Goal: Check status: Check status

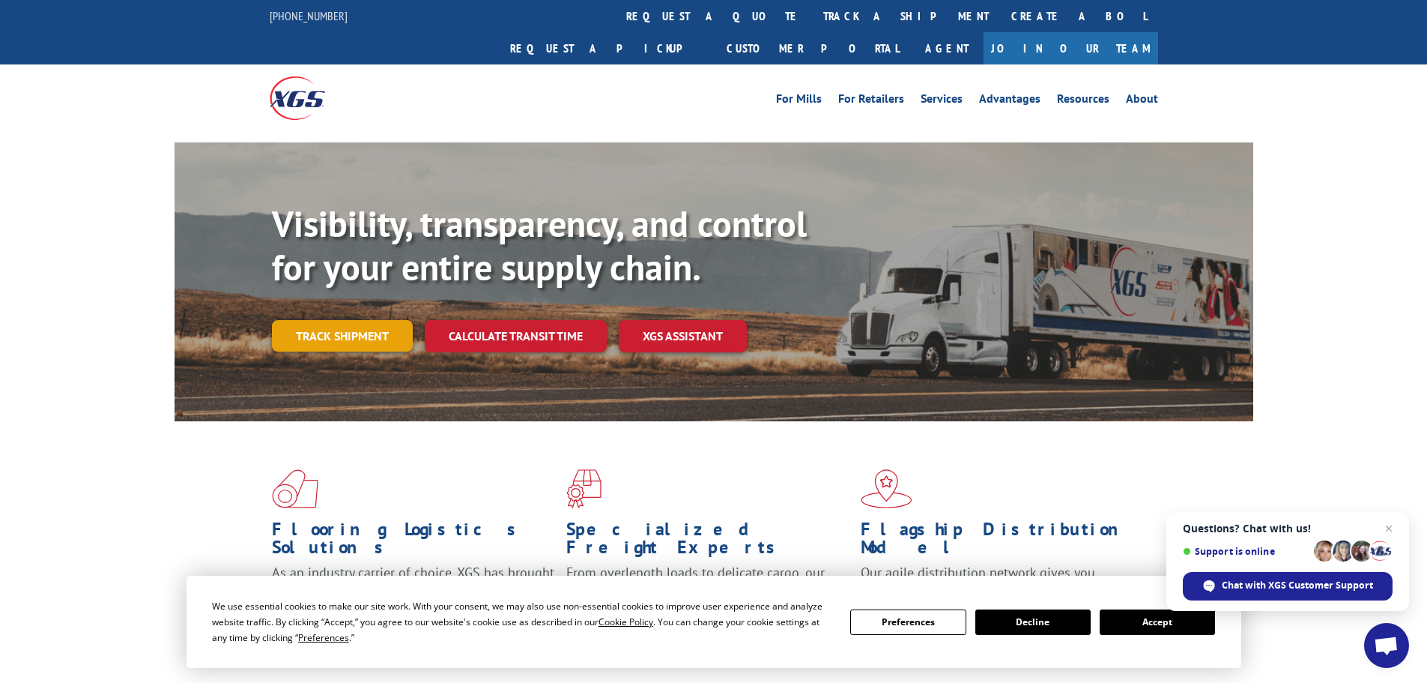
click at [344, 320] on link "Track shipment" at bounding box center [342, 335] width 141 height 31
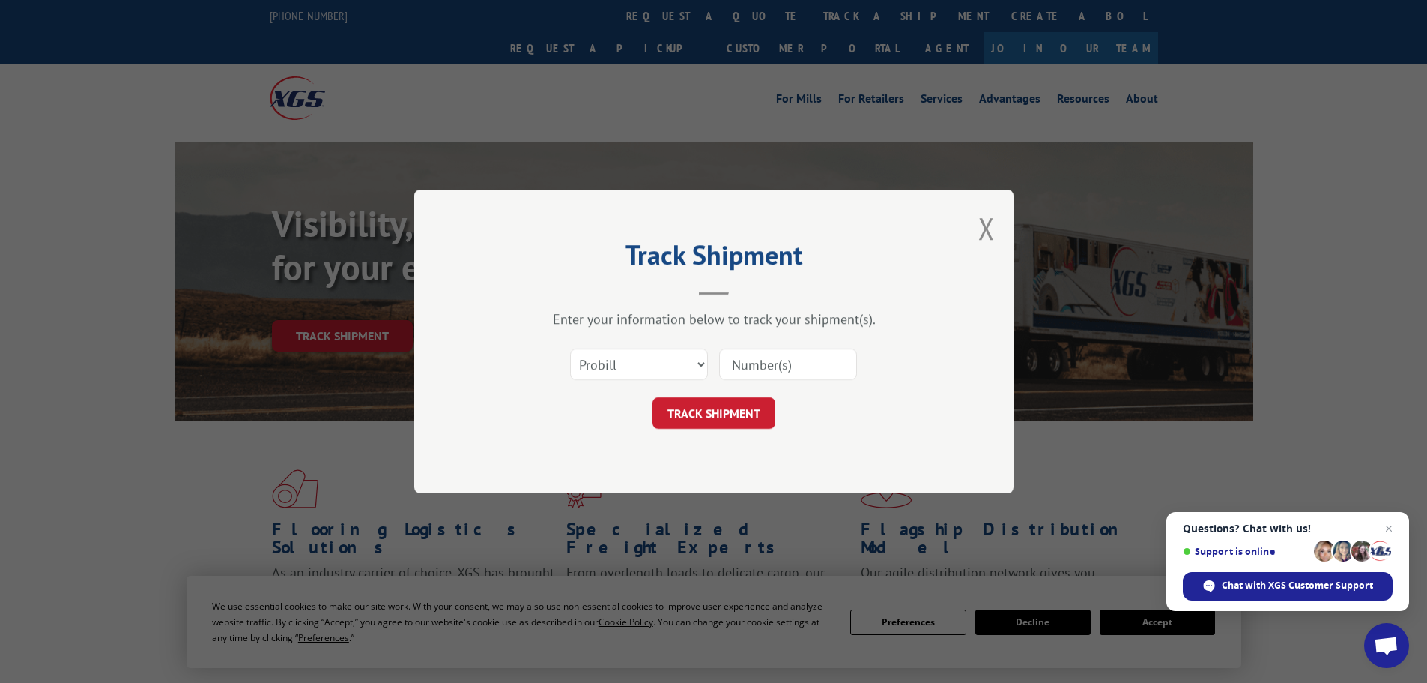
click at [835, 372] on input at bounding box center [788, 363] width 138 height 31
paste input "15339950"
type input "15339950"
click button "TRACK SHIPMENT" at bounding box center [714, 412] width 123 height 31
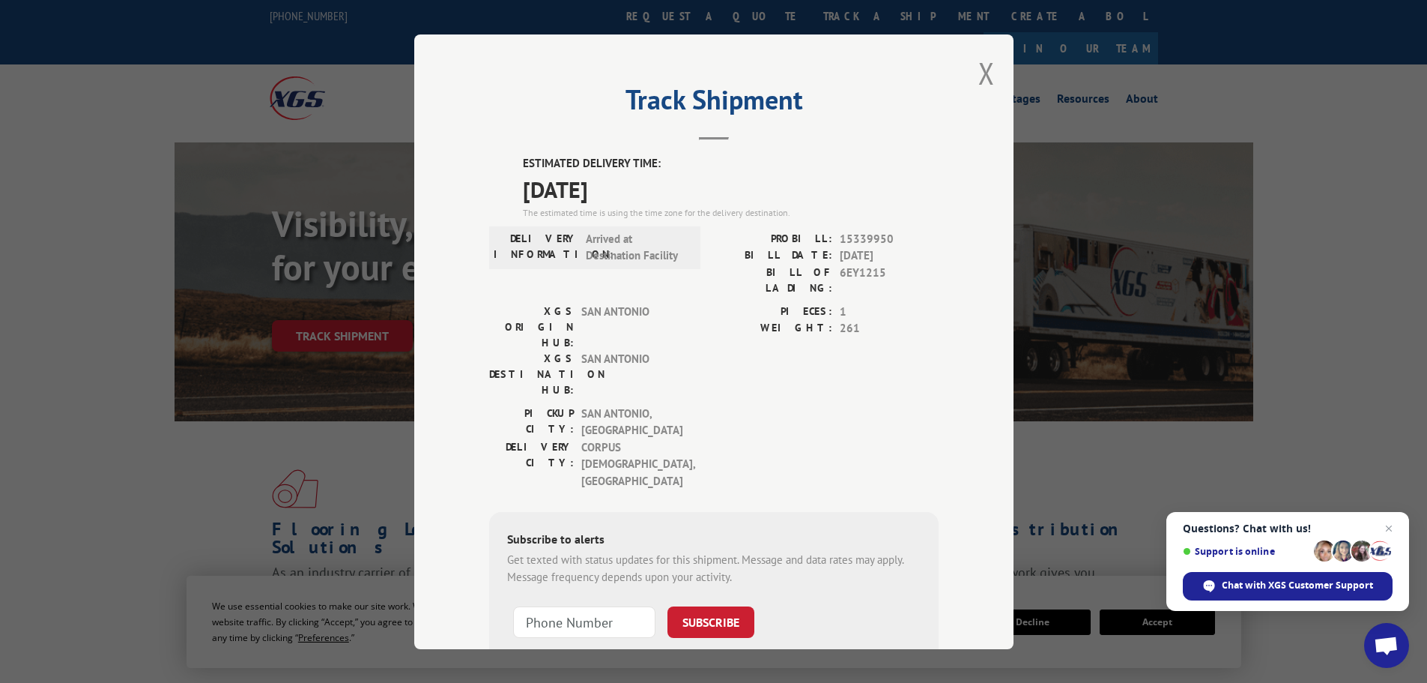
click at [971, 71] on div "Track Shipment ESTIMATED DELIVERY TIME: [DATE] The estimated time is using the …" at bounding box center [713, 341] width 599 height 614
click at [979, 71] on button "Close modal" at bounding box center [987, 73] width 16 height 40
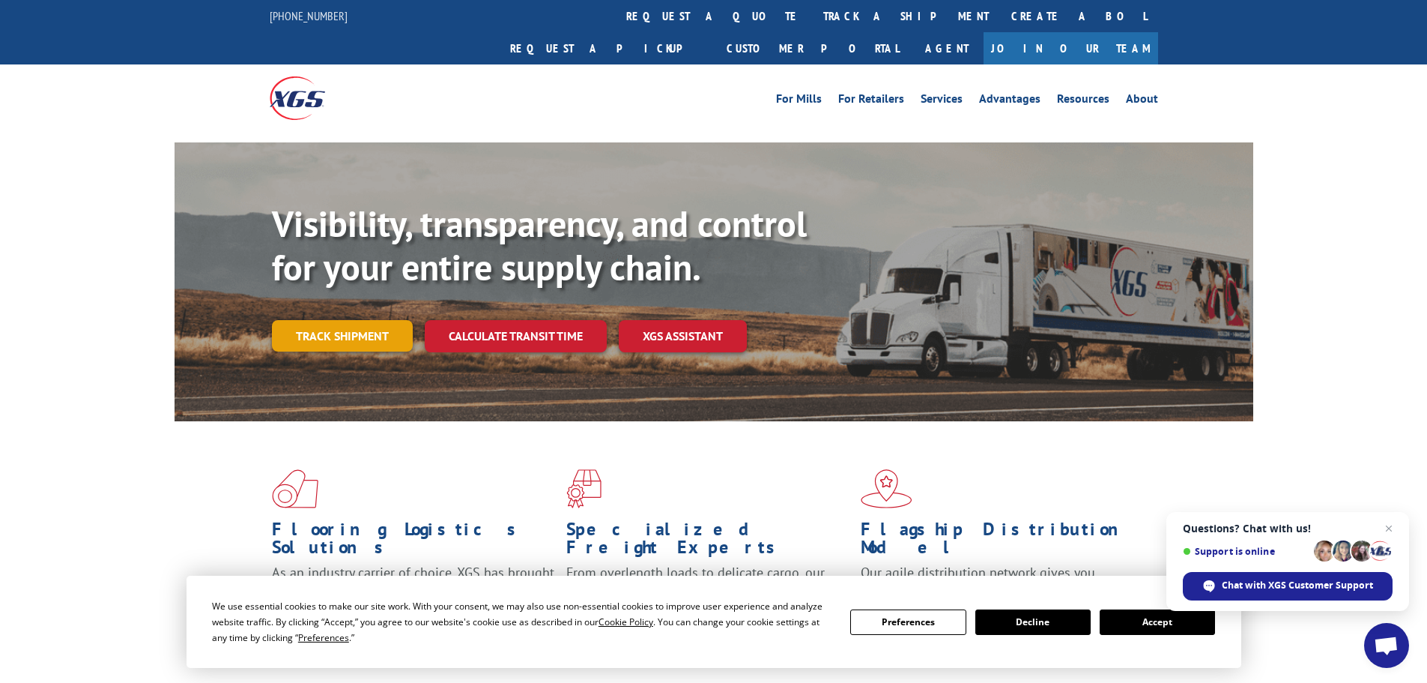
click at [315, 320] on link "Track shipment" at bounding box center [342, 335] width 141 height 31
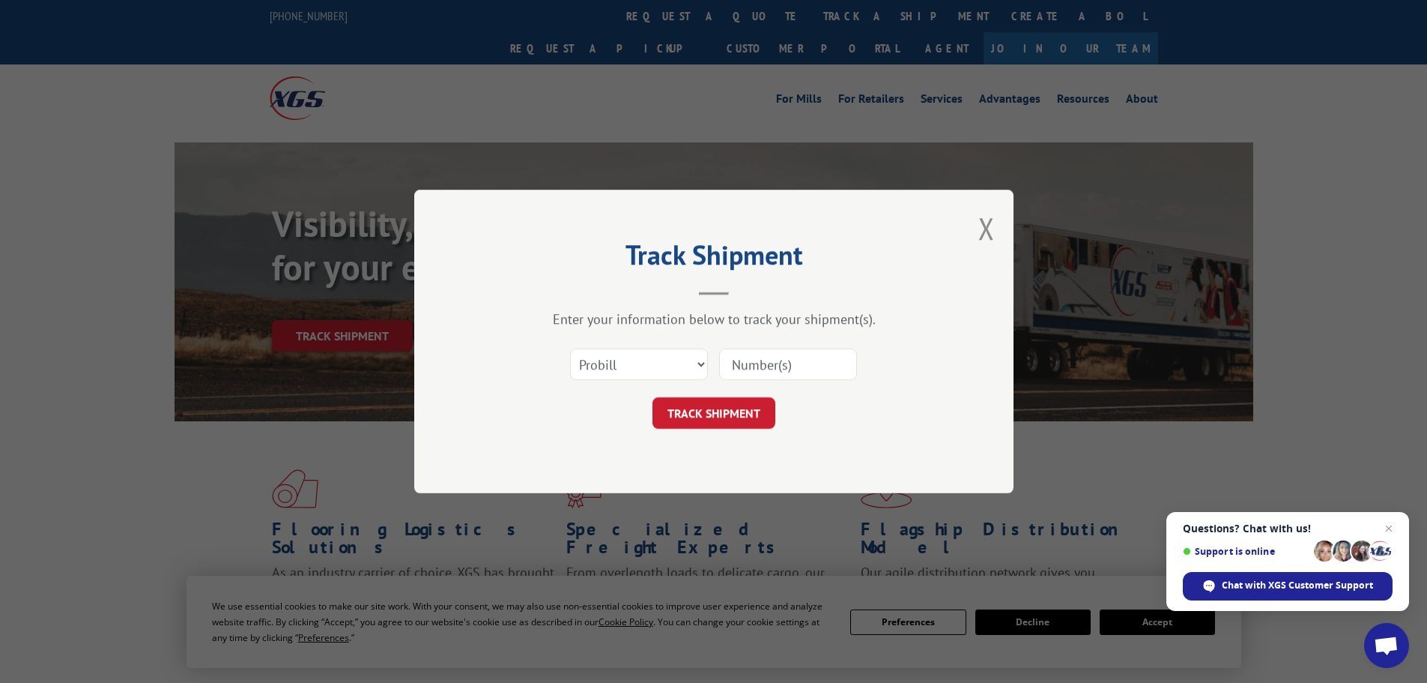
drag, startPoint x: 743, startPoint y: 361, endPoint x: 719, endPoint y: 382, distance: 31.9
click at [743, 362] on input at bounding box center [788, 363] width 138 height 31
paste input "15339965"
type input "15339965"
click at [701, 403] on button "TRACK SHIPMENT" at bounding box center [714, 412] width 123 height 31
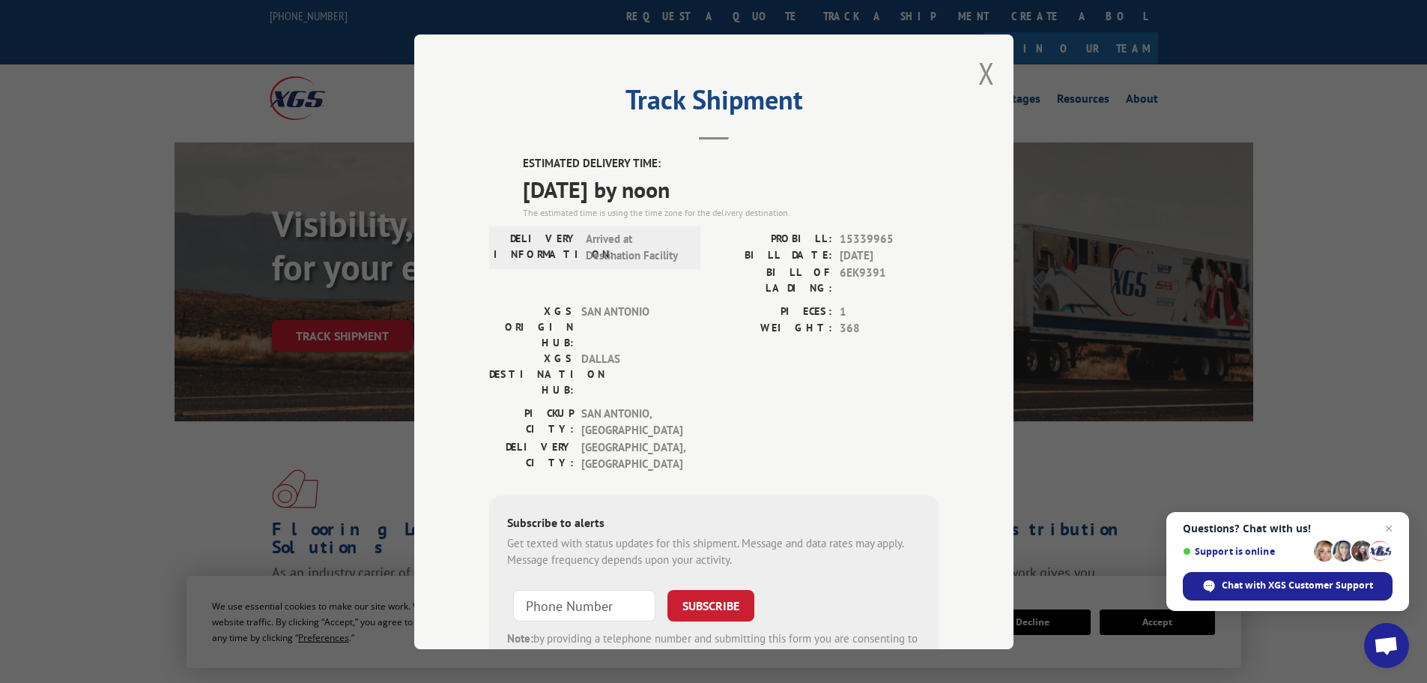
drag, startPoint x: 985, startPoint y: 64, endPoint x: 974, endPoint y: 61, distance: 10.9
click at [985, 64] on button "Close modal" at bounding box center [987, 73] width 16 height 40
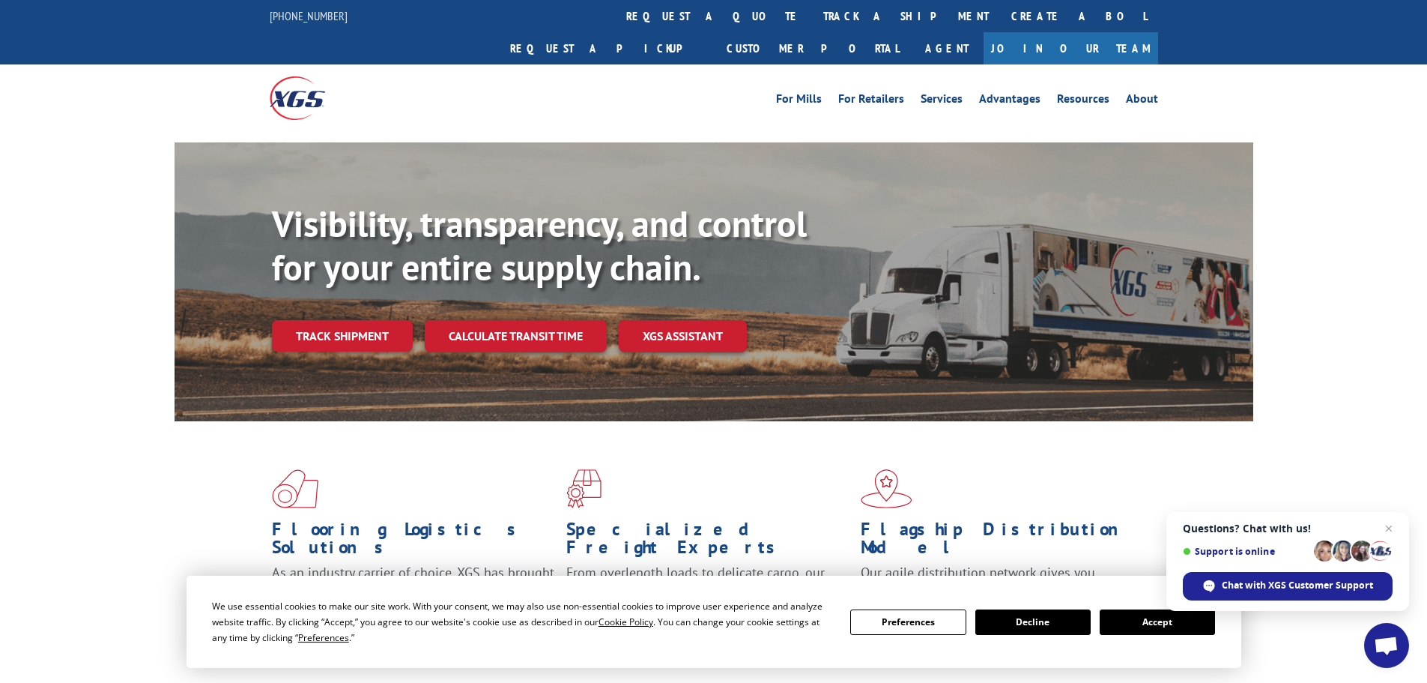
drag, startPoint x: 357, startPoint y: 305, endPoint x: 430, endPoint y: 330, distance: 77.5
click at [357, 320] on link "Track shipment" at bounding box center [342, 335] width 141 height 31
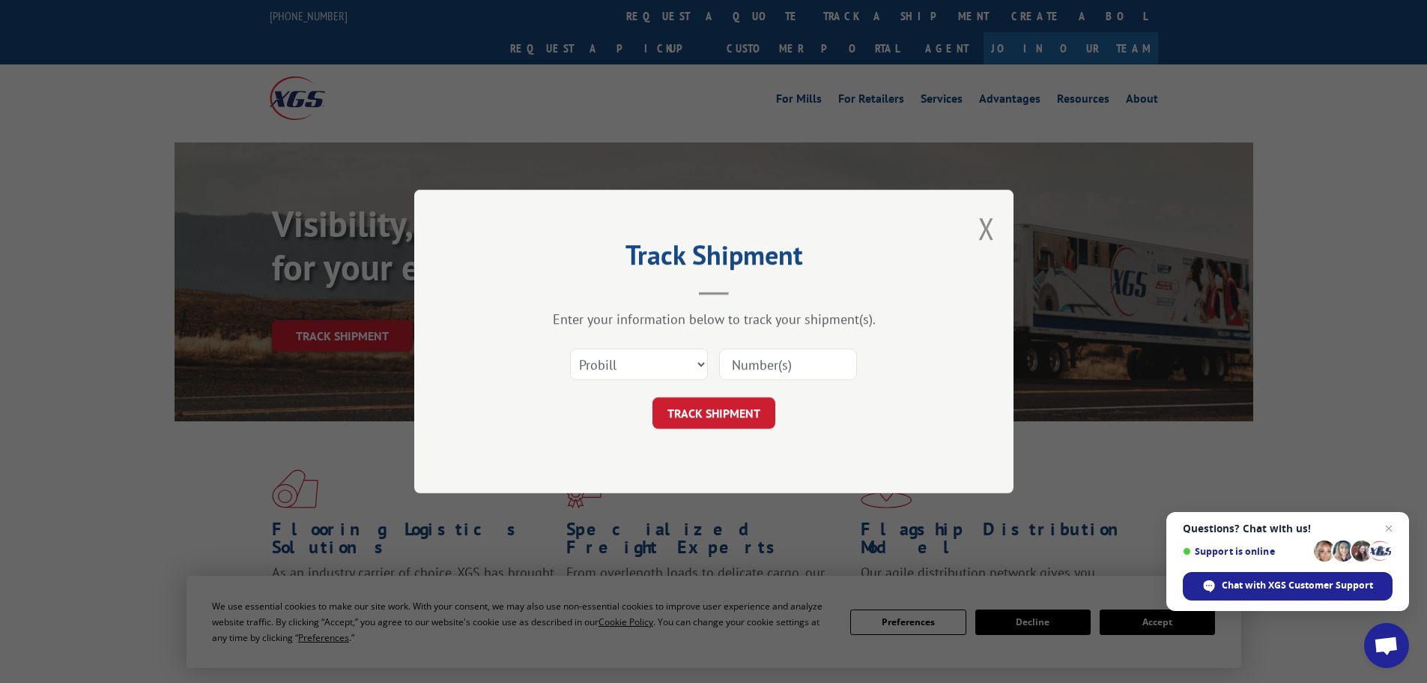
click at [787, 372] on input at bounding box center [788, 363] width 138 height 31
paste input "15339951"
type input "15339951"
click at [721, 420] on button "TRACK SHIPMENT" at bounding box center [714, 412] width 123 height 31
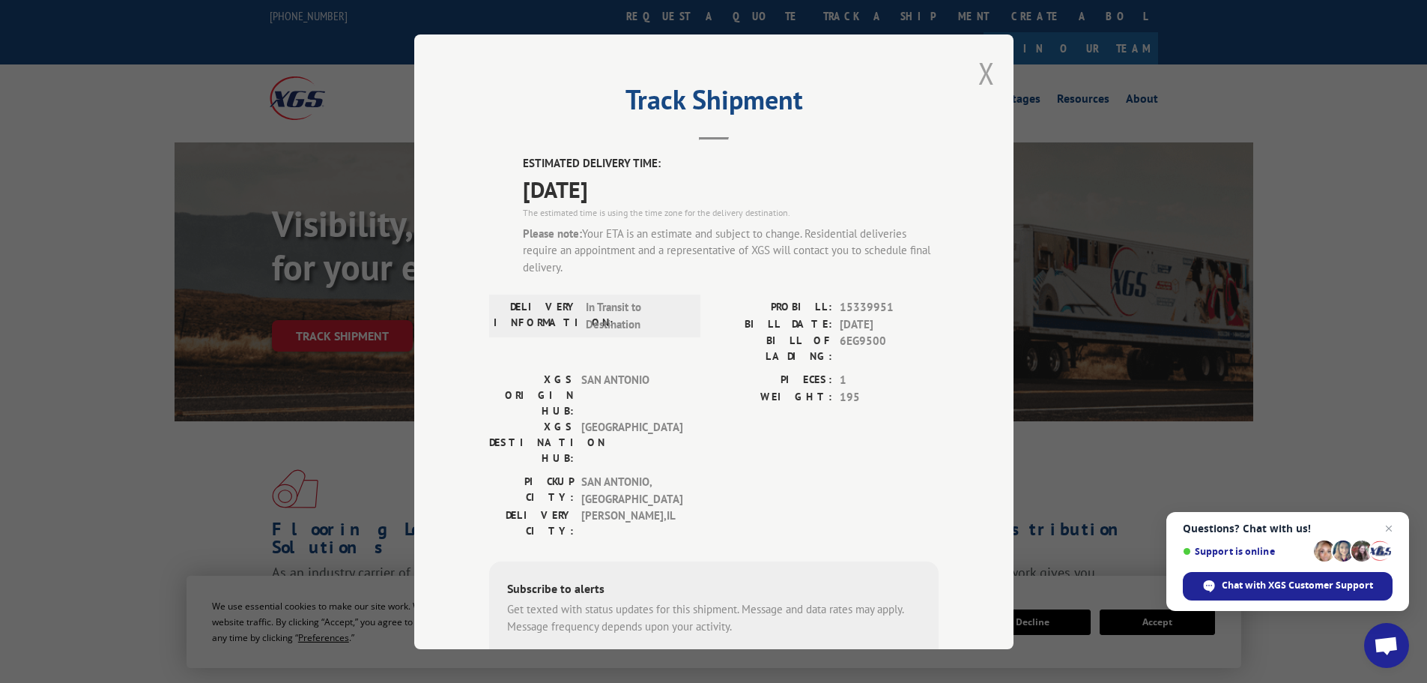
click at [979, 73] on button "Close modal" at bounding box center [987, 73] width 16 height 40
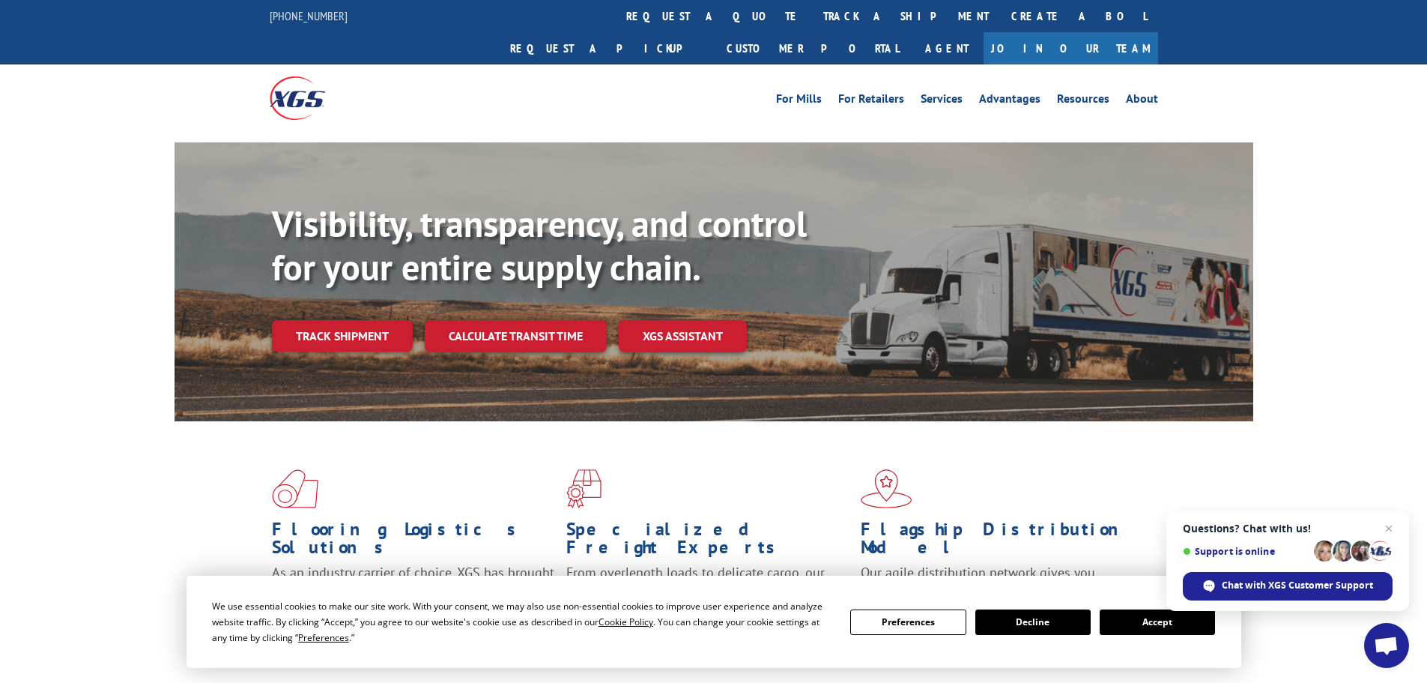
click at [294, 320] on link "Track shipment" at bounding box center [342, 335] width 141 height 31
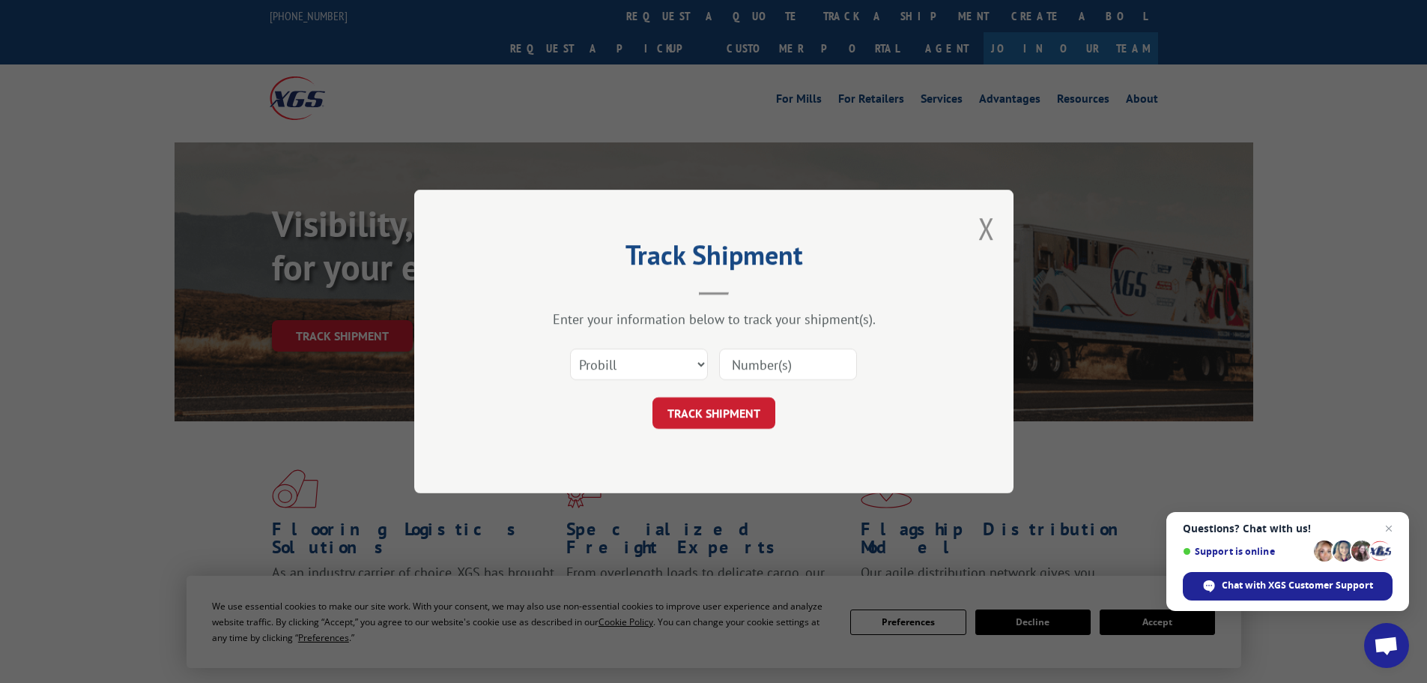
click at [742, 366] on input at bounding box center [788, 363] width 138 height 31
paste input "15339949"
type input "15339949"
click at [707, 408] on button "TRACK SHIPMENT" at bounding box center [714, 412] width 123 height 31
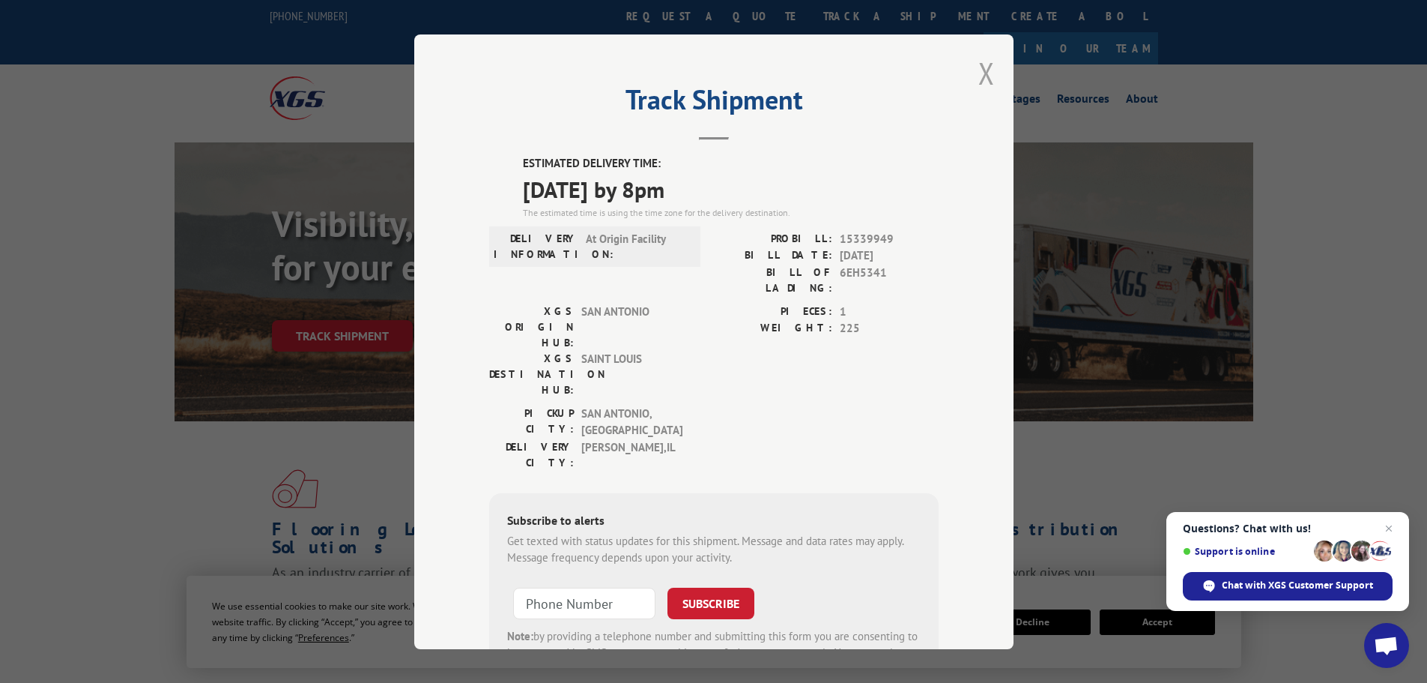
click at [981, 72] on button "Close modal" at bounding box center [987, 73] width 16 height 40
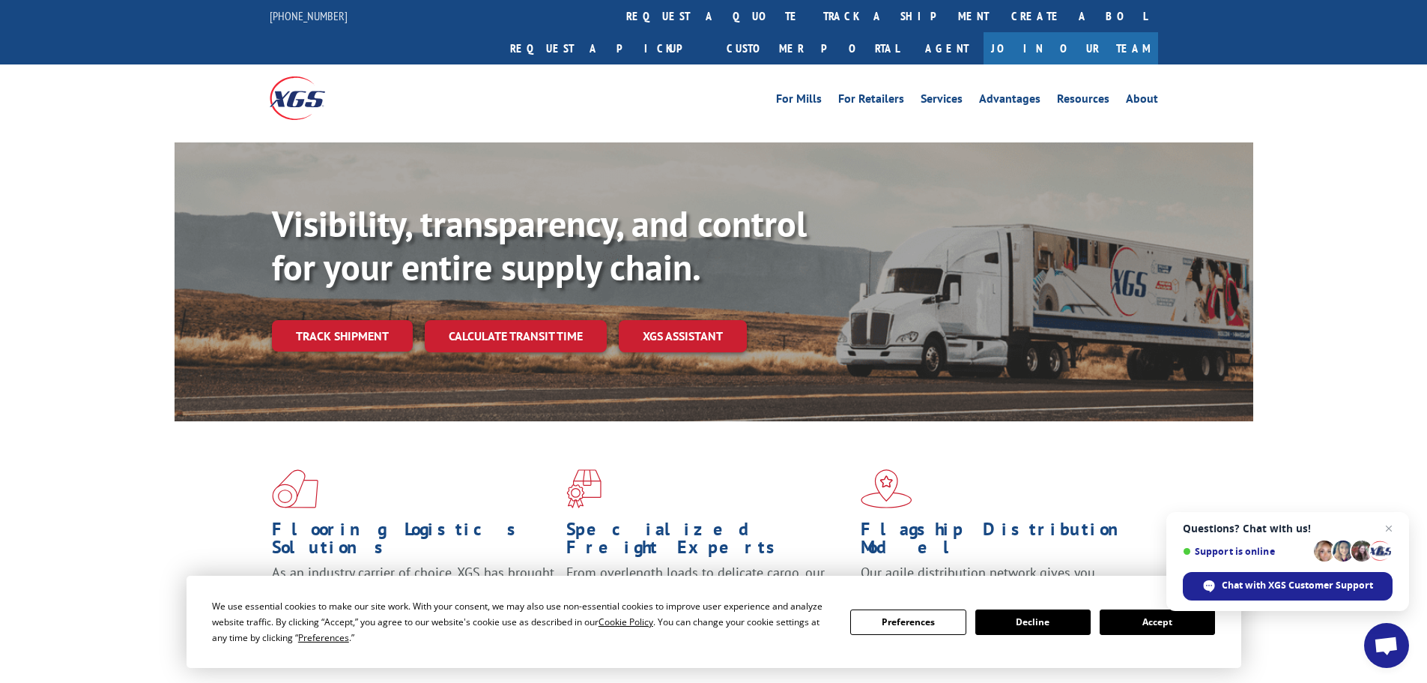
click at [289, 320] on link "Track shipment" at bounding box center [342, 335] width 141 height 31
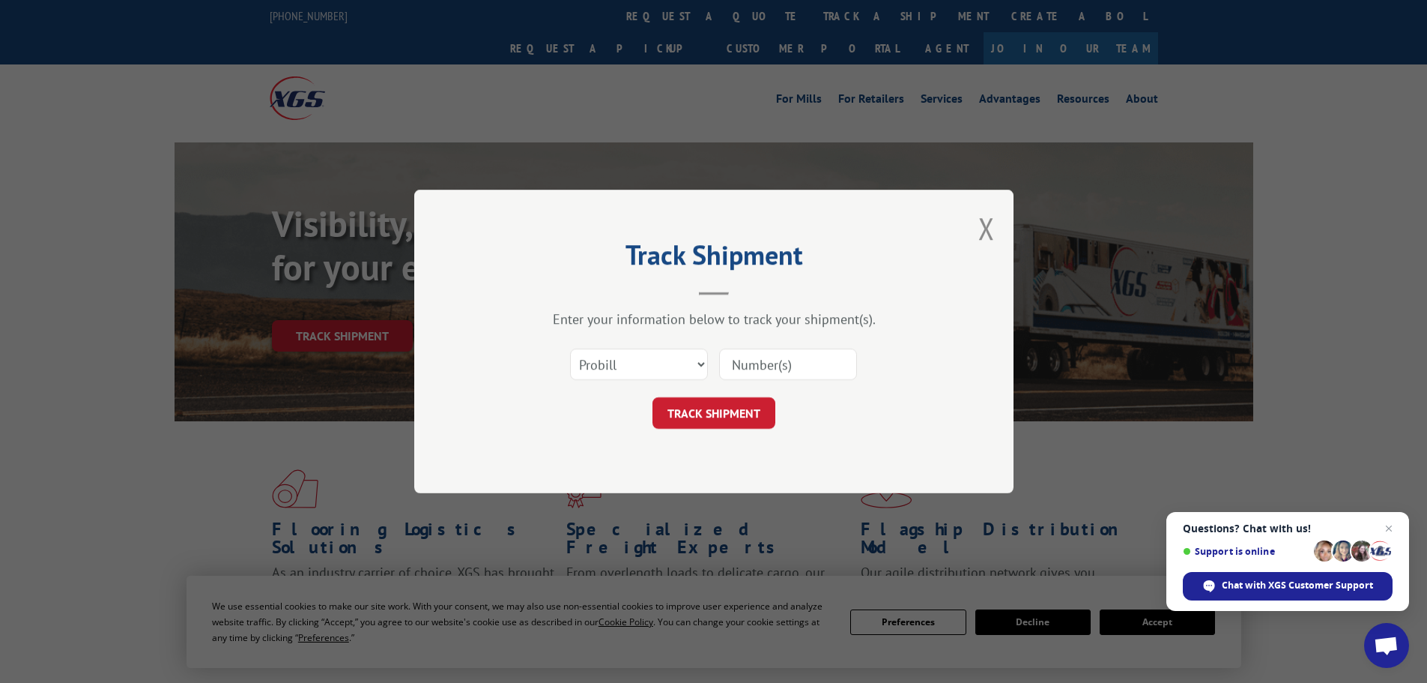
drag, startPoint x: 771, startPoint y: 365, endPoint x: 756, endPoint y: 384, distance: 24.6
click at [771, 365] on input at bounding box center [788, 363] width 138 height 31
paste input "15339852"
type input "15339852"
click at [704, 409] on button "TRACK SHIPMENT" at bounding box center [714, 412] width 123 height 31
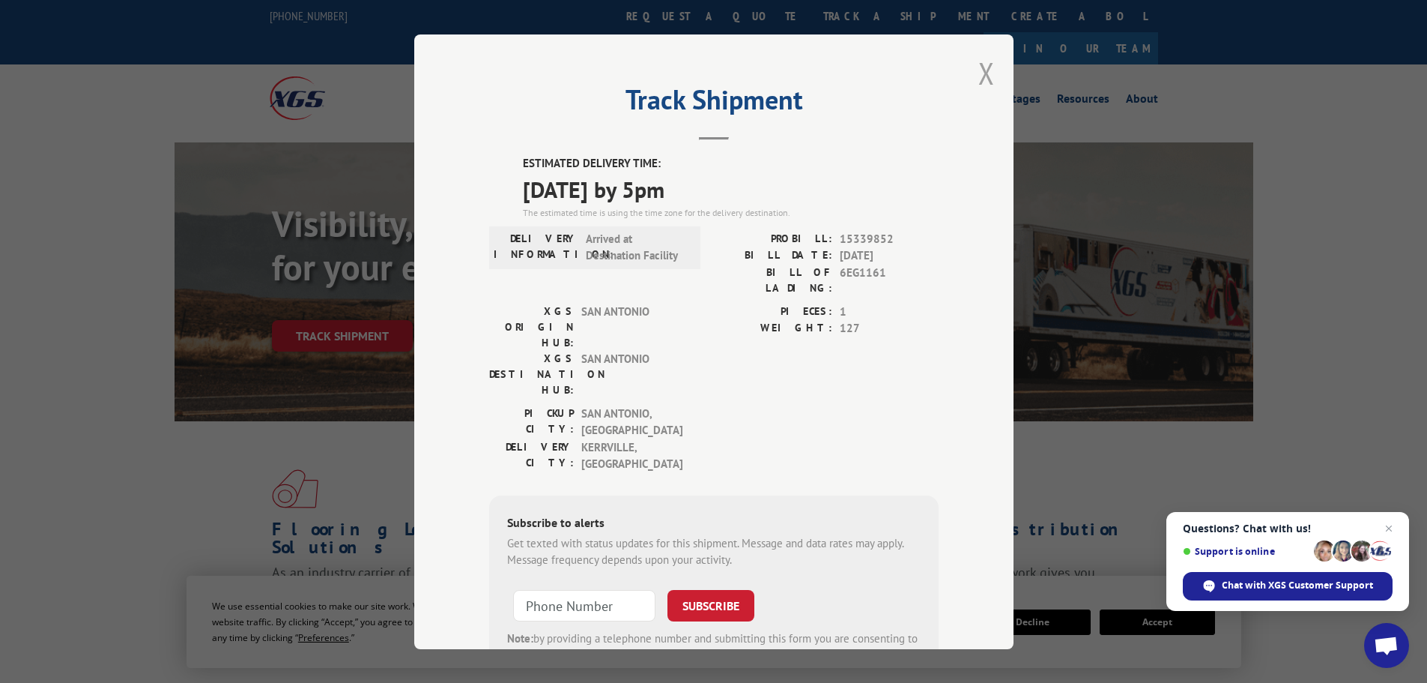
drag, startPoint x: 976, startPoint y: 79, endPoint x: 959, endPoint y: 87, distance: 19.1
click at [979, 79] on button "Close modal" at bounding box center [987, 73] width 16 height 40
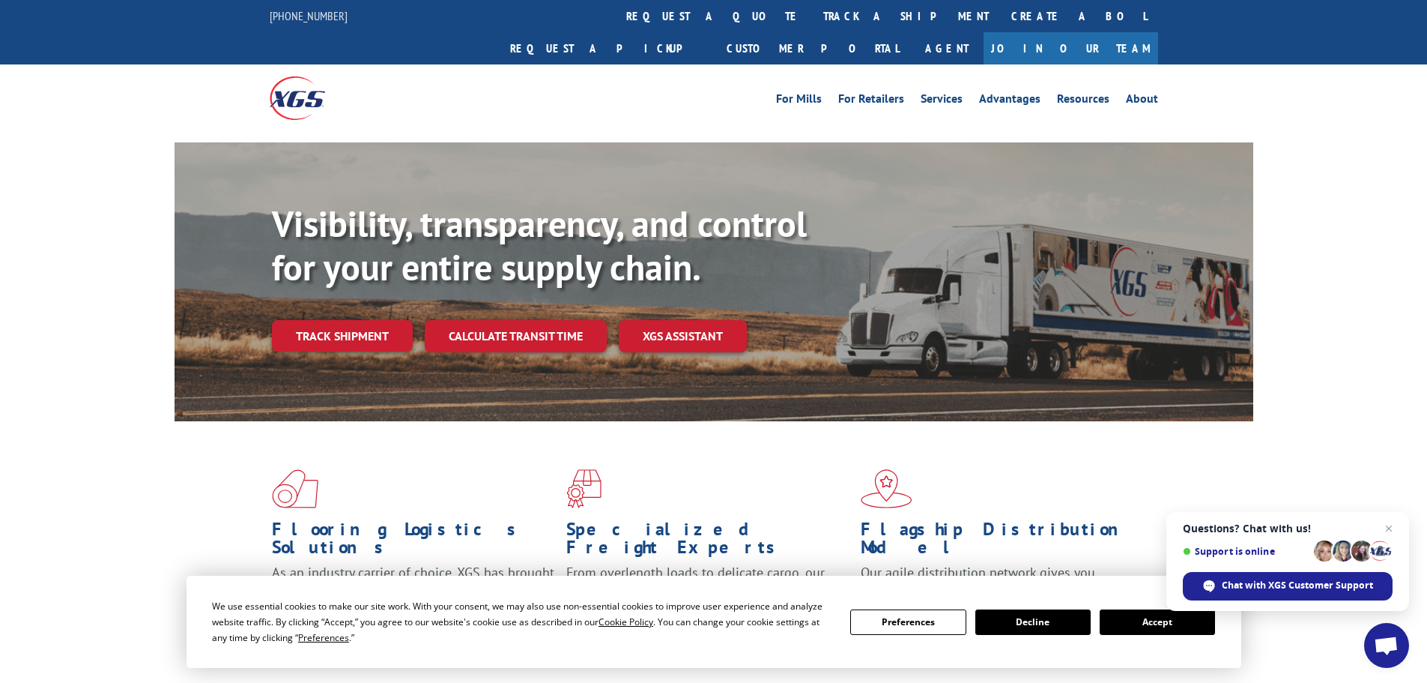
drag, startPoint x: 334, startPoint y: 289, endPoint x: 451, endPoint y: 333, distance: 125.0
click at [334, 320] on link "Track shipment" at bounding box center [342, 335] width 141 height 31
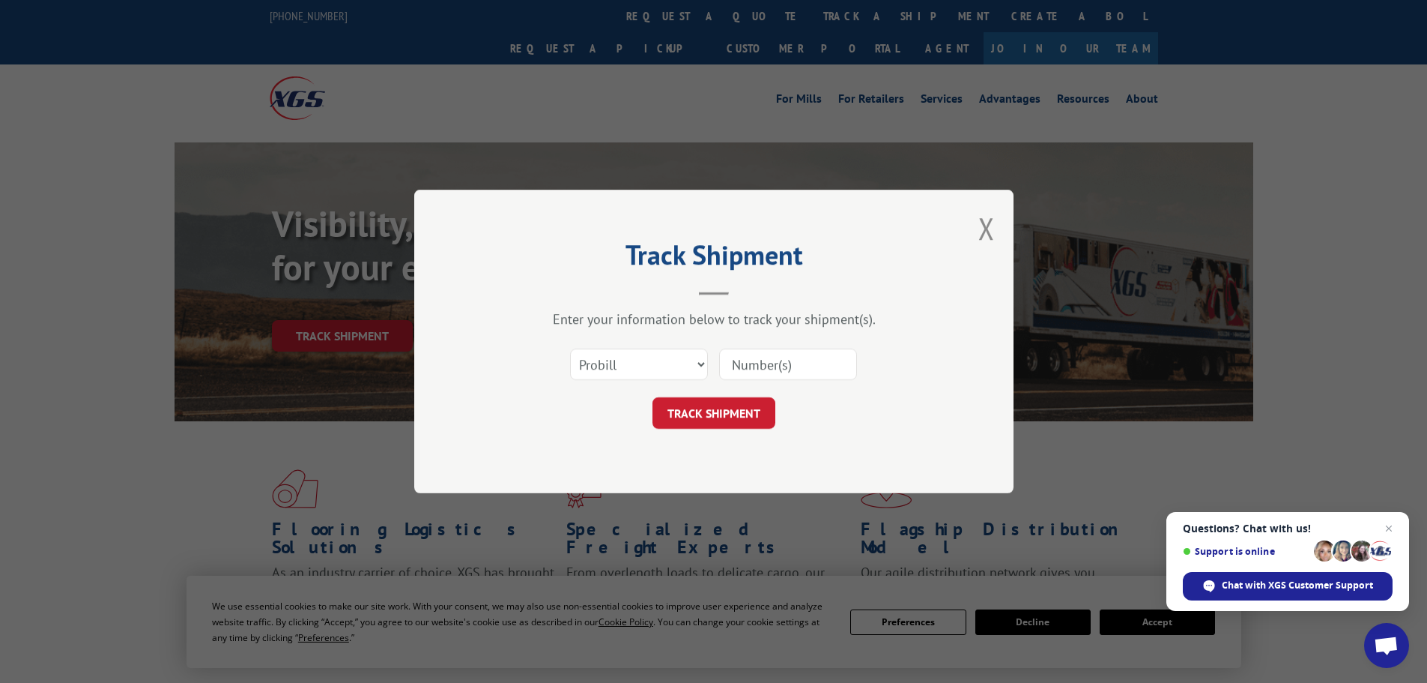
click at [768, 372] on input at bounding box center [788, 363] width 138 height 31
paste input "15339854"
type input "15339854"
click at [710, 423] on button "TRACK SHIPMENT" at bounding box center [714, 412] width 123 height 31
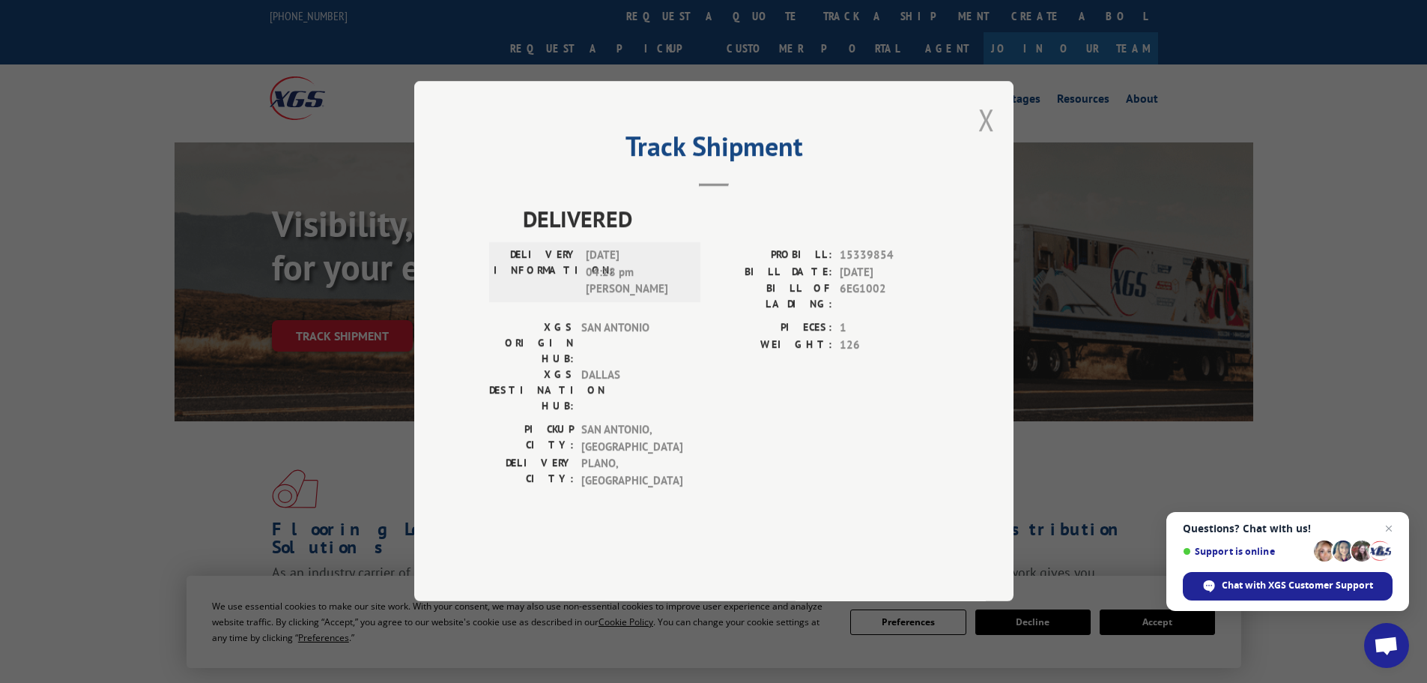
click at [991, 139] on button "Close modal" at bounding box center [987, 120] width 16 height 40
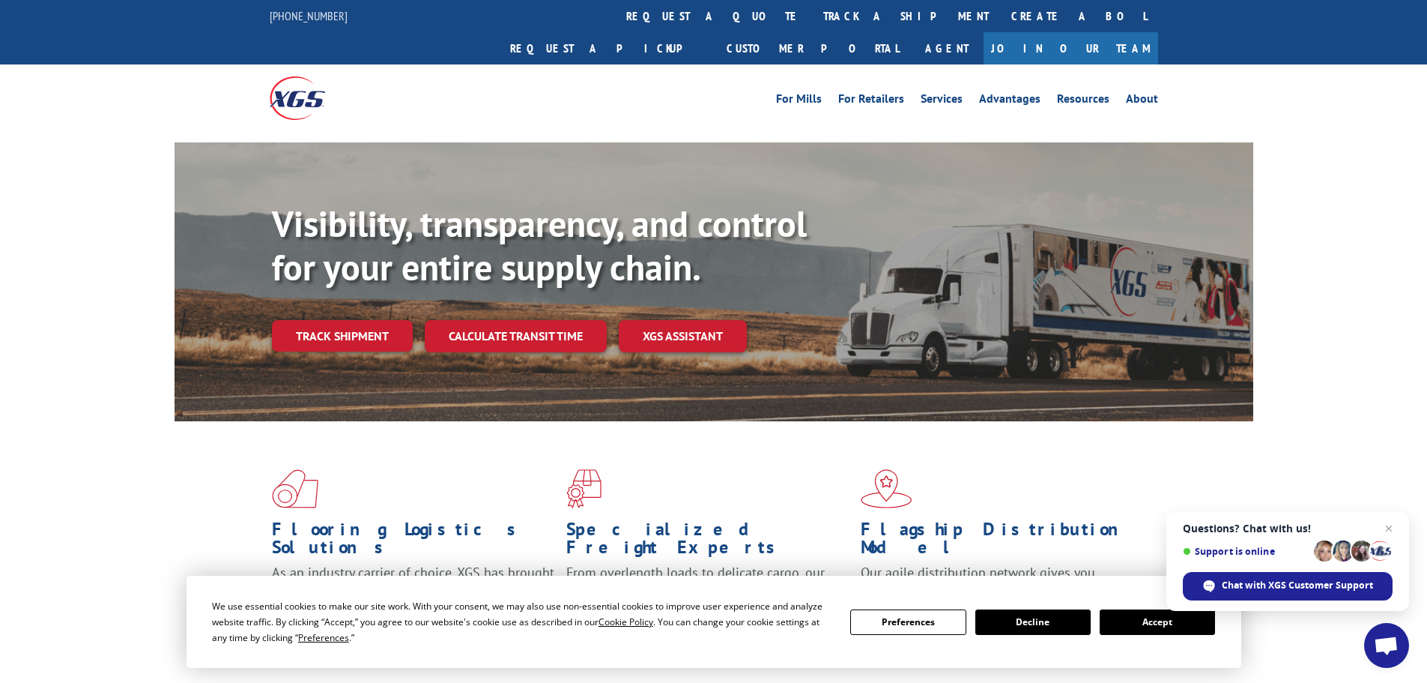
drag, startPoint x: 367, startPoint y: 299, endPoint x: 512, endPoint y: 320, distance: 146.1
click at [367, 320] on link "Track shipment" at bounding box center [342, 335] width 141 height 31
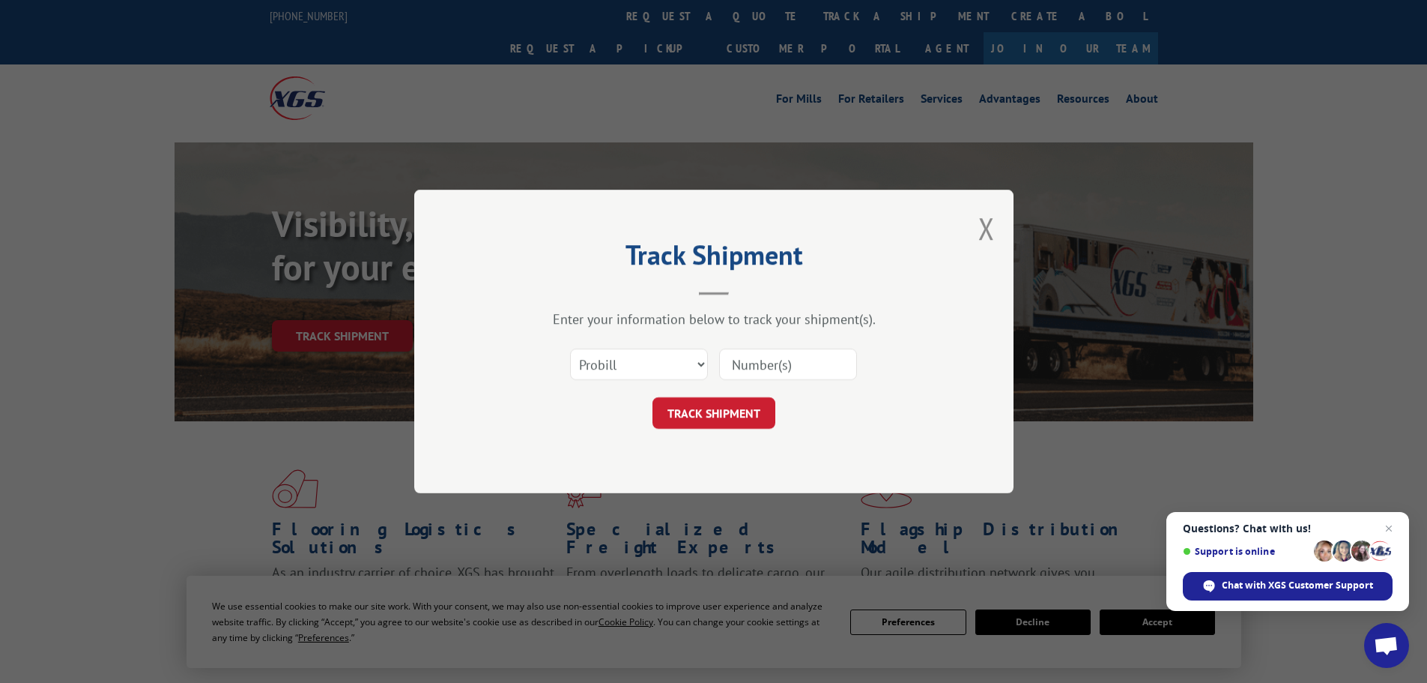
click at [767, 365] on input at bounding box center [788, 363] width 138 height 31
paste input "15339851"
type input "15339851"
click at [687, 413] on button "TRACK SHIPMENT" at bounding box center [714, 412] width 123 height 31
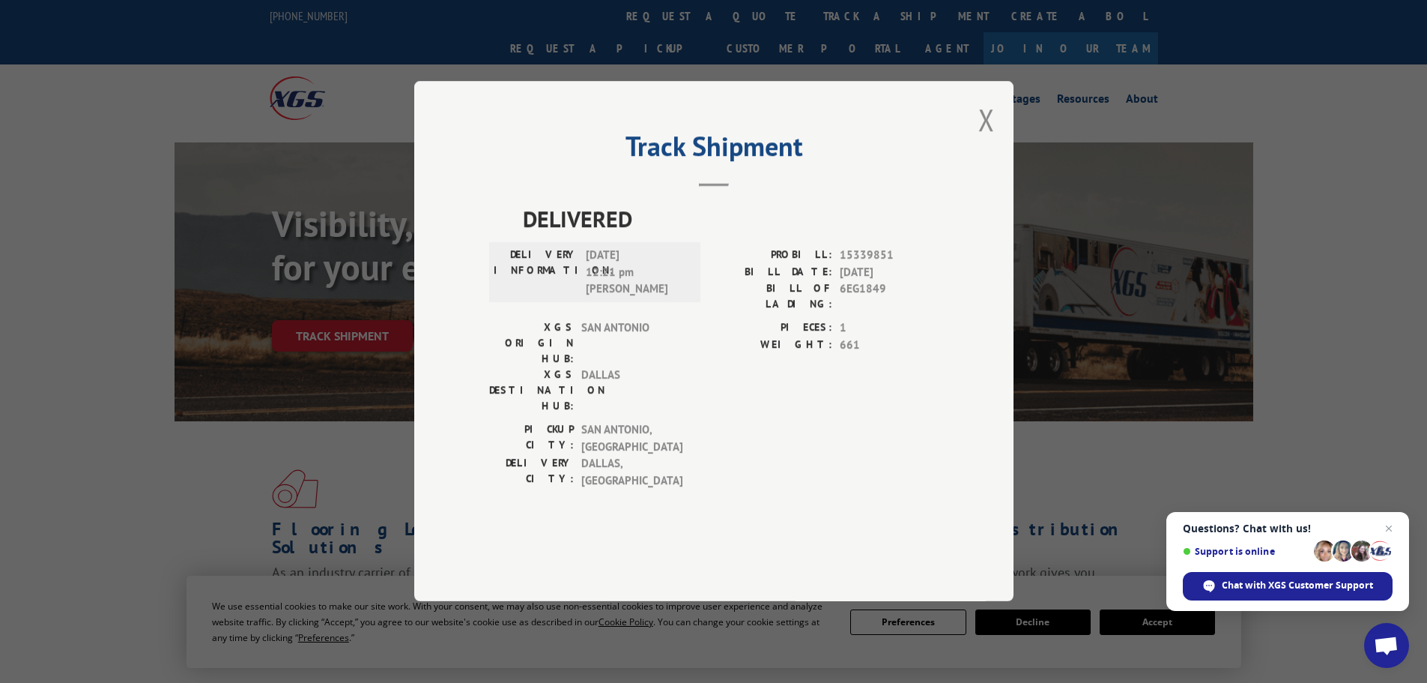
drag, startPoint x: 990, startPoint y: 159, endPoint x: 964, endPoint y: 168, distance: 27.7
click at [990, 139] on button "Close modal" at bounding box center [987, 120] width 16 height 40
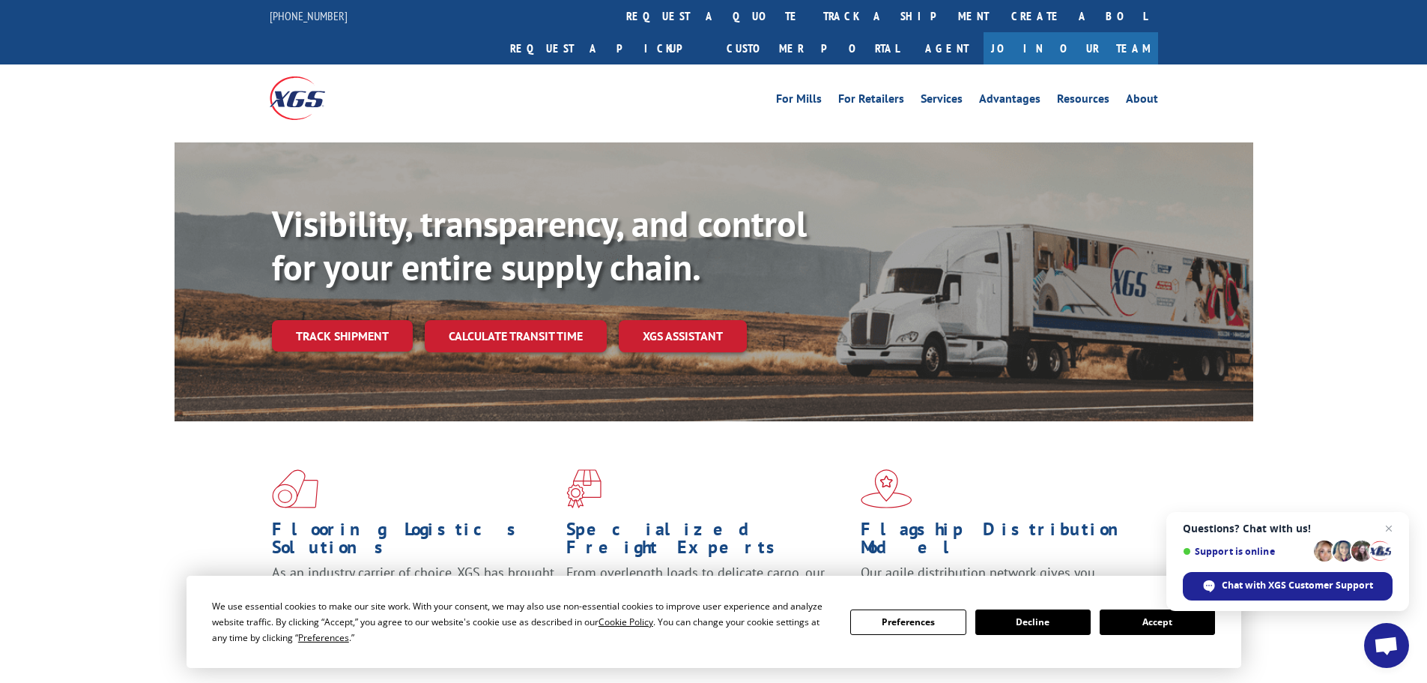
drag, startPoint x: 317, startPoint y: 300, endPoint x: 372, endPoint y: 324, distance: 60.1
click at [317, 320] on link "Track shipment" at bounding box center [342, 335] width 141 height 31
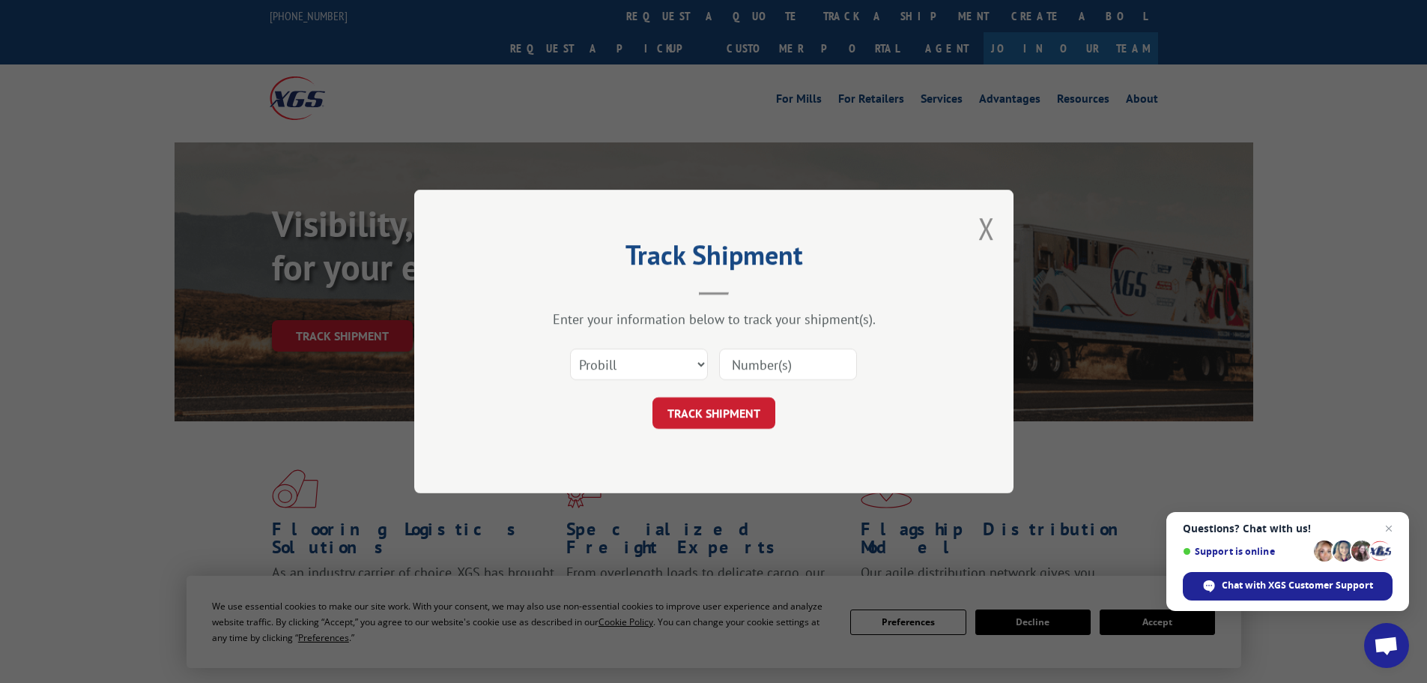
click at [764, 363] on input at bounding box center [788, 363] width 138 height 31
paste input "15339853"
type input "15339853"
click at [725, 413] on button "TRACK SHIPMENT" at bounding box center [714, 412] width 123 height 31
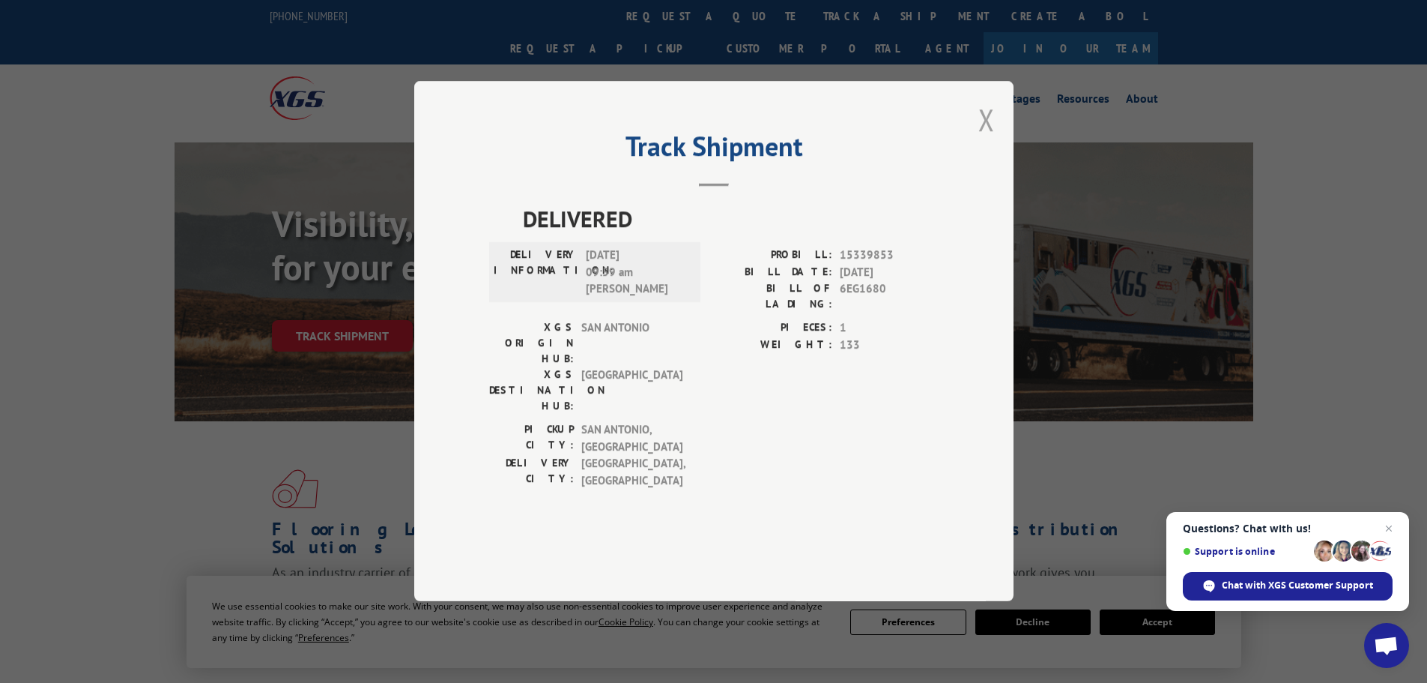
click at [982, 139] on button "Close modal" at bounding box center [987, 120] width 16 height 40
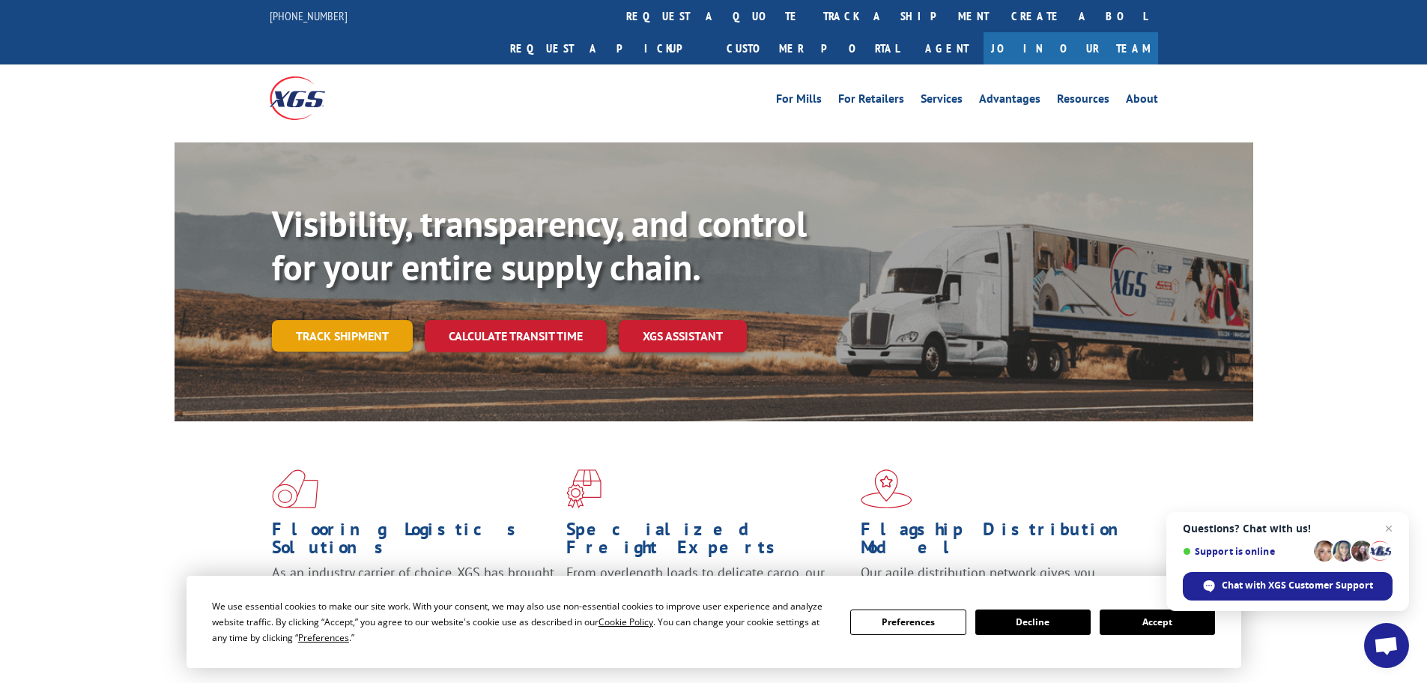
click at [332, 323] on div "Visibility, transparency, and control for your entire supply chain. Track shipm…" at bounding box center [763, 306] width 982 height 209
click at [333, 320] on link "Track shipment" at bounding box center [342, 335] width 141 height 31
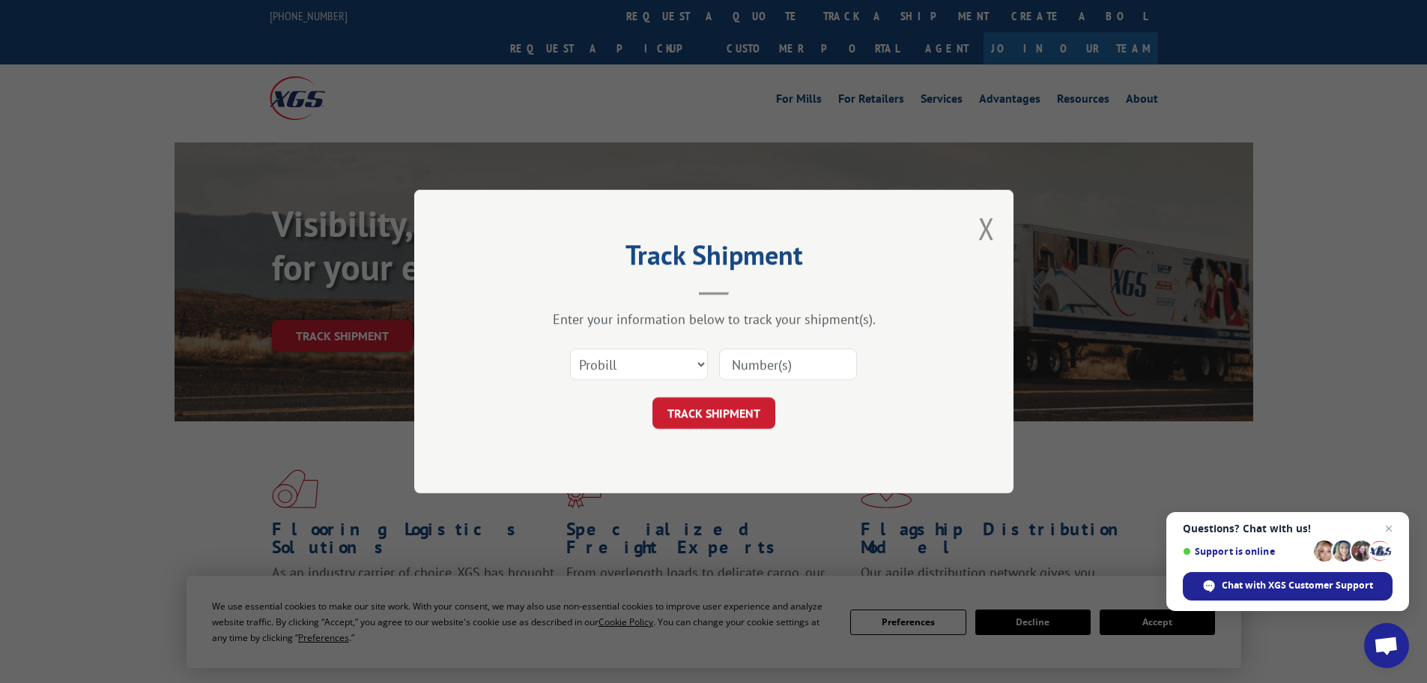
drag, startPoint x: 756, startPoint y: 349, endPoint x: 757, endPoint y: 367, distance: 18.0
click at [756, 349] on input at bounding box center [788, 363] width 138 height 31
paste input "15472275"
type input "15472275"
click at [716, 414] on button "TRACK SHIPMENT" at bounding box center [714, 412] width 123 height 31
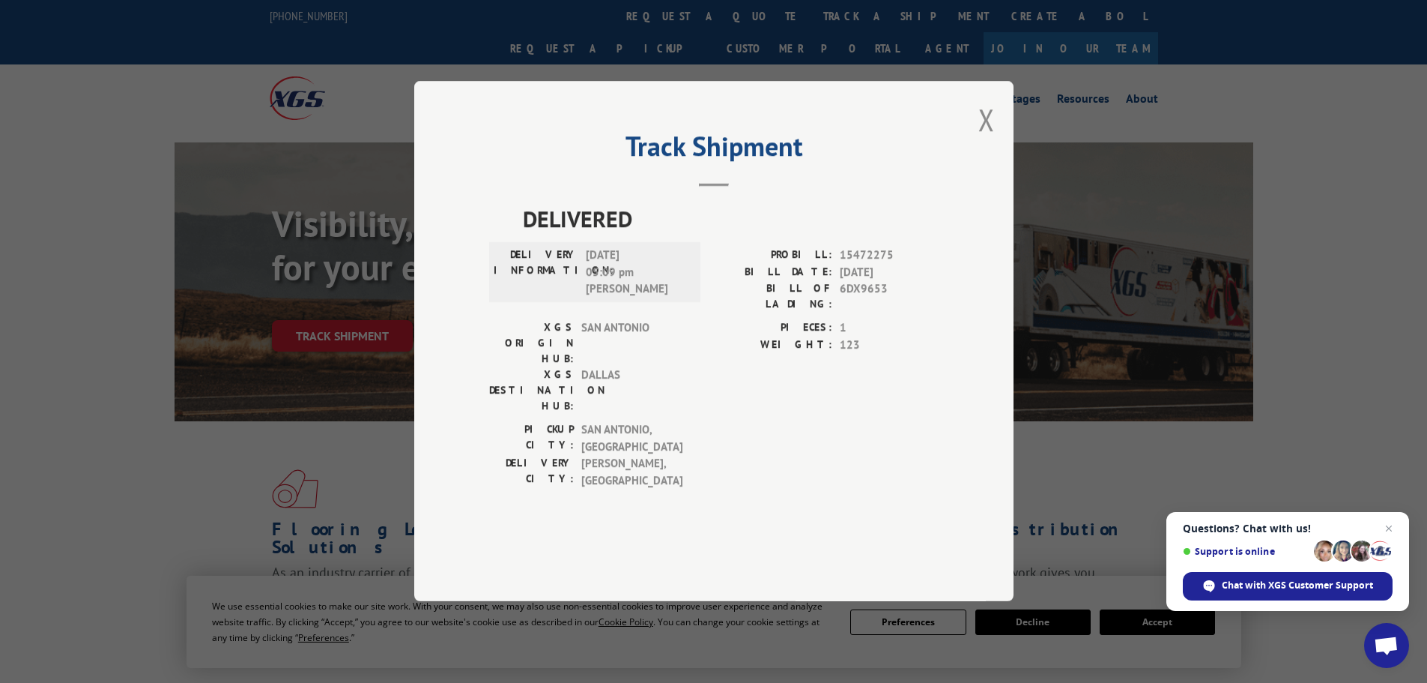
drag, startPoint x: 978, startPoint y: 166, endPoint x: 962, endPoint y: 170, distance: 16.4
click at [978, 166] on div "Track Shipment DELIVERED DELIVERY INFORMATION: [DATE] 05:09 pm [PERSON_NAME] PR…" at bounding box center [713, 341] width 599 height 520
click at [983, 139] on button "Close modal" at bounding box center [987, 120] width 16 height 40
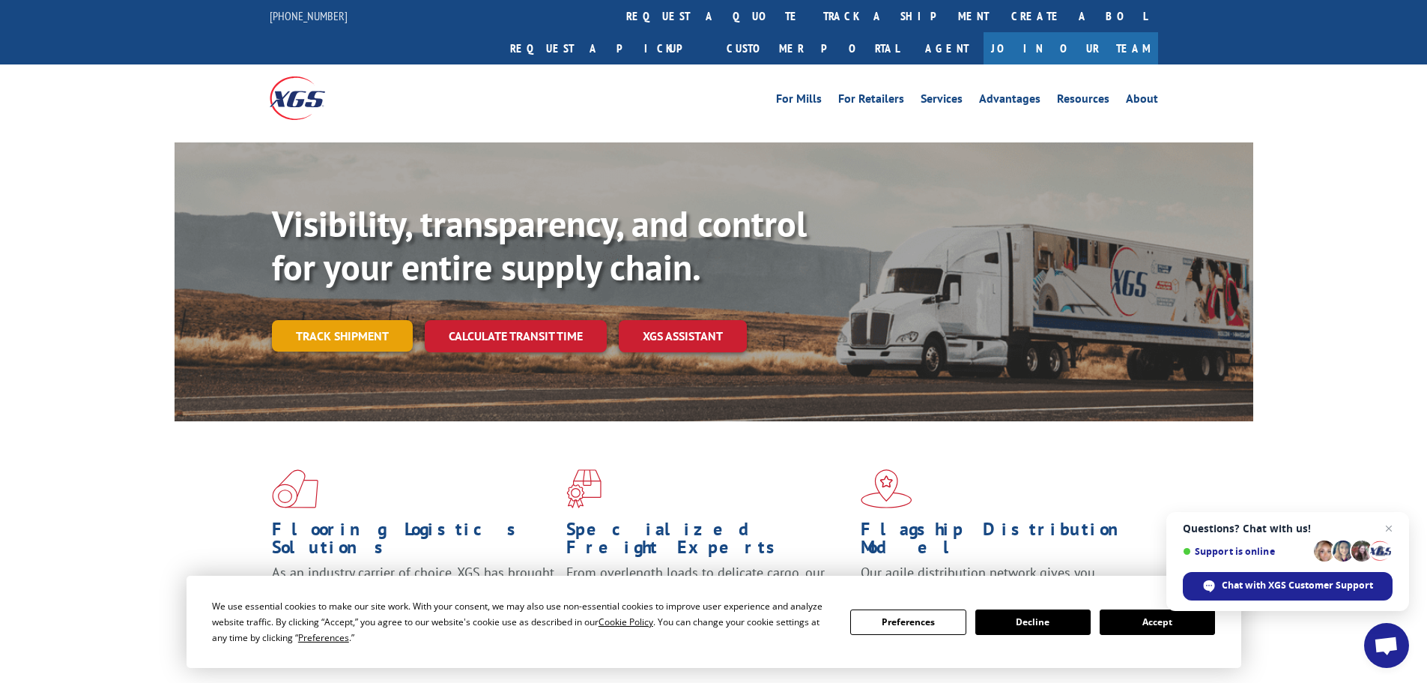
click at [353, 320] on link "Track shipment" at bounding box center [342, 335] width 141 height 31
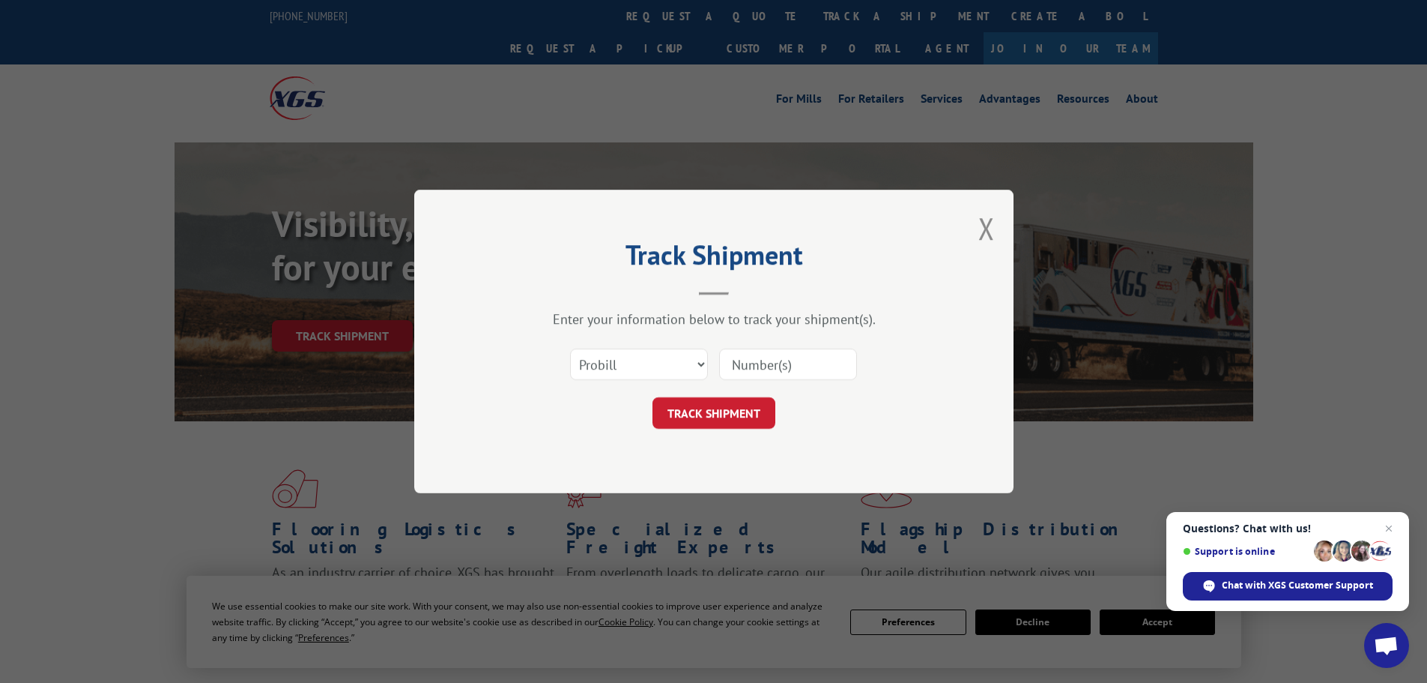
drag, startPoint x: 738, startPoint y: 366, endPoint x: 741, endPoint y: 377, distance: 10.9
click at [738, 366] on input at bounding box center [788, 363] width 138 height 31
paste input "15472274"
type input "15472274"
drag, startPoint x: 713, startPoint y: 411, endPoint x: 699, endPoint y: 412, distance: 14.3
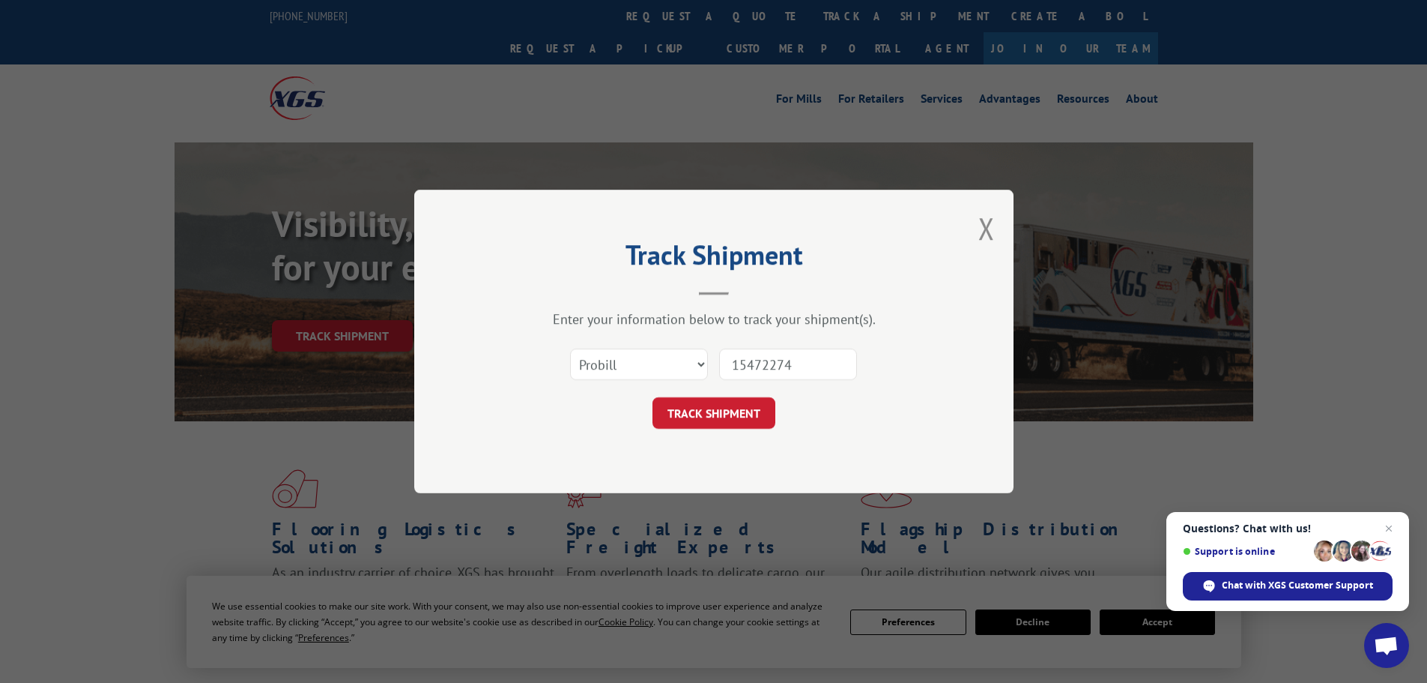
click at [708, 411] on button "TRACK SHIPMENT" at bounding box center [714, 412] width 123 height 31
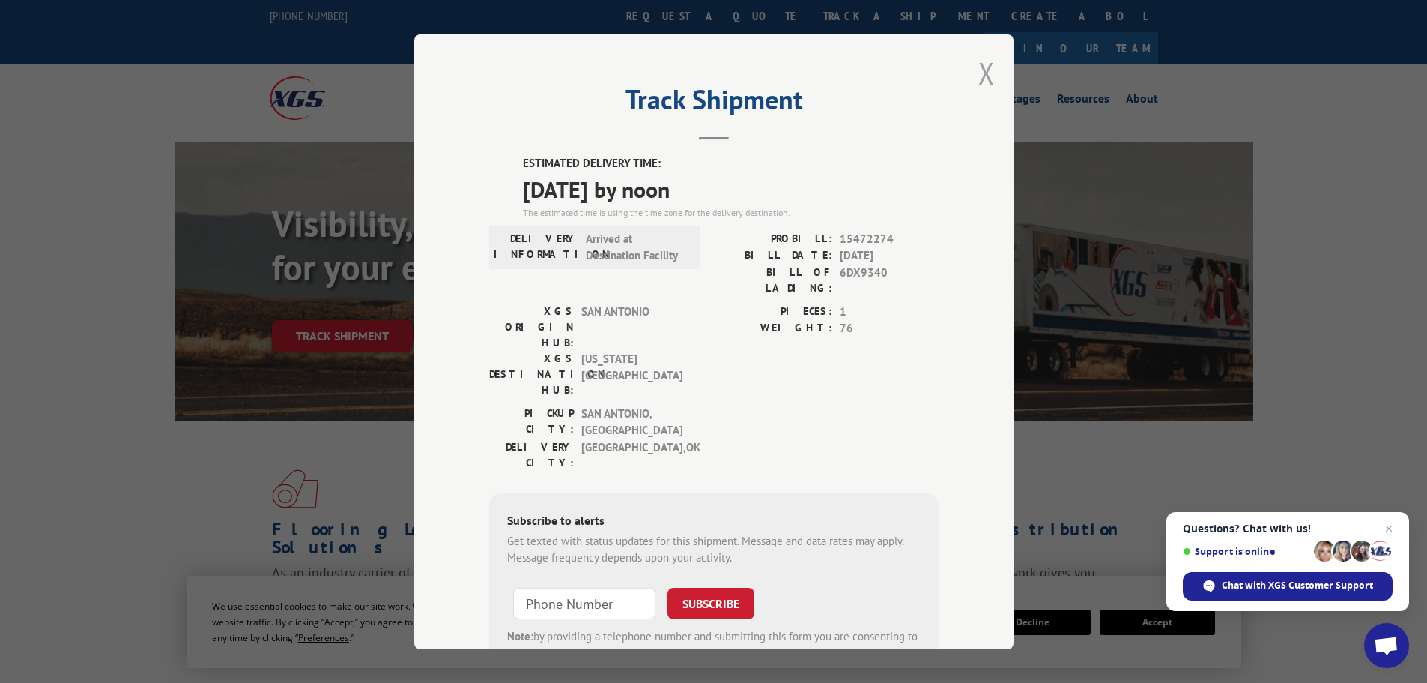
click at [980, 67] on button "Close modal" at bounding box center [987, 73] width 16 height 40
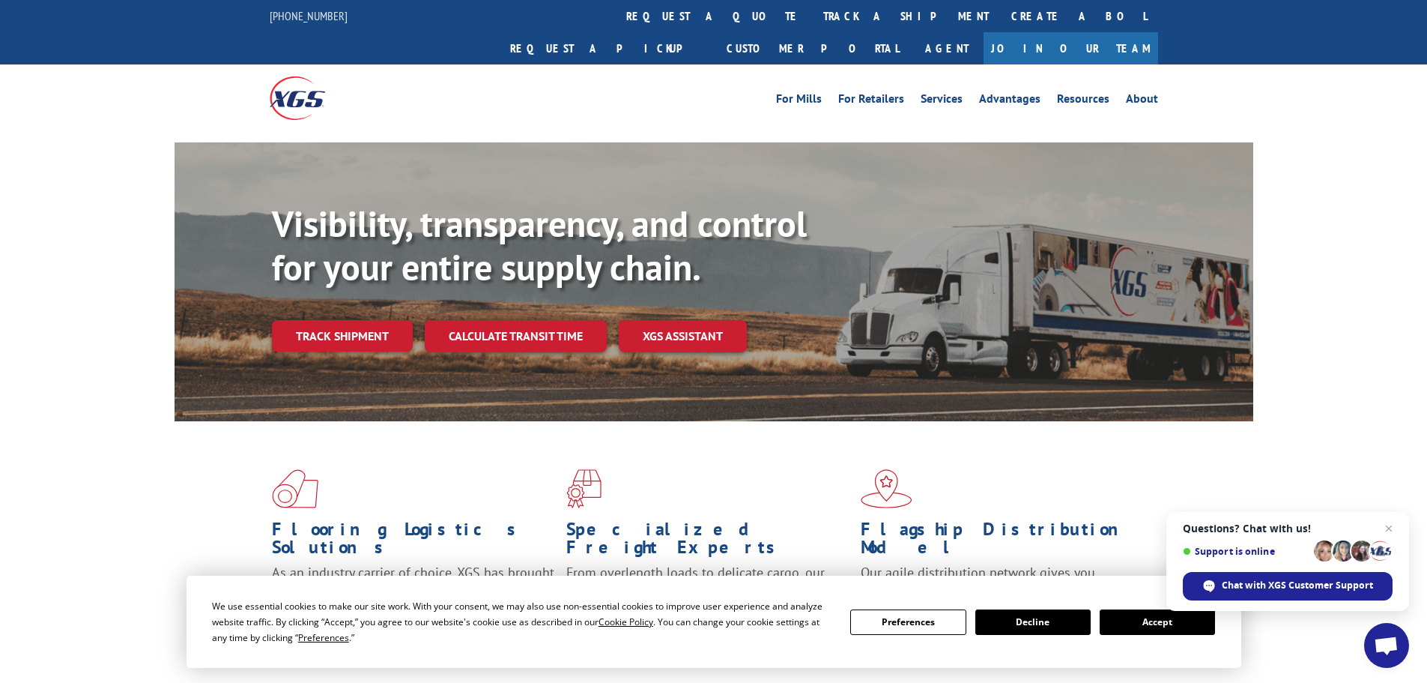
click at [345, 282] on div "Visibility, transparency, and control for your entire supply chain. Track shipm…" at bounding box center [763, 306] width 982 height 209
click at [365, 320] on link "Track shipment" at bounding box center [342, 335] width 141 height 31
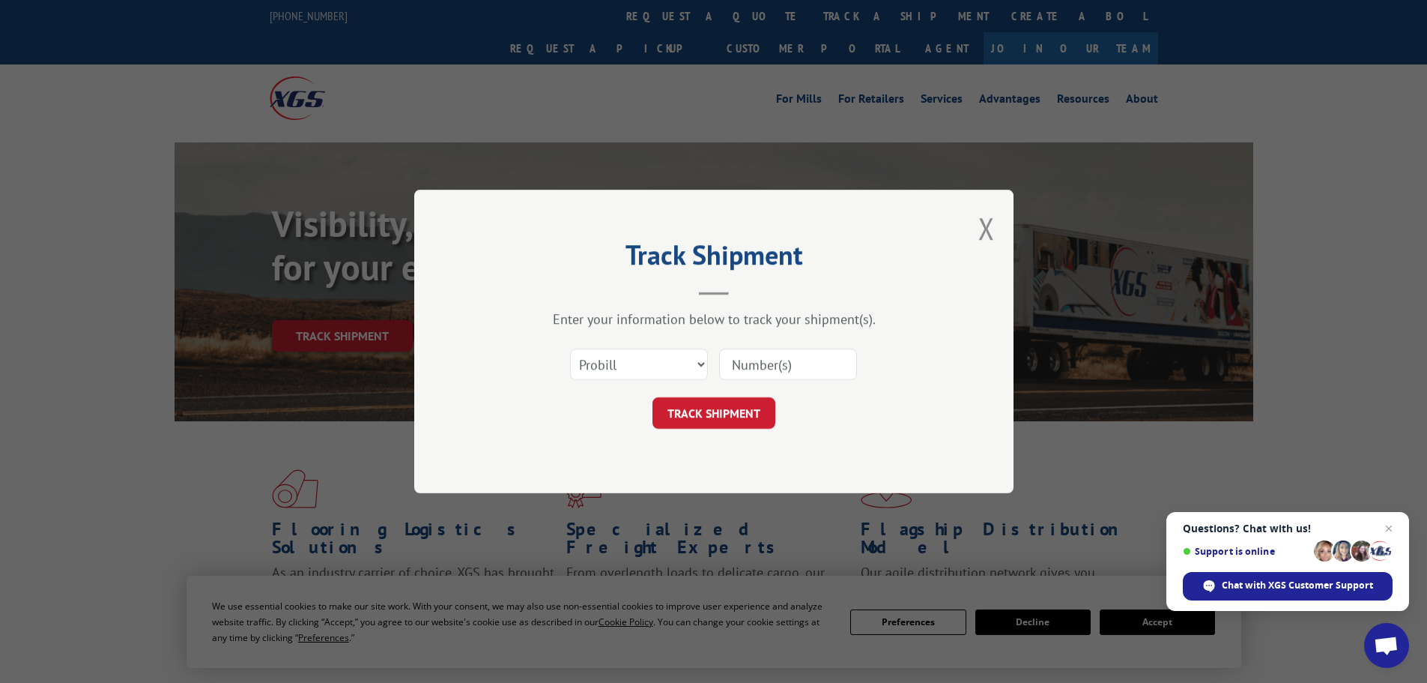
drag, startPoint x: 787, startPoint y: 359, endPoint x: 778, endPoint y: 369, distance: 13.3
click at [787, 359] on input at bounding box center [788, 363] width 138 height 31
paste input "15472277"
type input "15472277"
drag, startPoint x: 707, startPoint y: 415, endPoint x: 475, endPoint y: 416, distance: 232.3
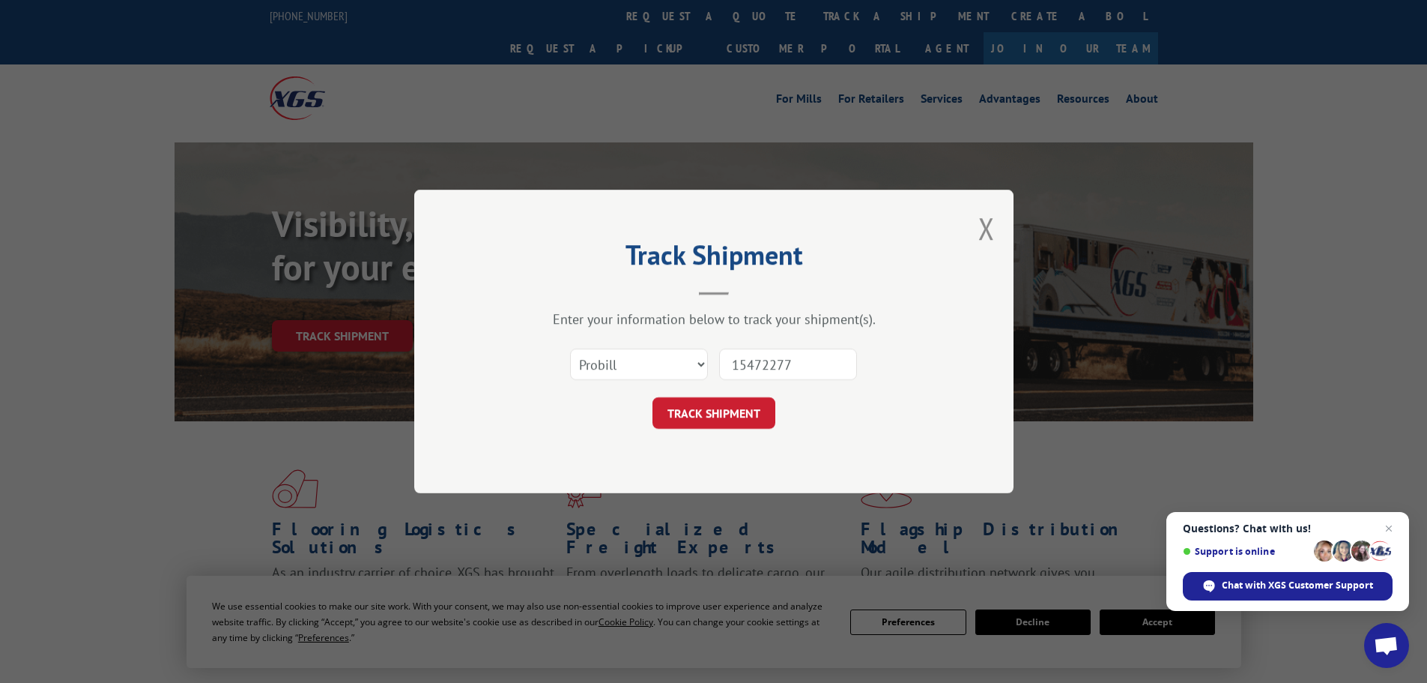
click at [707, 415] on button "TRACK SHIPMENT" at bounding box center [714, 412] width 123 height 31
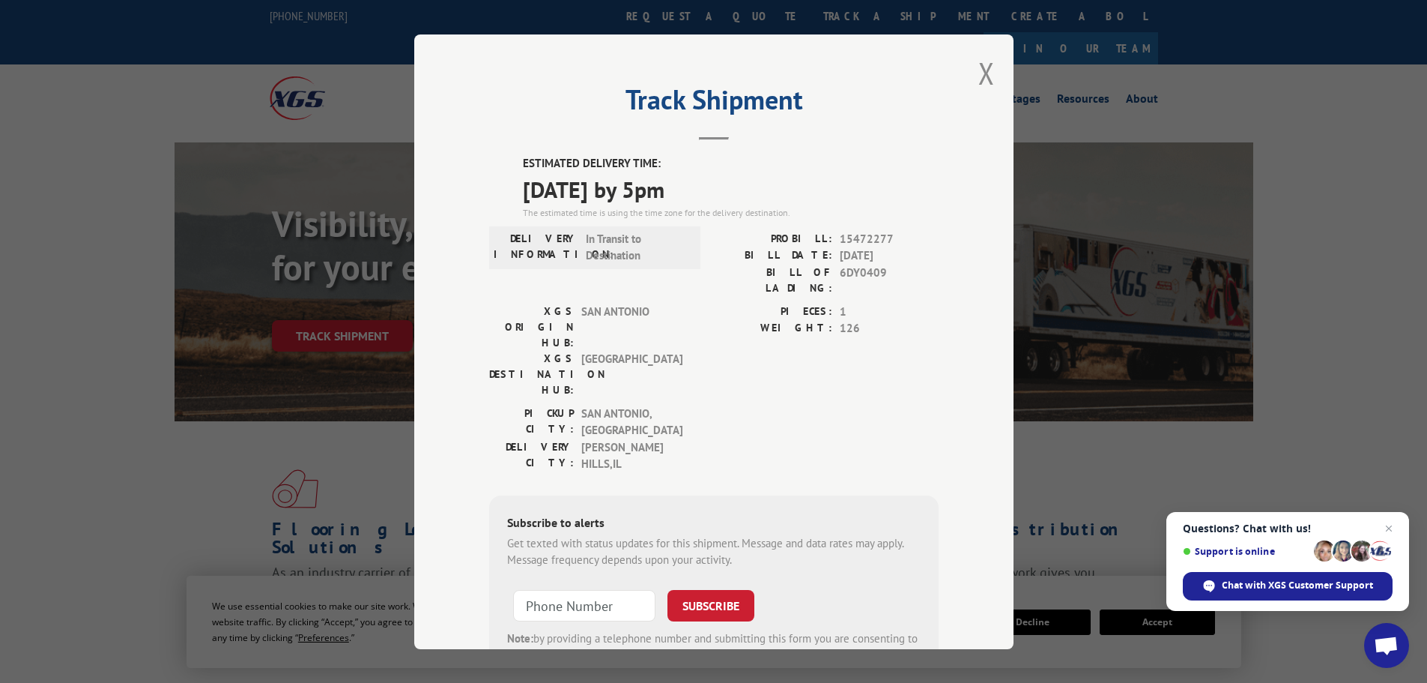
drag, startPoint x: 986, startPoint y: 73, endPoint x: 957, endPoint y: 89, distance: 33.6
click at [986, 73] on button "Close modal" at bounding box center [987, 73] width 16 height 40
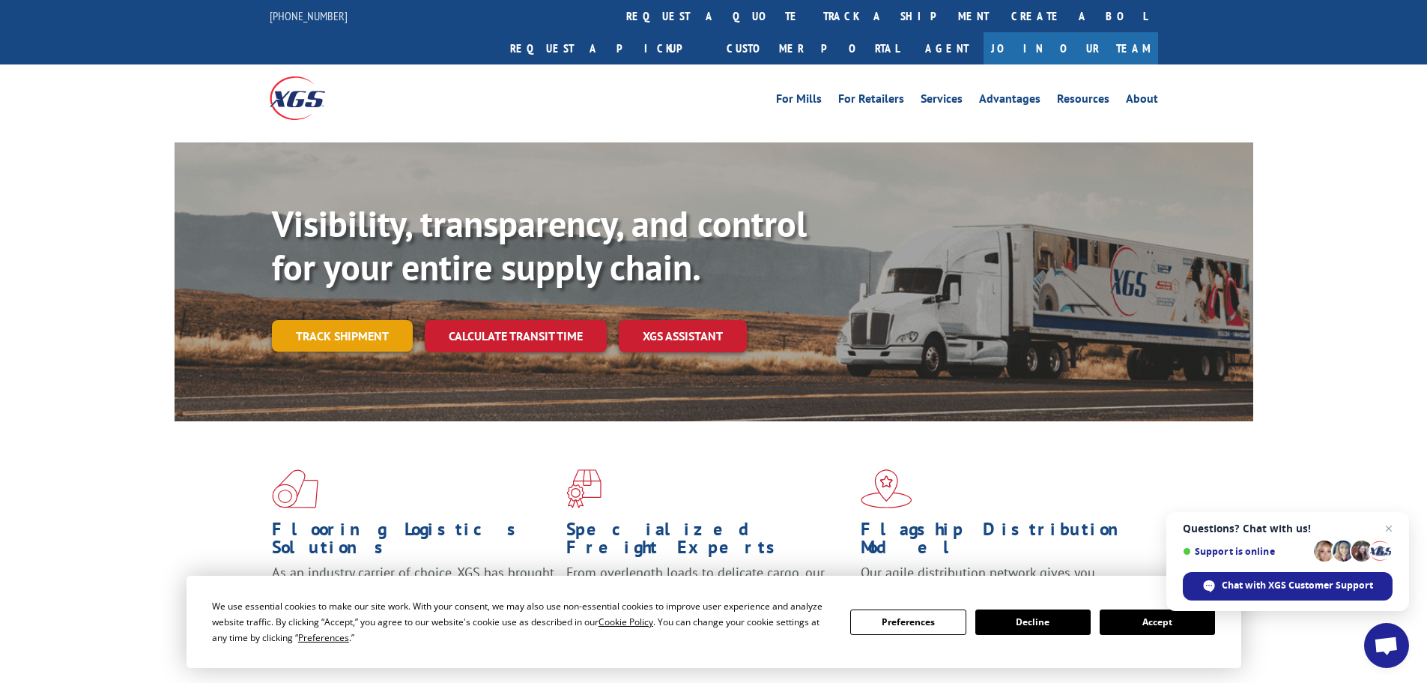
drag, startPoint x: 339, startPoint y: 286, endPoint x: 366, endPoint y: 305, distance: 32.2
click at [339, 287] on div "Visibility, transparency, and control for your entire supply chain. Track shipm…" at bounding box center [763, 306] width 982 height 209
click at [336, 320] on link "Track shipment" at bounding box center [342, 335] width 141 height 31
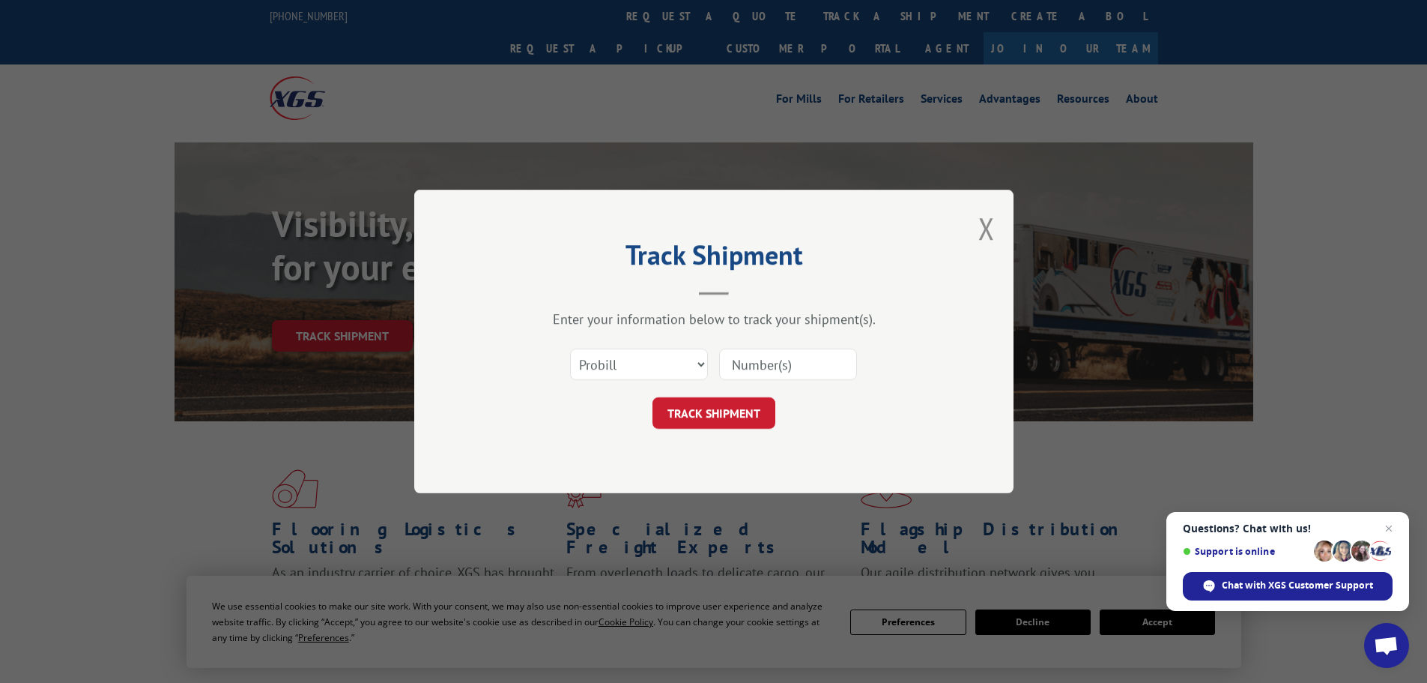
drag, startPoint x: 768, startPoint y: 357, endPoint x: 753, endPoint y: 381, distance: 27.6
click at [768, 357] on input at bounding box center [788, 363] width 138 height 31
paste input "15472278"
type input "15472278"
click at [708, 405] on button "TRACK SHIPMENT" at bounding box center [714, 412] width 123 height 31
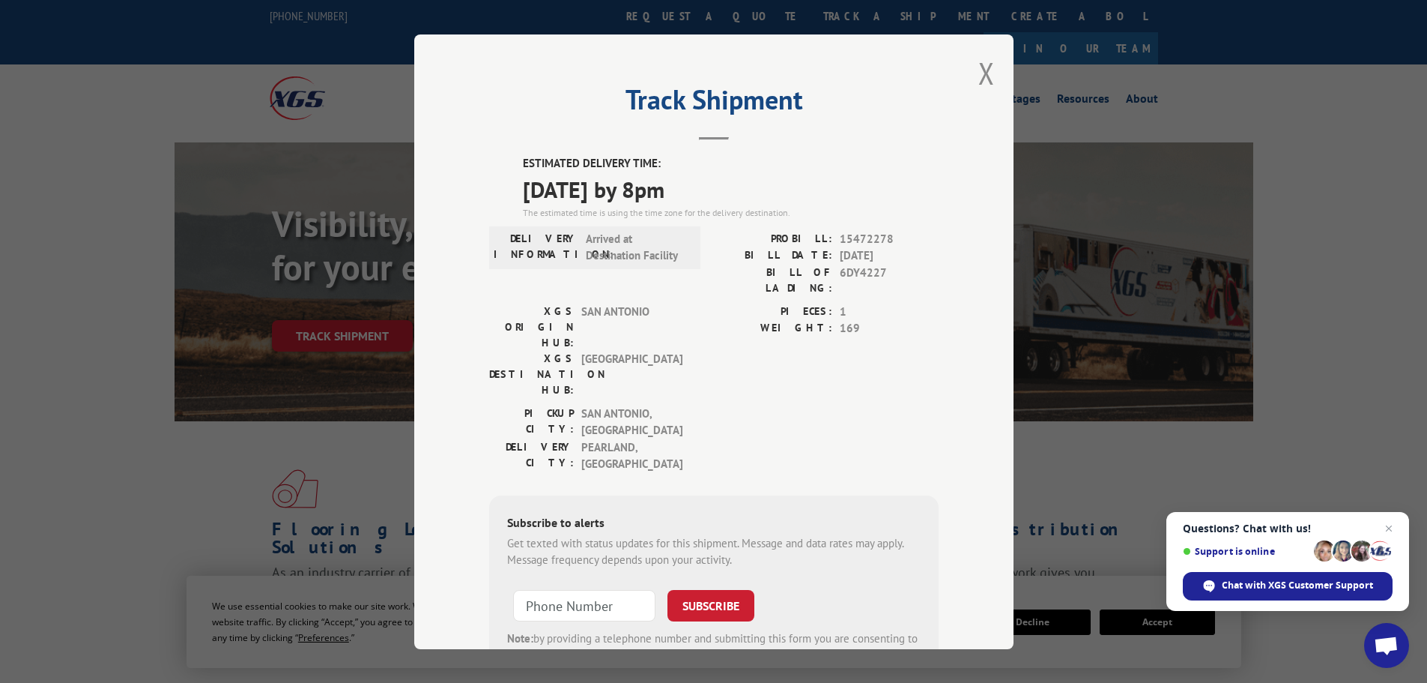
click at [980, 79] on button "Close modal" at bounding box center [987, 73] width 16 height 40
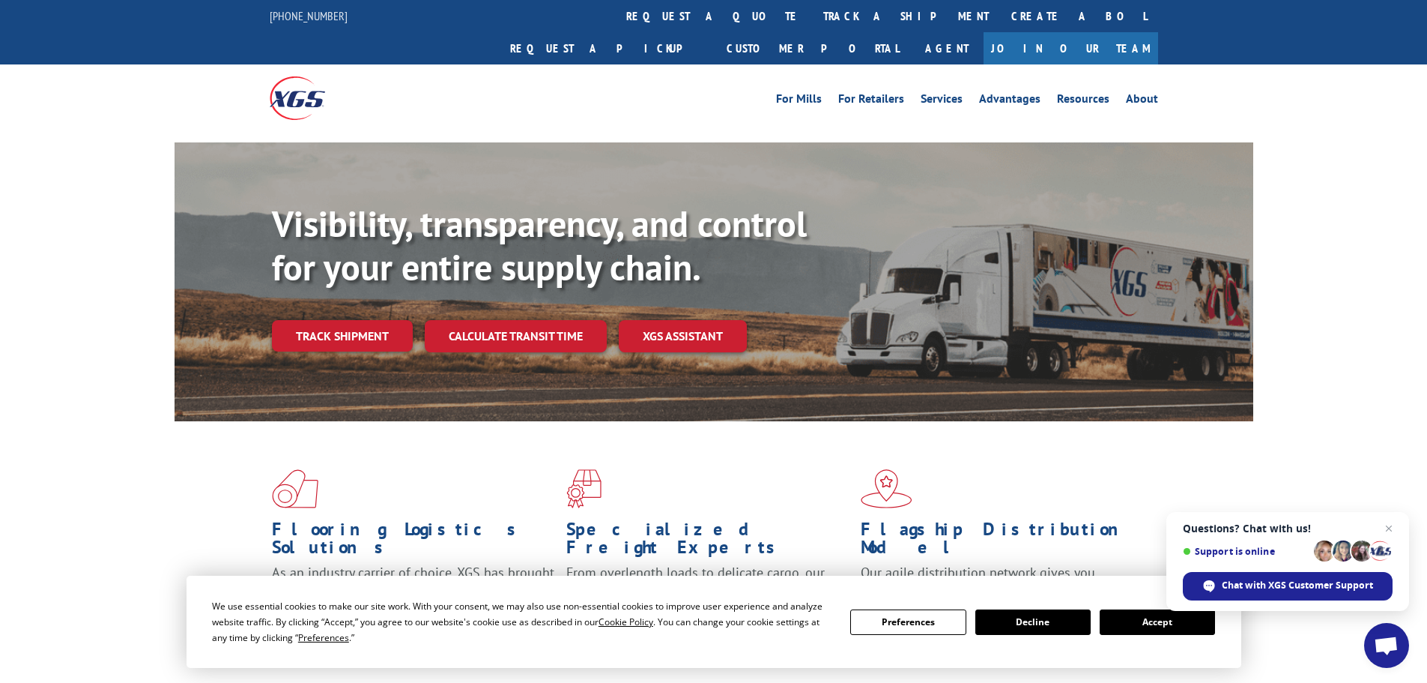
drag, startPoint x: 315, startPoint y: 306, endPoint x: 323, endPoint y: 309, distance: 7.8
click at [315, 320] on link "Track shipment" at bounding box center [342, 335] width 141 height 31
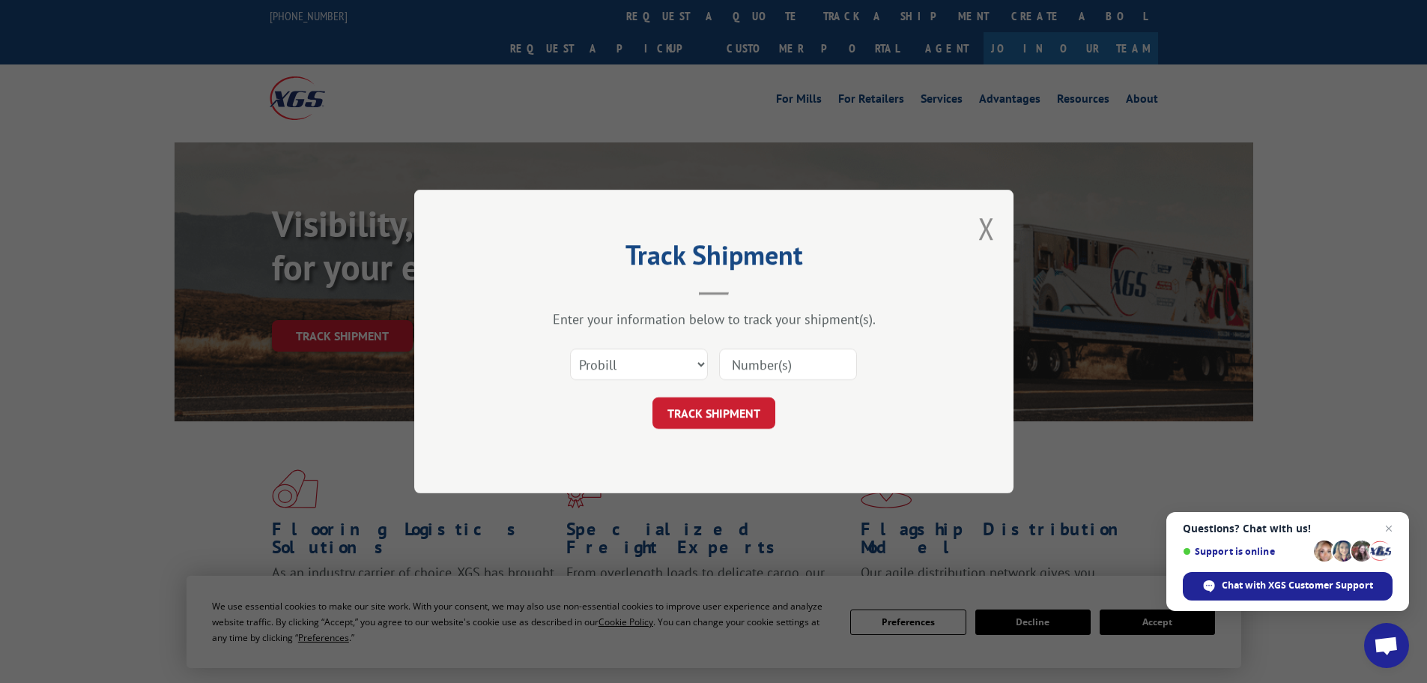
click at [722, 350] on input at bounding box center [788, 363] width 138 height 31
paste input "15340047"
type input "15340047"
drag, startPoint x: 687, startPoint y: 413, endPoint x: 173, endPoint y: 415, distance: 514.0
click at [687, 413] on button "TRACK SHIPMENT" at bounding box center [714, 412] width 123 height 31
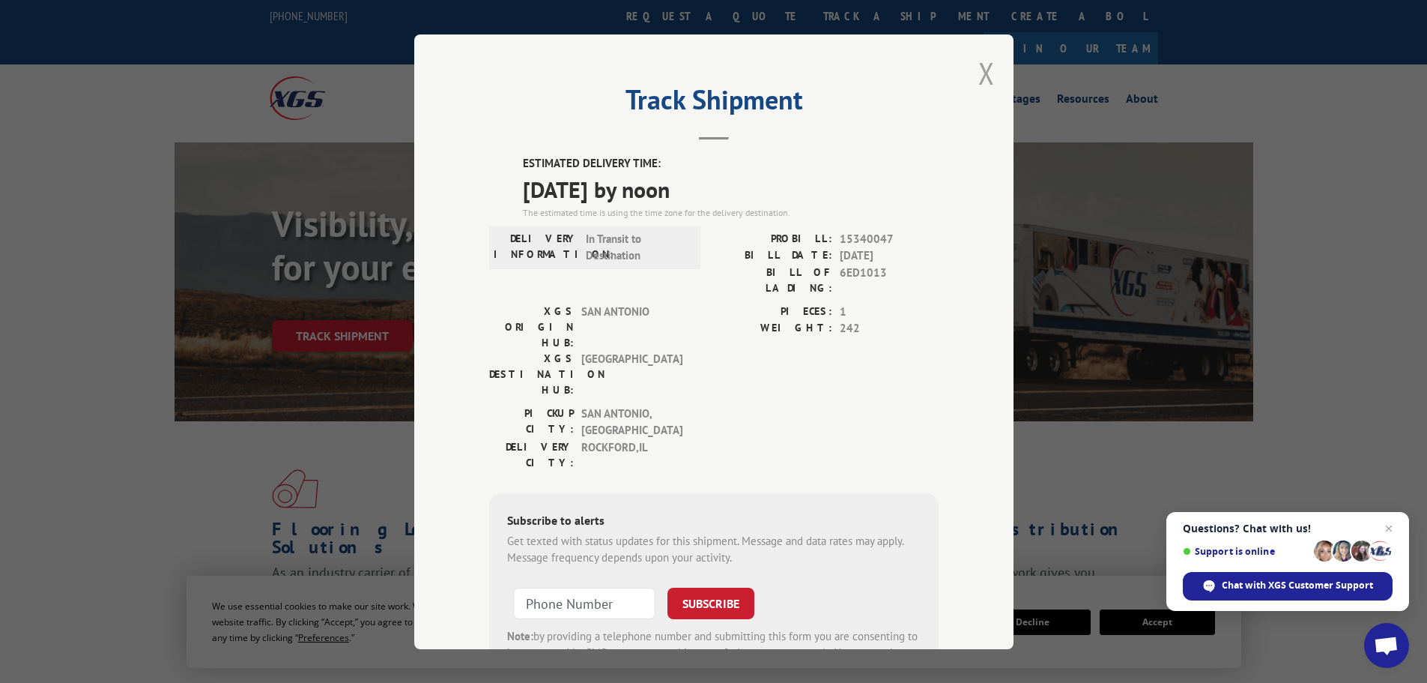
click at [988, 68] on button "Close modal" at bounding box center [987, 73] width 16 height 40
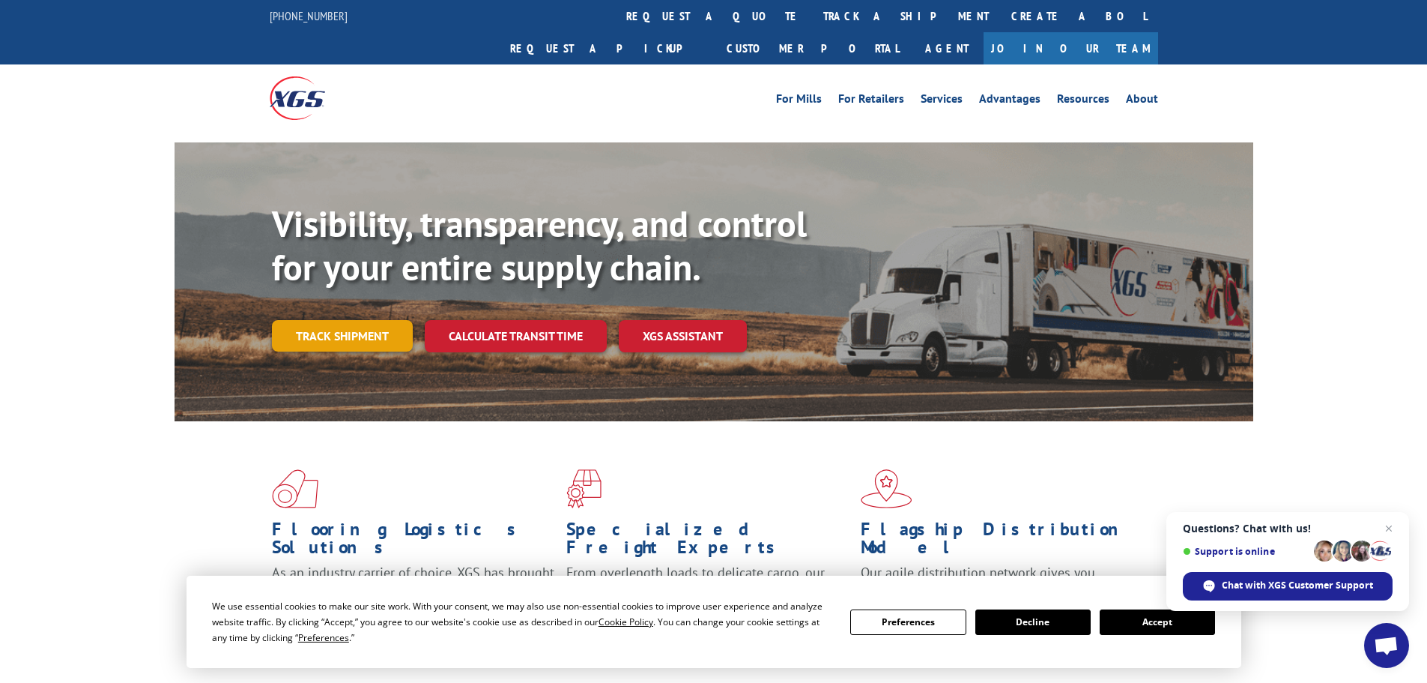
click at [363, 320] on link "Track shipment" at bounding box center [342, 335] width 141 height 31
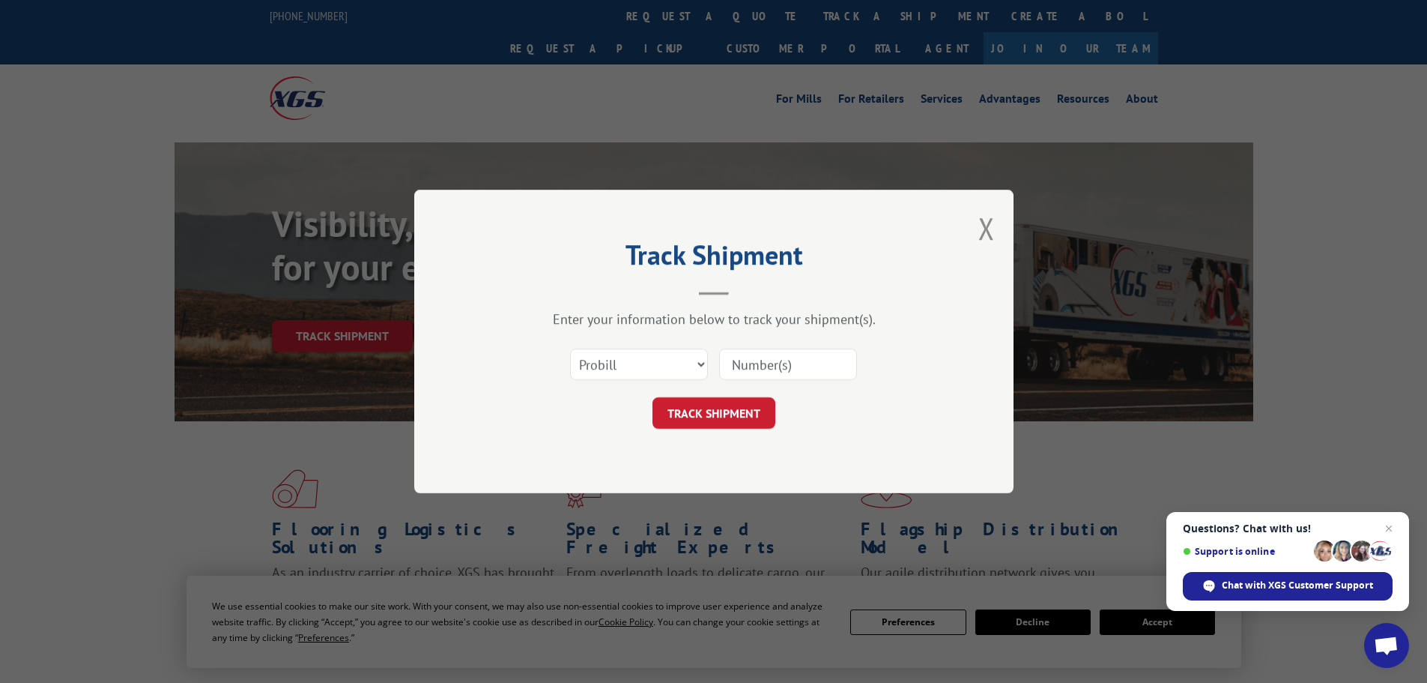
drag, startPoint x: 803, startPoint y: 360, endPoint x: 788, endPoint y: 381, distance: 25.8
click at [803, 360] on input at bounding box center [788, 363] width 138 height 31
paste input "15339892"
type input "15339892"
click at [704, 414] on button "TRACK SHIPMENT" at bounding box center [714, 412] width 123 height 31
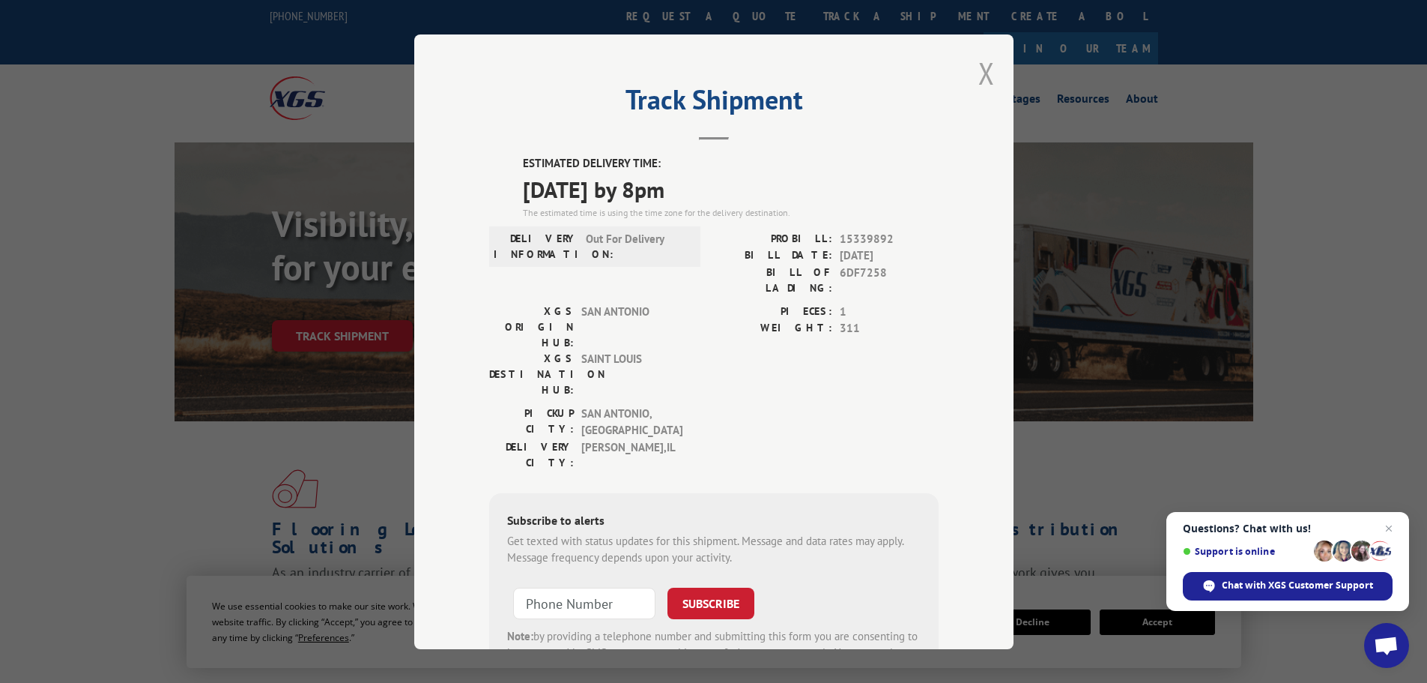
click at [979, 64] on button "Close modal" at bounding box center [987, 73] width 16 height 40
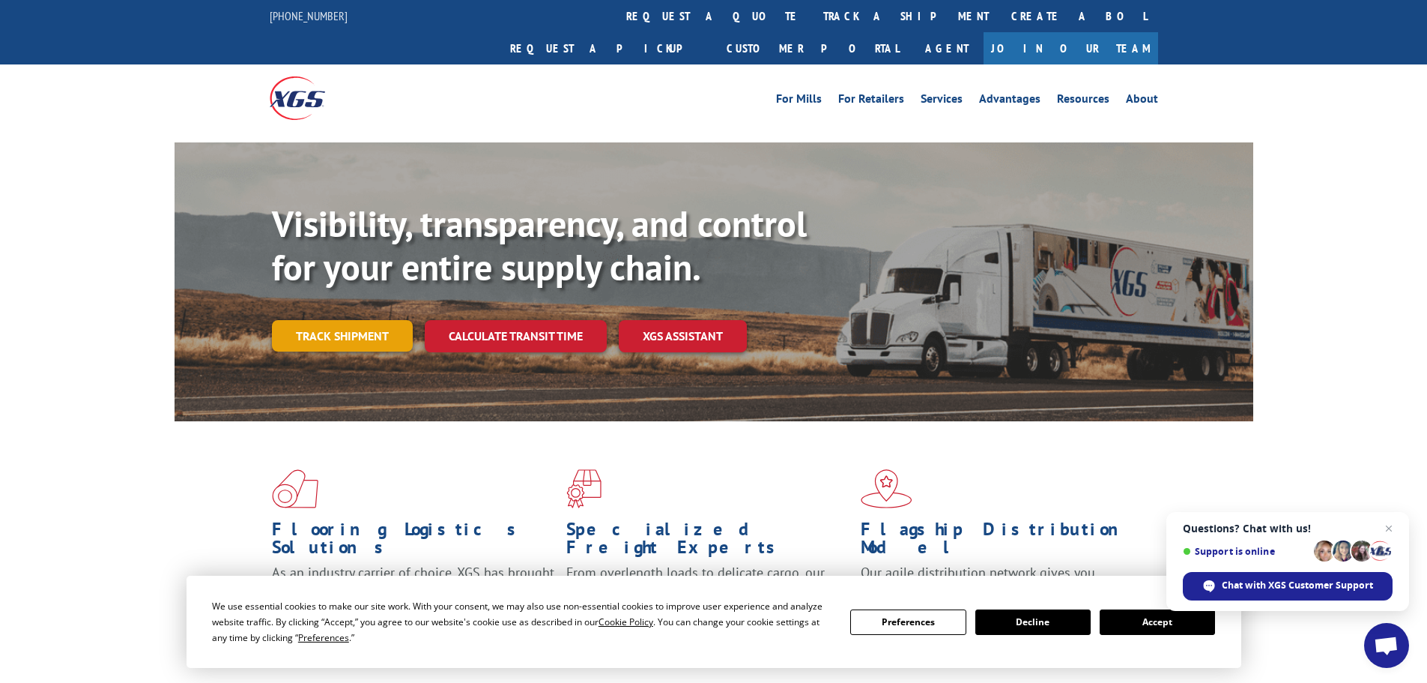
click at [357, 320] on link "Track shipment" at bounding box center [342, 335] width 141 height 31
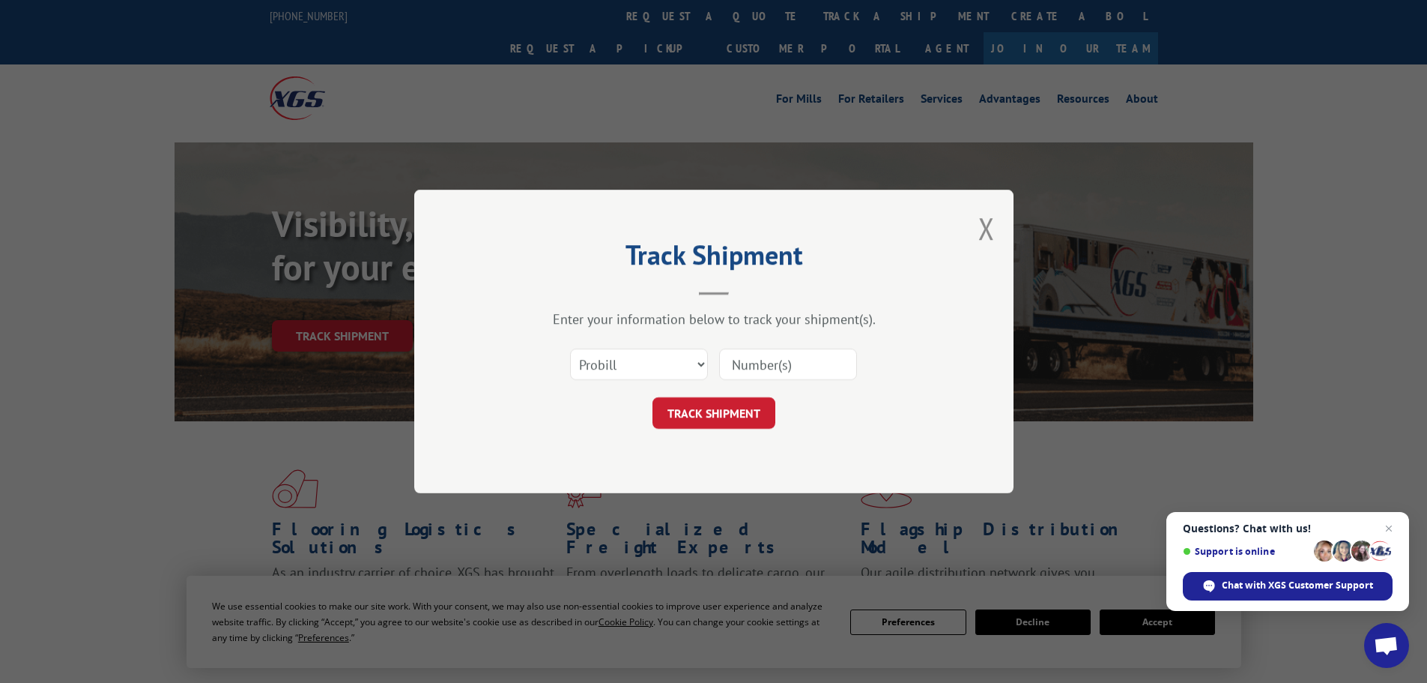
drag, startPoint x: 725, startPoint y: 349, endPoint x: 731, endPoint y: 354, distance: 8.0
click at [727, 349] on input at bounding box center [788, 363] width 138 height 31
paste input "15339896"
type input "15339896"
drag, startPoint x: 701, startPoint y: 408, endPoint x: 506, endPoint y: 400, distance: 195.7
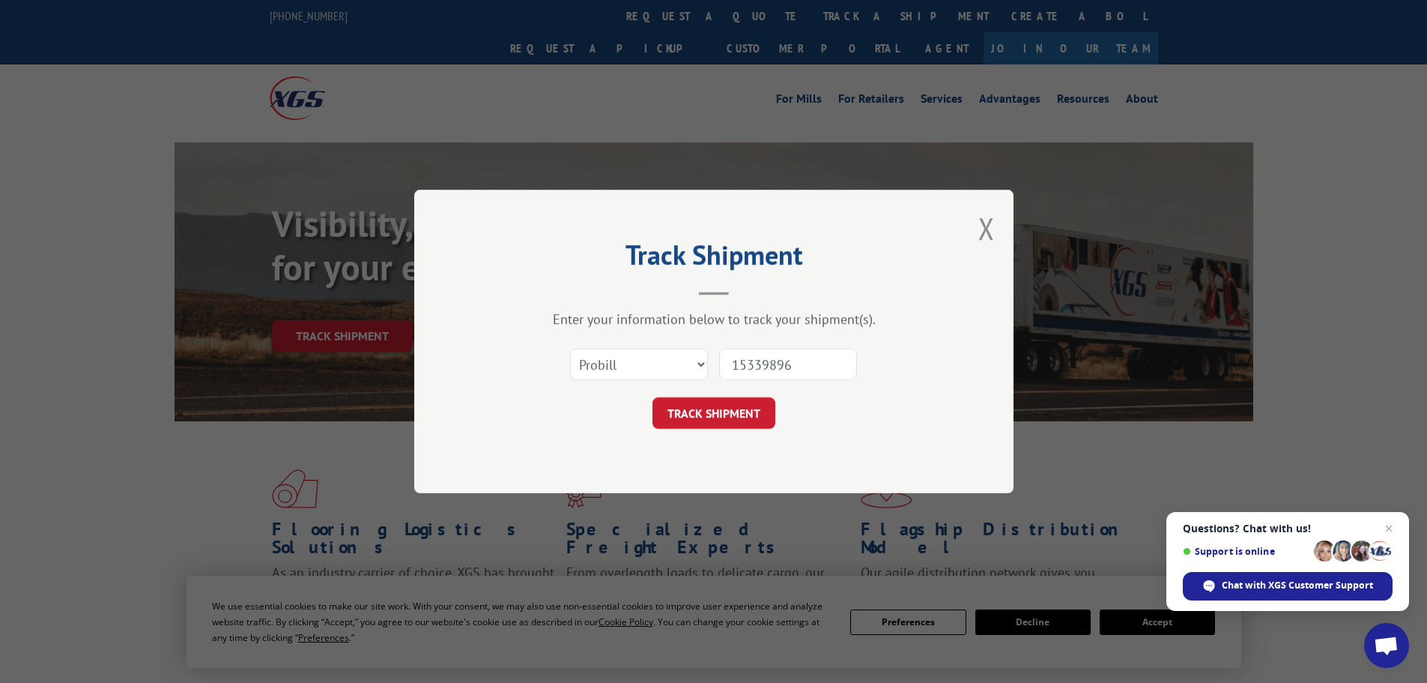
click at [701, 408] on button "TRACK SHIPMENT" at bounding box center [714, 412] width 123 height 31
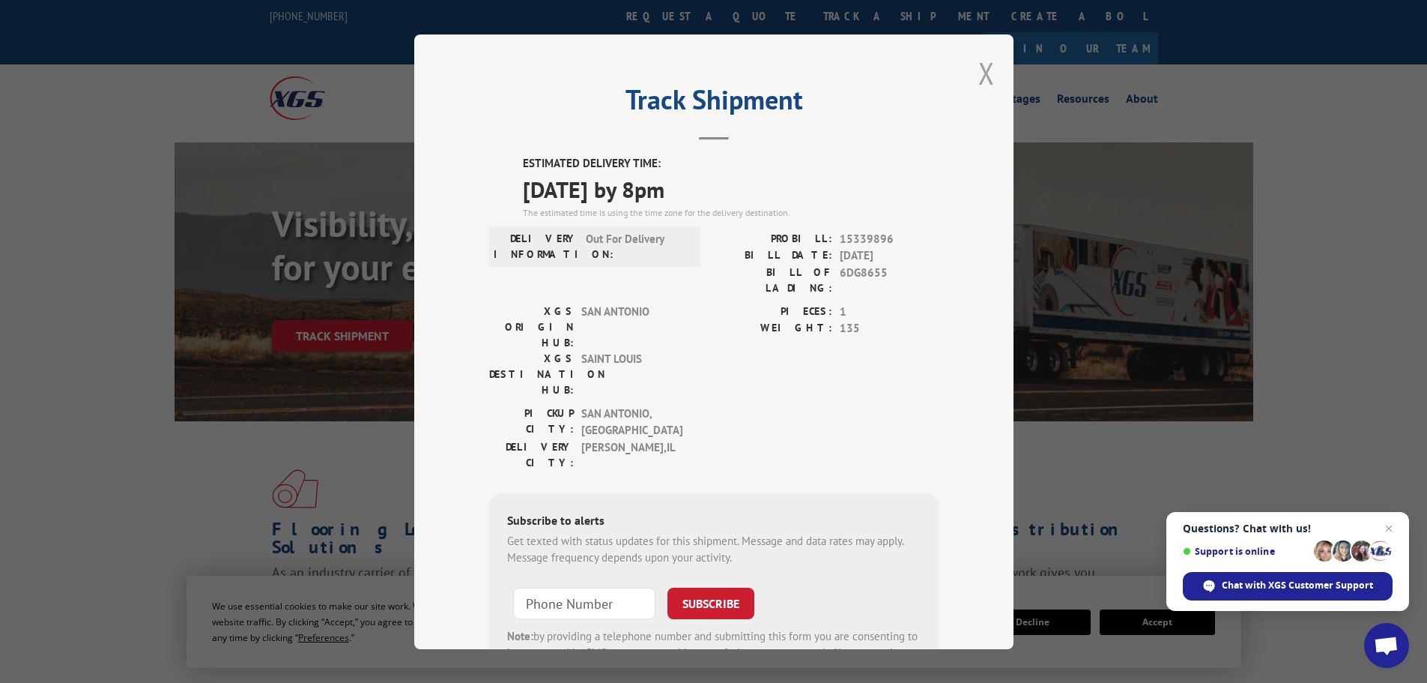
click at [980, 73] on button "Close modal" at bounding box center [987, 73] width 16 height 40
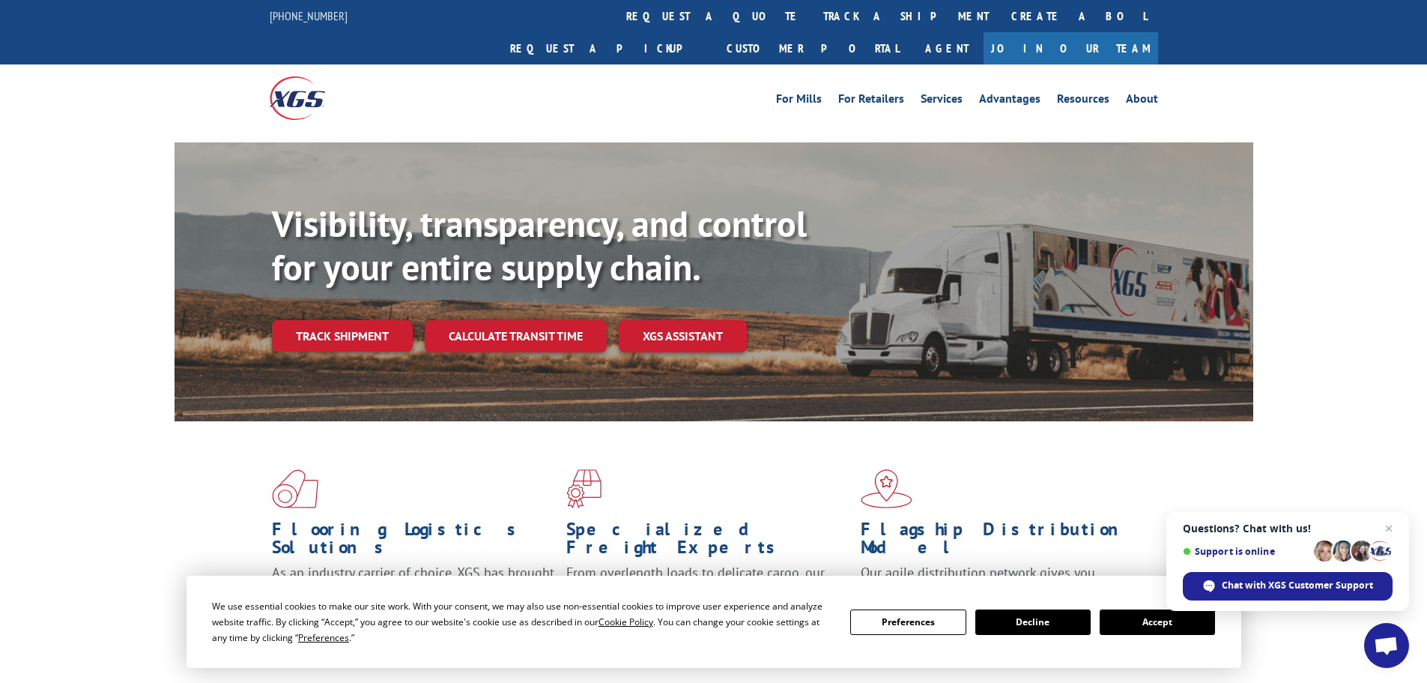
drag, startPoint x: 350, startPoint y: 297, endPoint x: 440, endPoint y: 318, distance: 92.3
click at [350, 320] on link "Track shipment" at bounding box center [342, 335] width 141 height 31
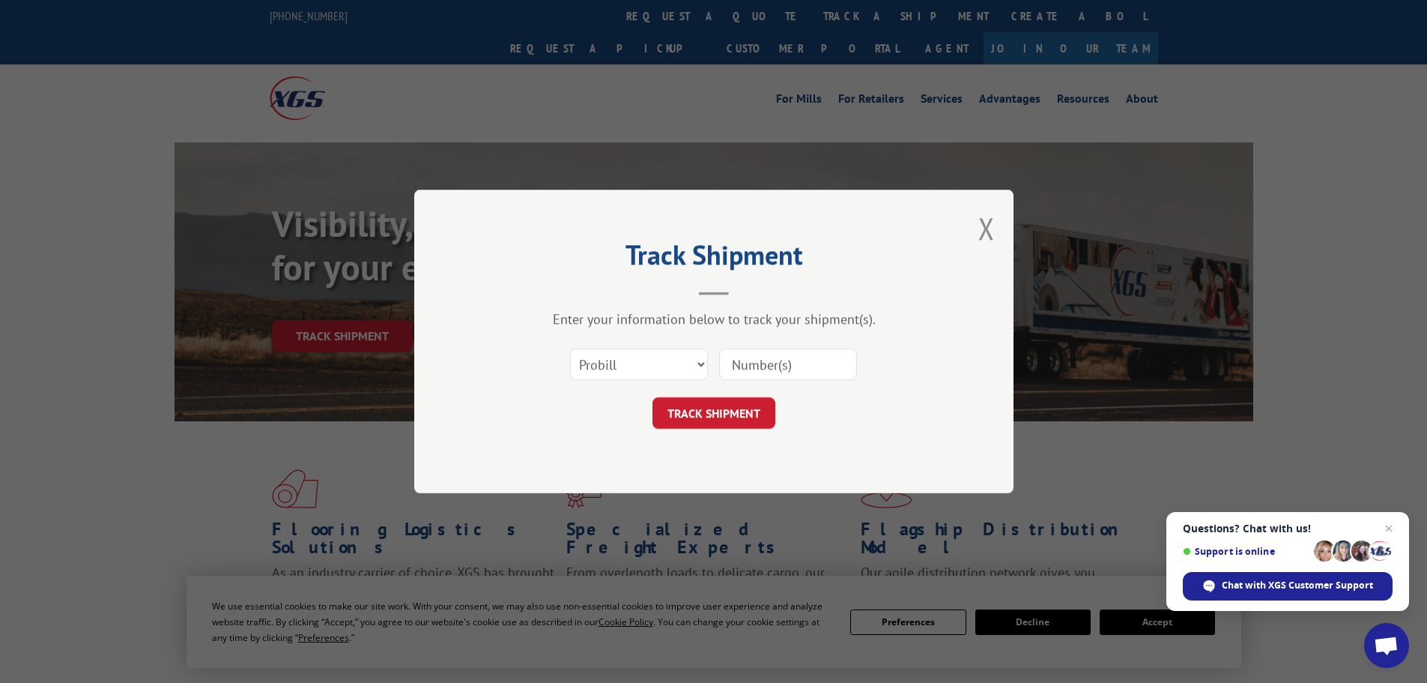
click at [772, 357] on input at bounding box center [788, 363] width 138 height 31
paste input "15340043"
type input "15340043"
click at [738, 401] on button "TRACK SHIPMENT" at bounding box center [714, 412] width 123 height 31
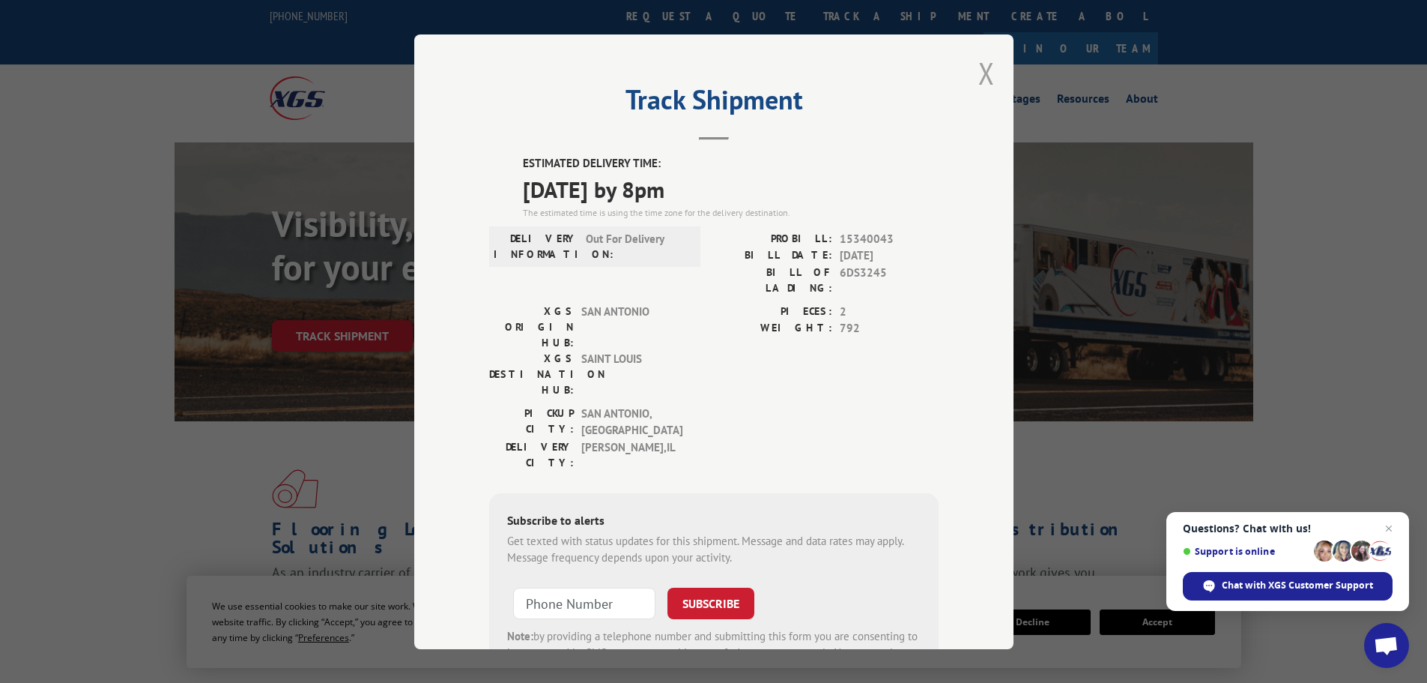
click at [992, 75] on div "Track Shipment ESTIMATED DELIVERY TIME: [DATE] by 8pm The estimated time is usi…" at bounding box center [713, 341] width 599 height 614
click at [979, 73] on button "Close modal" at bounding box center [987, 73] width 16 height 40
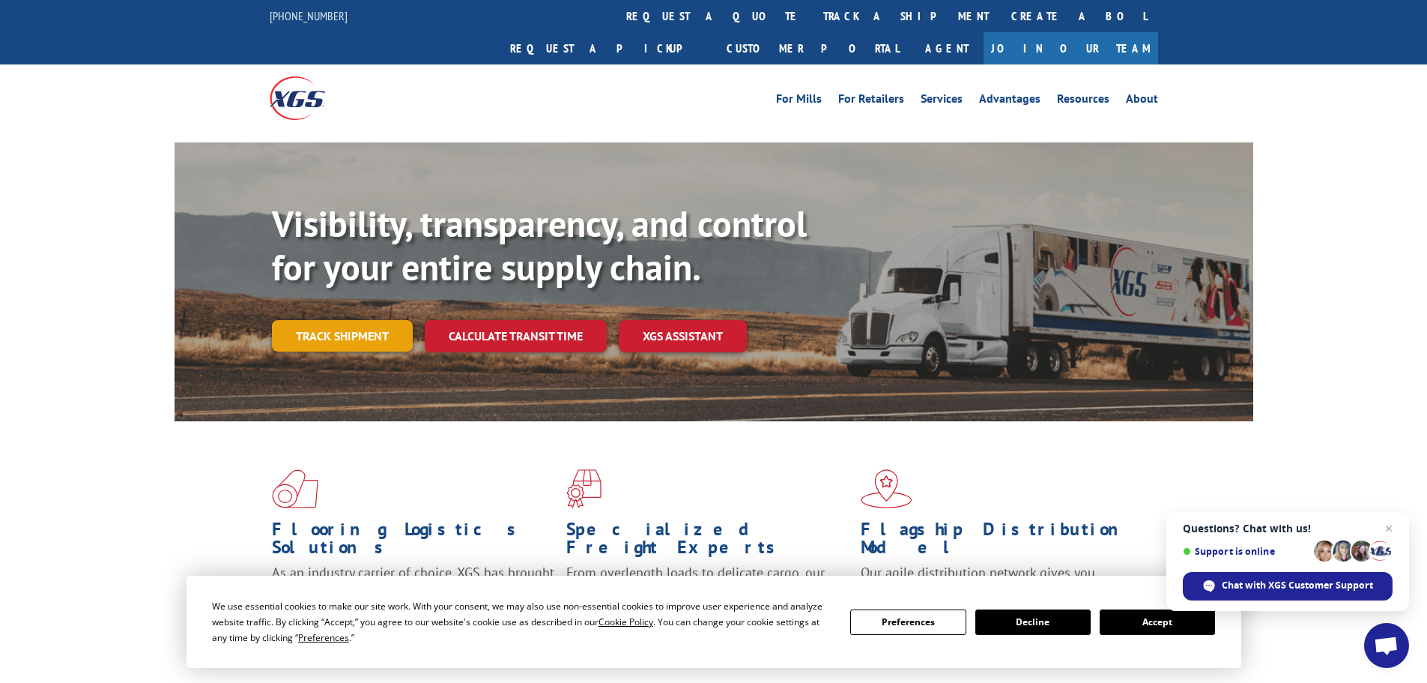
click at [387, 320] on link "Track shipment" at bounding box center [342, 335] width 141 height 31
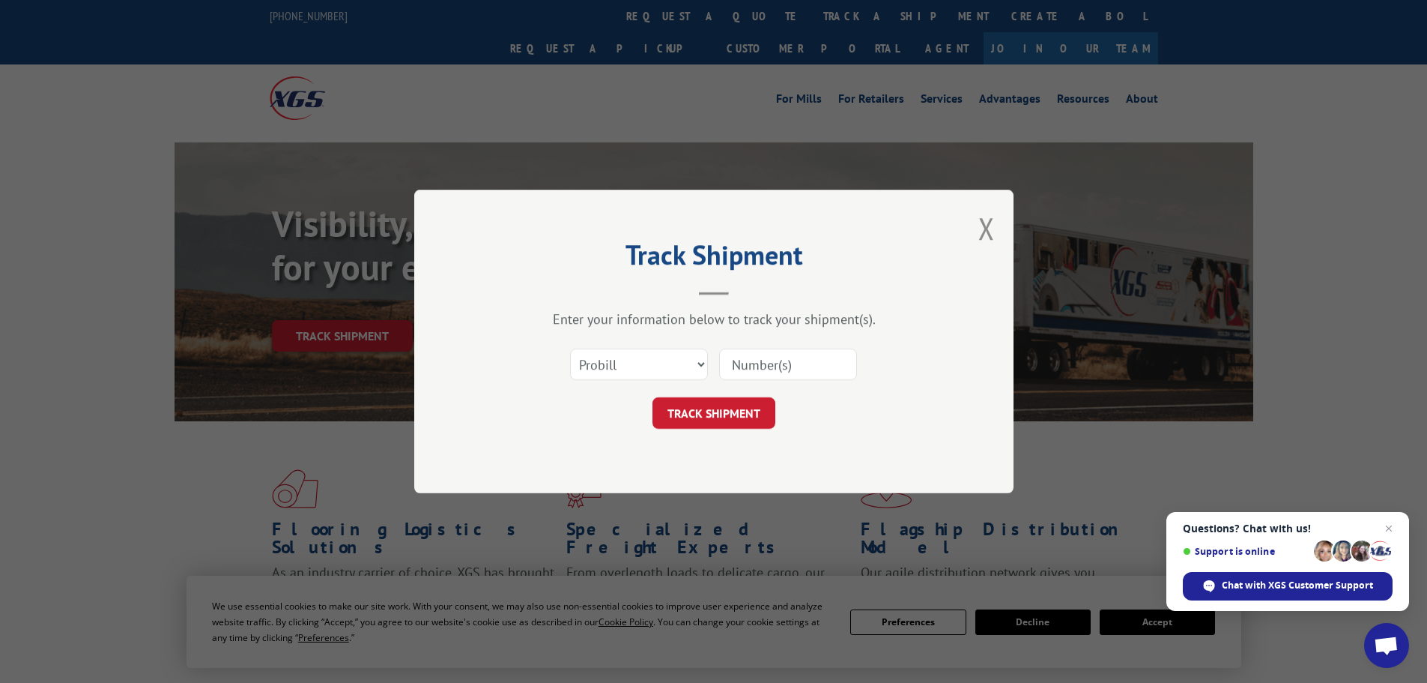
drag, startPoint x: 752, startPoint y: 357, endPoint x: 750, endPoint y: 384, distance: 27.8
click at [752, 357] on input at bounding box center [788, 363] width 138 height 31
paste input "15472268"
type input "15472268"
click at [725, 408] on button "TRACK SHIPMENT" at bounding box center [714, 412] width 123 height 31
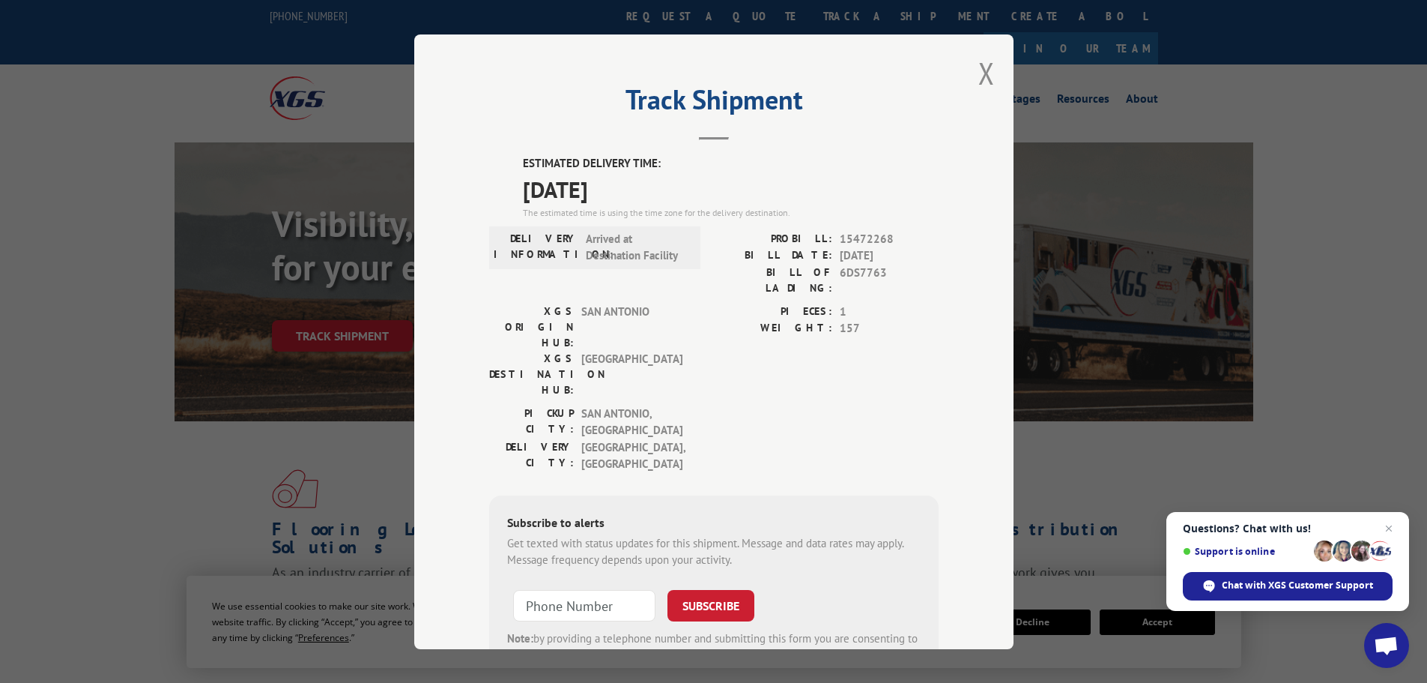
drag, startPoint x: 982, startPoint y: 62, endPoint x: 629, endPoint y: 242, distance: 395.4
click at [982, 62] on button "Close modal" at bounding box center [987, 73] width 16 height 40
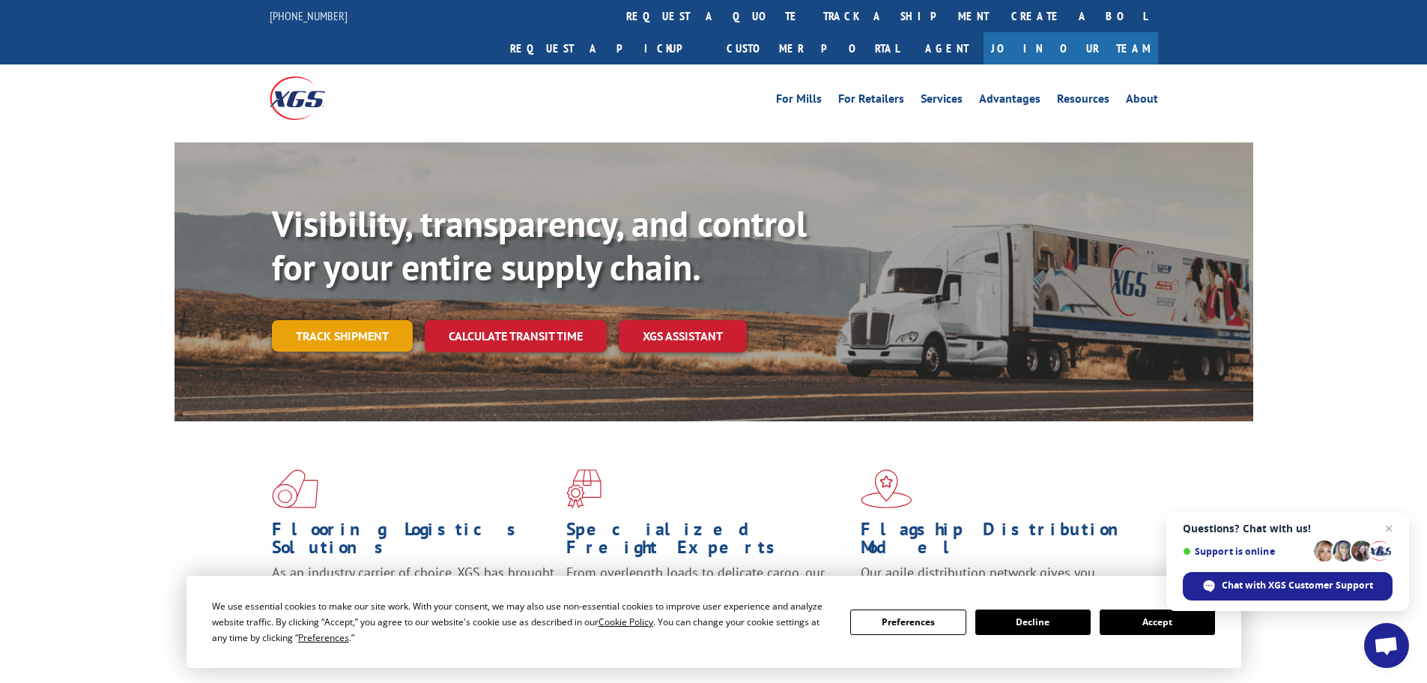
click at [356, 320] on link "Track shipment" at bounding box center [342, 335] width 141 height 31
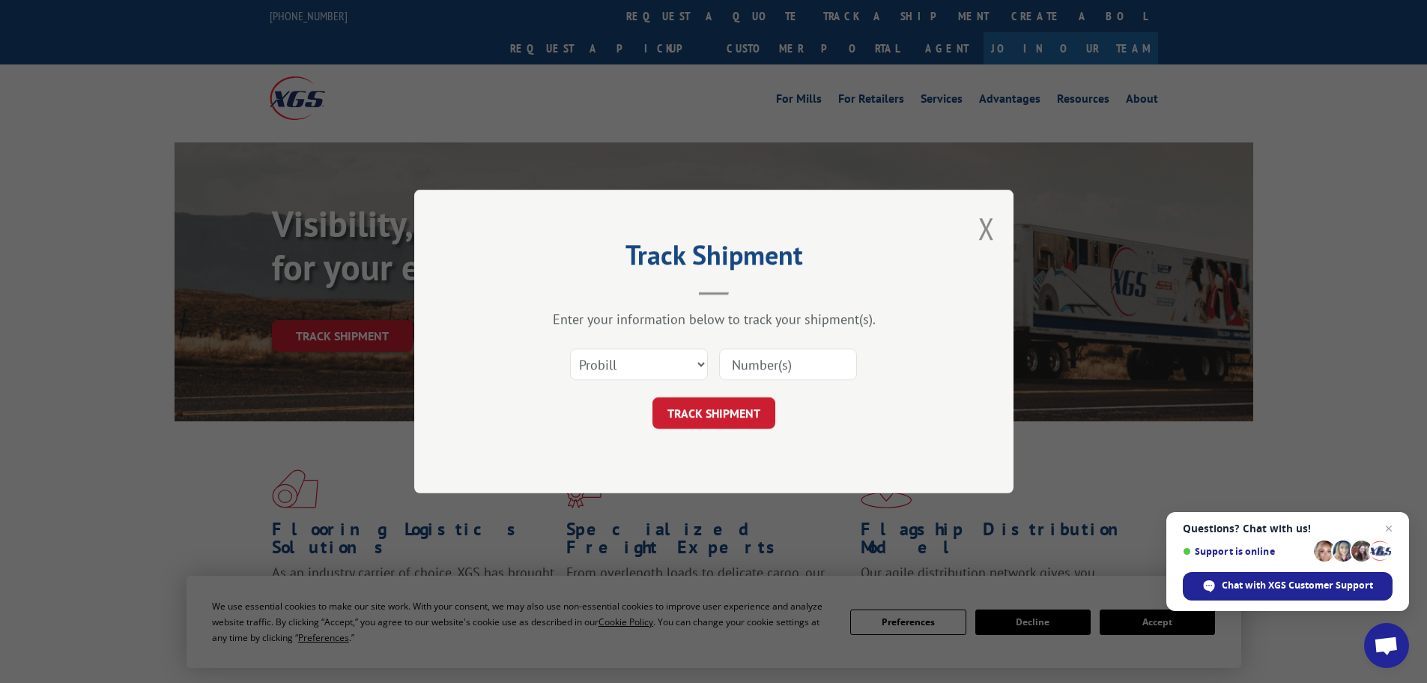
click at [769, 363] on input at bounding box center [788, 363] width 138 height 31
paste input "15340061"
type input "15340061"
click at [703, 407] on button "TRACK SHIPMENT" at bounding box center [714, 412] width 123 height 31
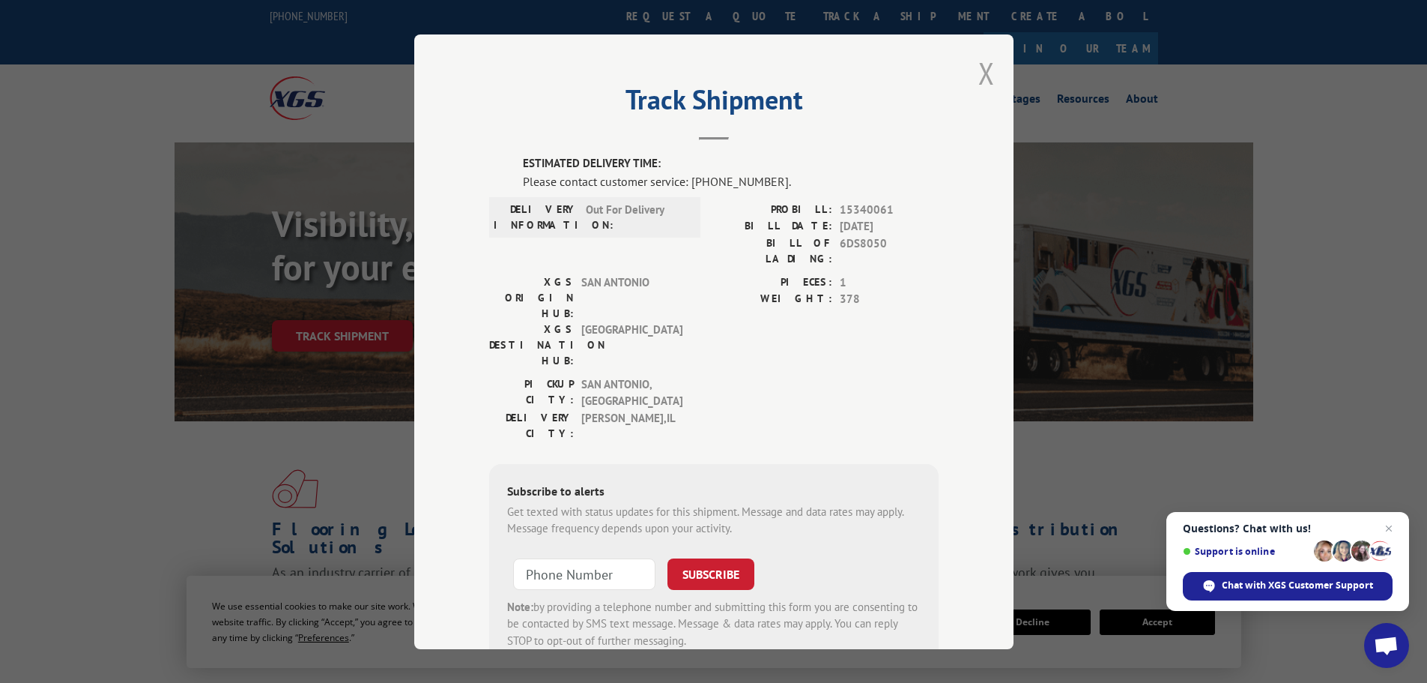
click at [981, 80] on button "Close modal" at bounding box center [987, 73] width 16 height 40
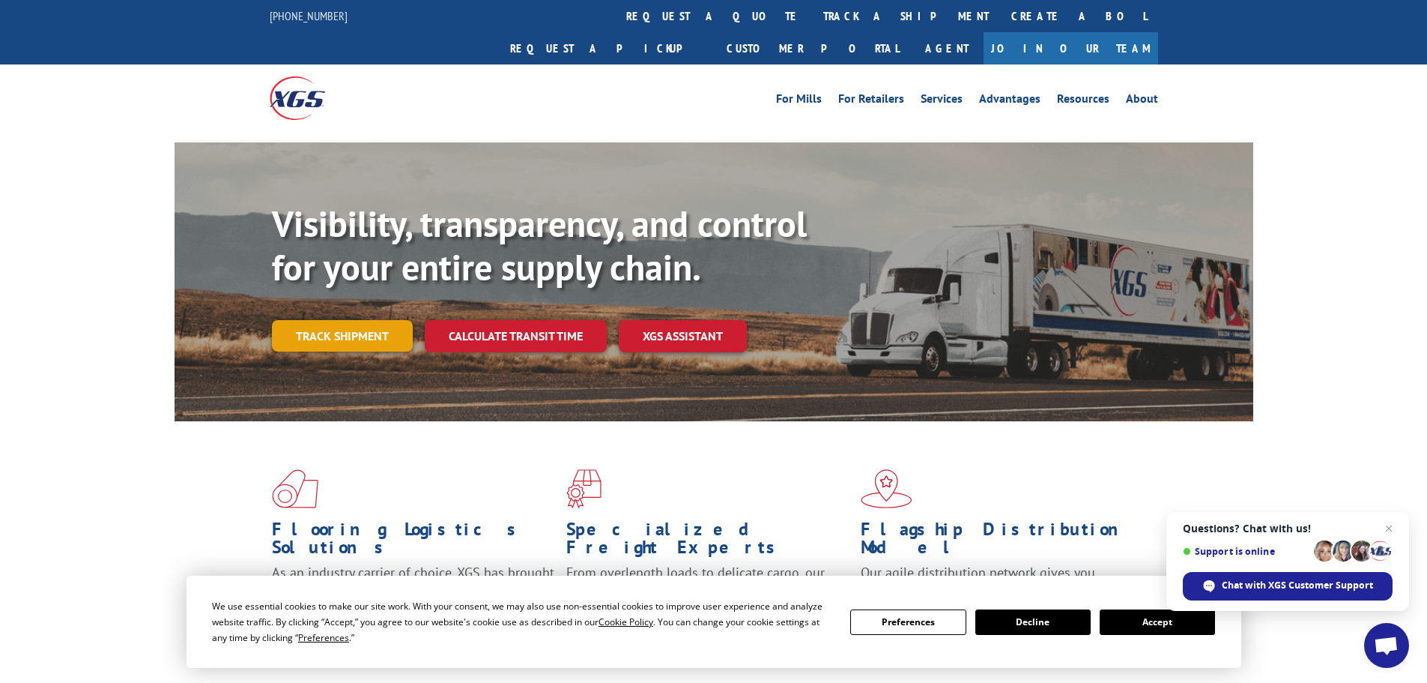
click at [305, 320] on link "Track shipment" at bounding box center [342, 335] width 141 height 31
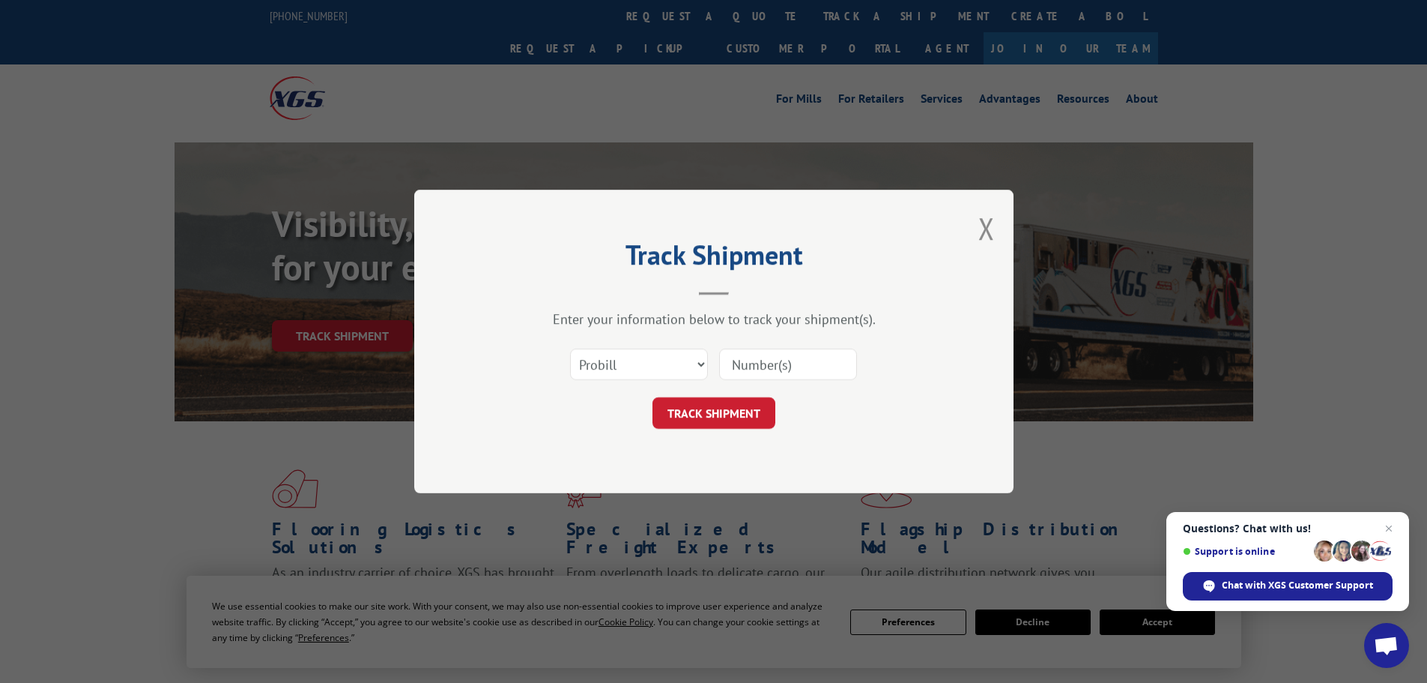
click at [783, 381] on div at bounding box center [788, 364] width 138 height 34
click at [751, 364] on input at bounding box center [788, 363] width 138 height 31
type input "v"
drag, startPoint x: 704, startPoint y: 417, endPoint x: 664, endPoint y: 422, distance: 40.0
click at [704, 417] on button "TRACK SHIPMENT" at bounding box center [714, 412] width 123 height 31
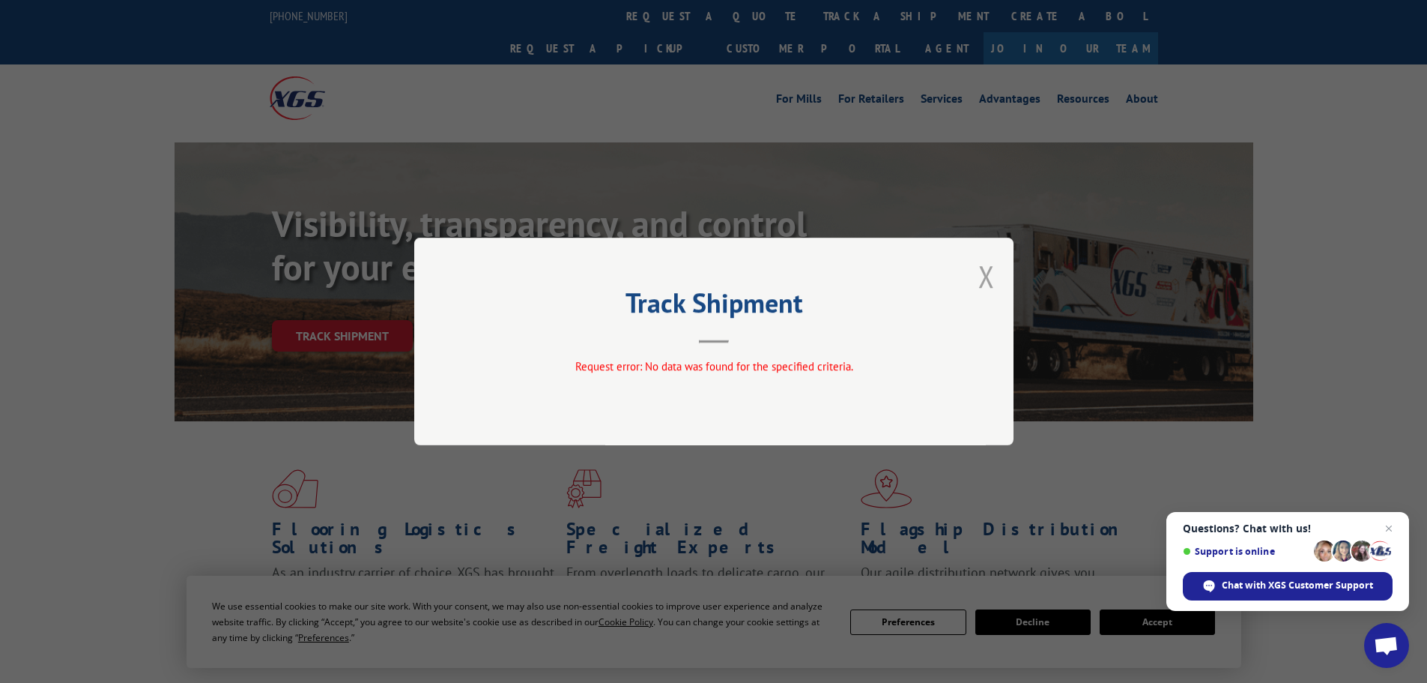
click at [992, 280] on button "Close modal" at bounding box center [987, 276] width 16 height 40
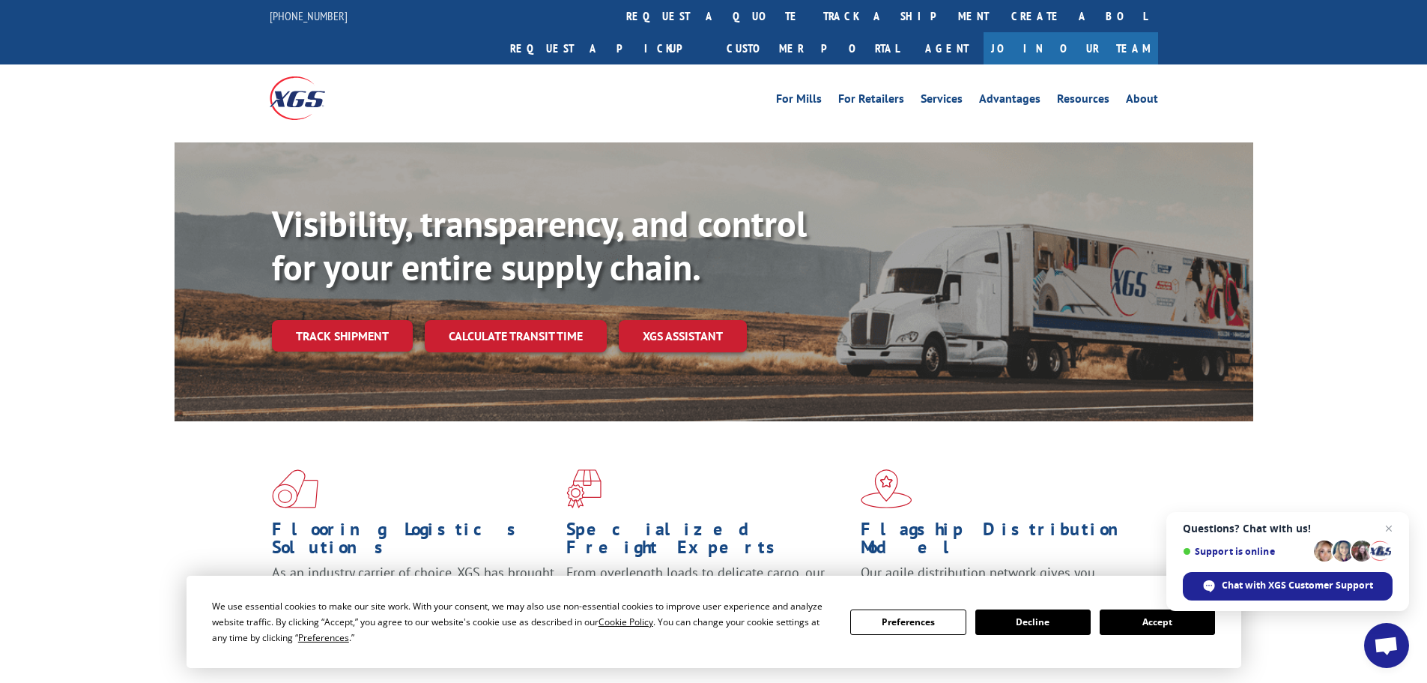
click at [293, 280] on div "Visibility, transparency, and control for your entire supply chain. Track shipm…" at bounding box center [763, 306] width 982 height 209
drag, startPoint x: 338, startPoint y: 294, endPoint x: 355, endPoint y: 300, distance: 18.0
click at [339, 320] on link "Track shipment" at bounding box center [342, 335] width 141 height 31
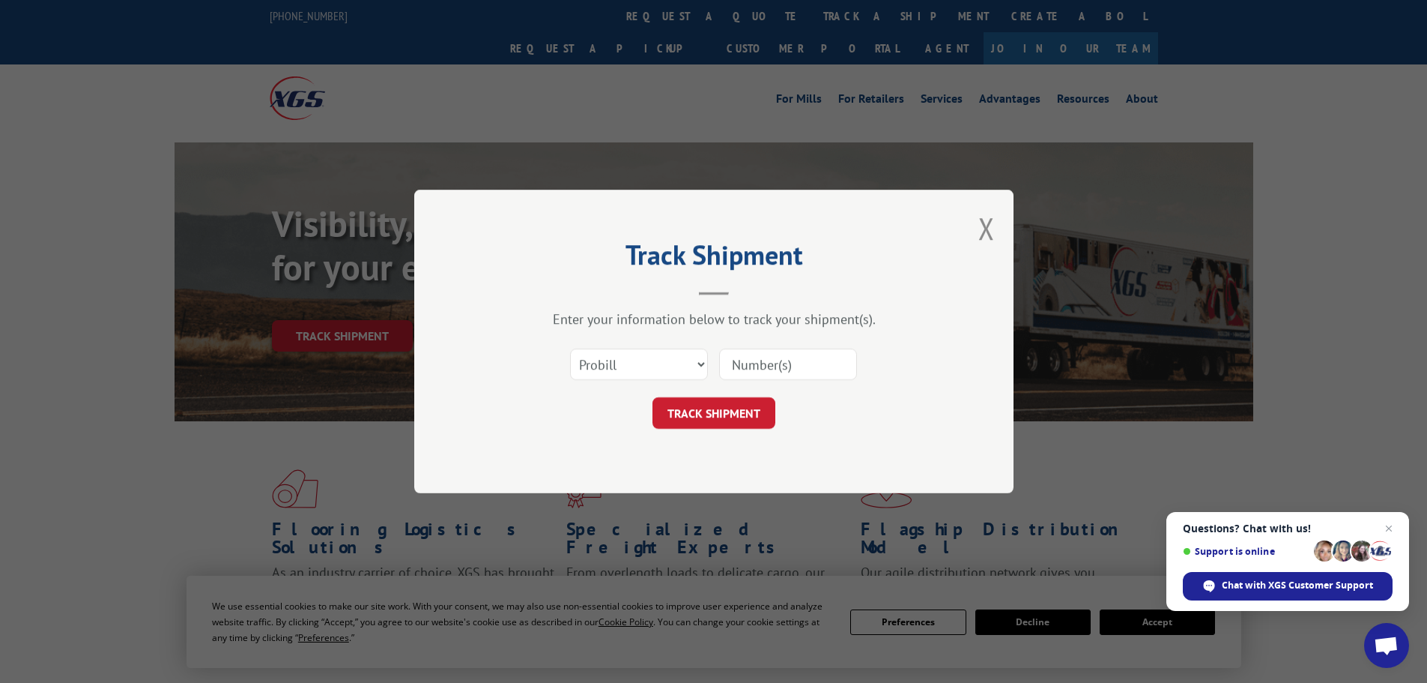
drag, startPoint x: 796, startPoint y: 360, endPoint x: 744, endPoint y: 393, distance: 61.7
click at [796, 360] on input at bounding box center [788, 363] width 138 height 31
paste input "15472272"
type input "15472272"
click at [723, 408] on button "TRACK SHIPMENT" at bounding box center [714, 412] width 123 height 31
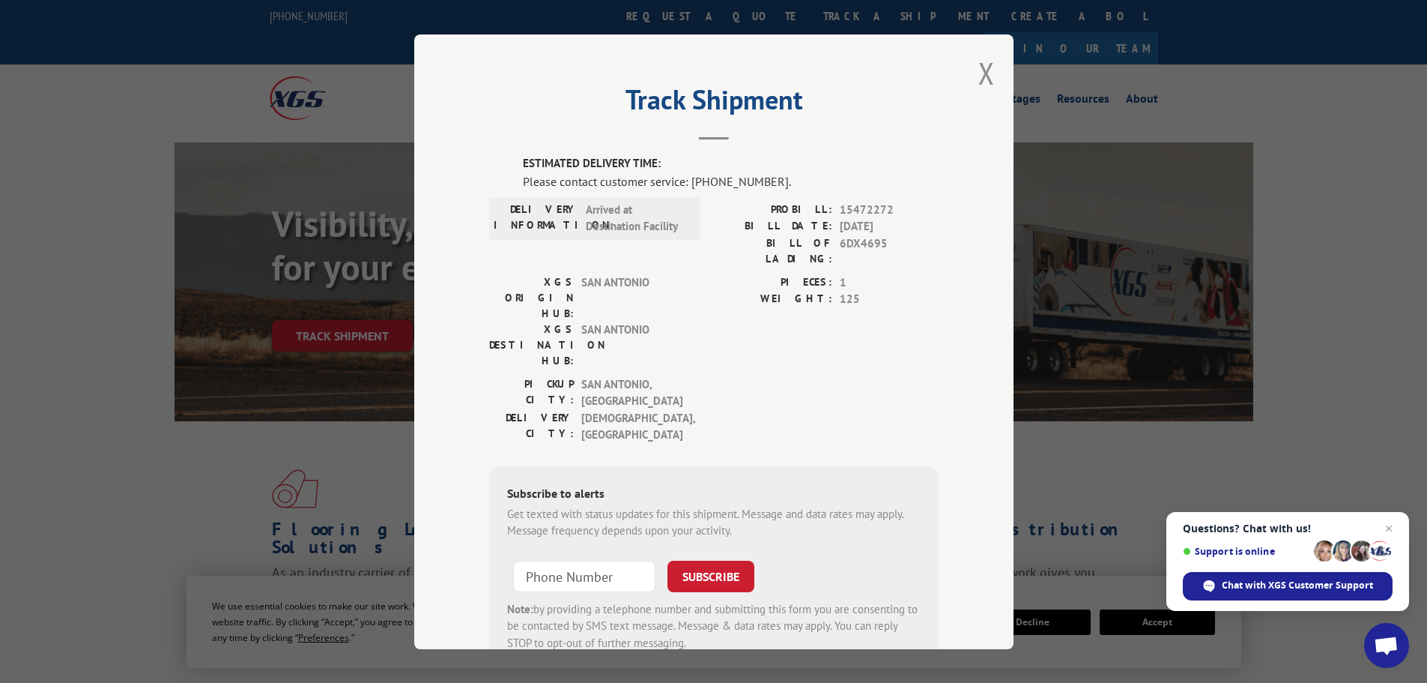
drag, startPoint x: 976, startPoint y: 79, endPoint x: 818, endPoint y: 137, distance: 168.3
click at [979, 79] on button "Close modal" at bounding box center [987, 73] width 16 height 40
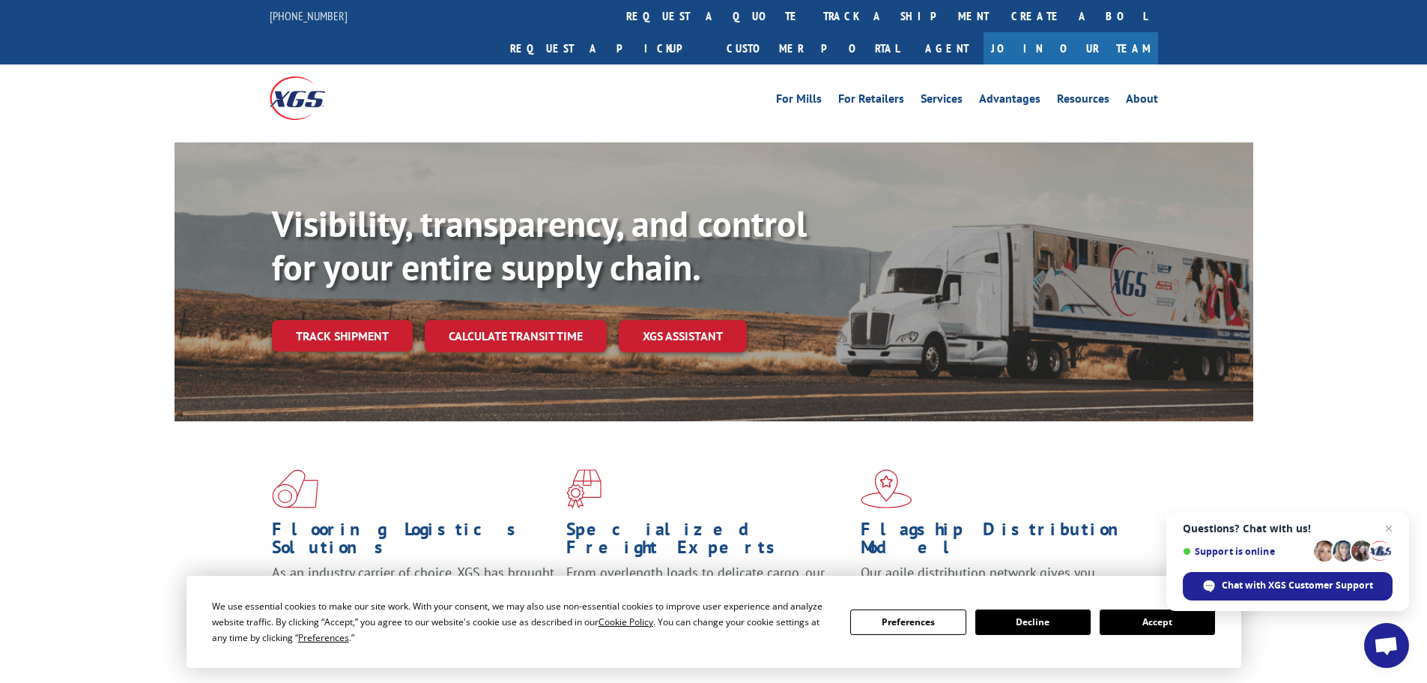
click at [366, 320] on link "Track shipment" at bounding box center [342, 335] width 141 height 31
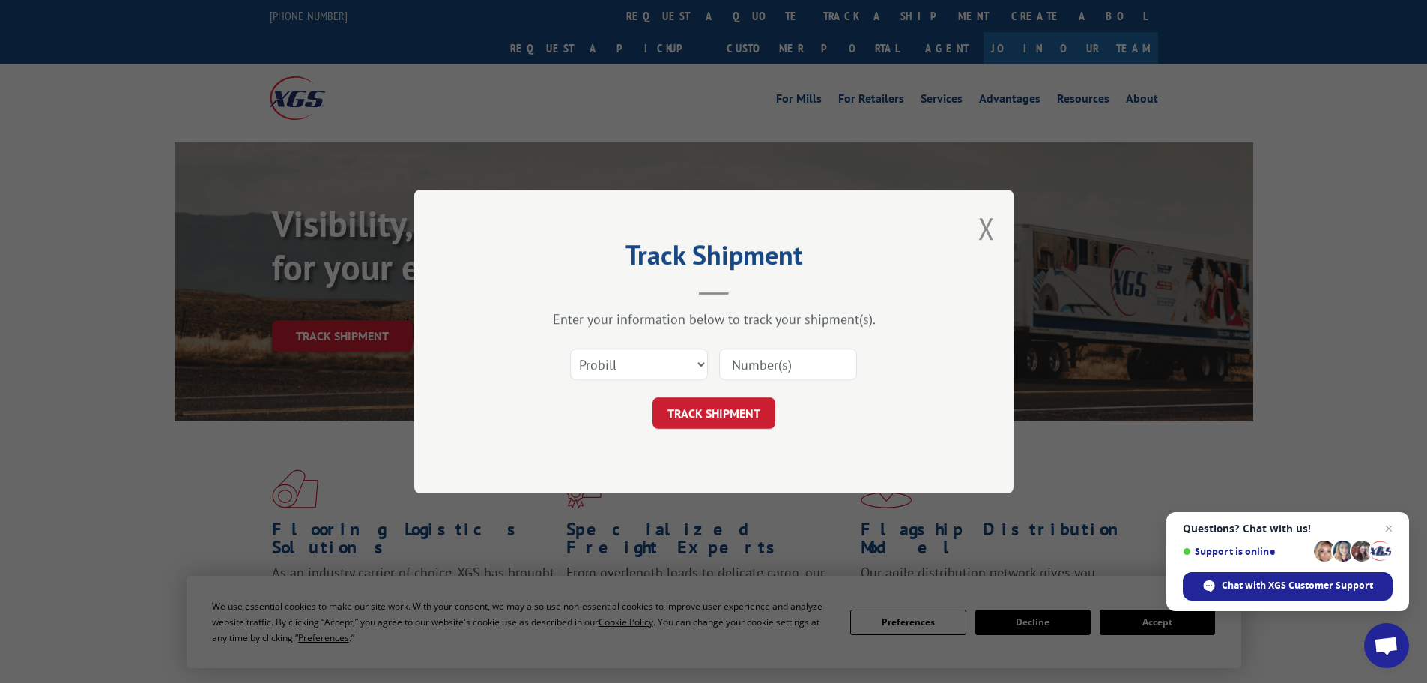
click at [788, 359] on input at bounding box center [788, 363] width 138 height 31
paste input "15472273"
type input "15472273"
click at [717, 408] on button "TRACK SHIPMENT" at bounding box center [714, 412] width 123 height 31
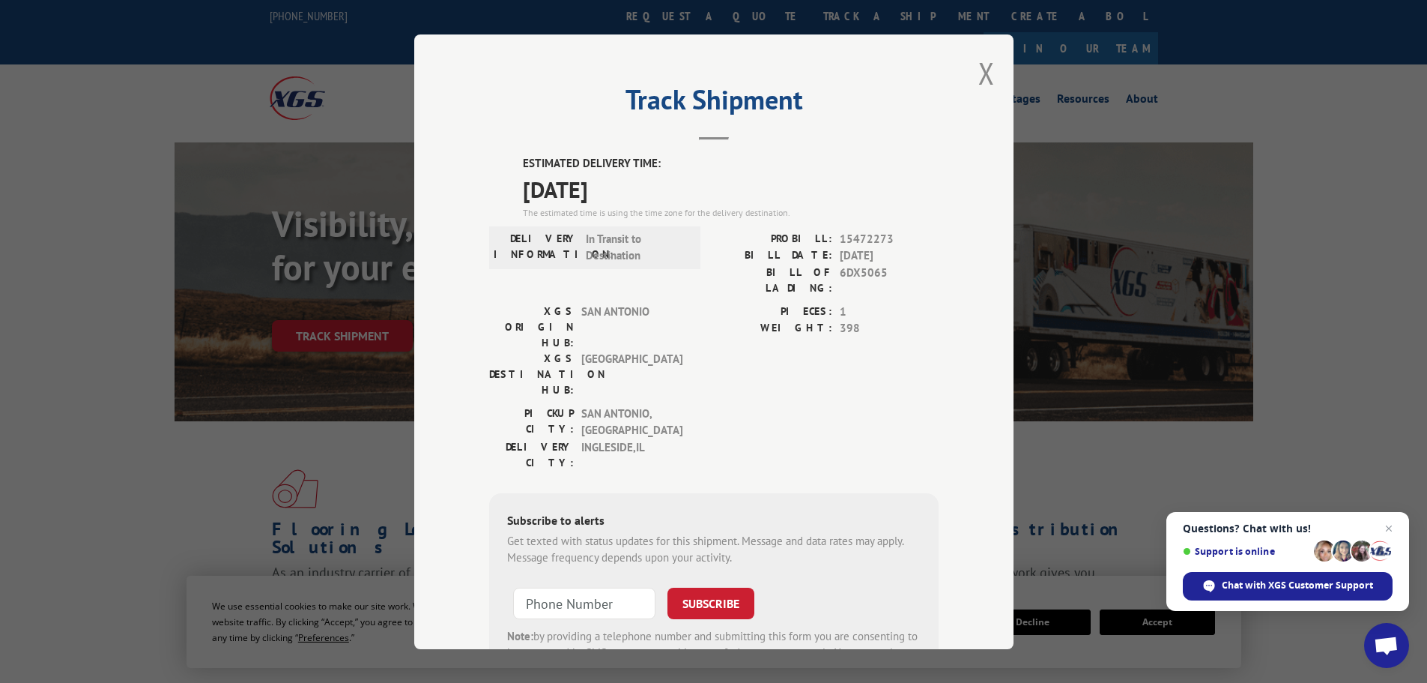
drag, startPoint x: 990, startPoint y: 71, endPoint x: 870, endPoint y: 112, distance: 126.5
click at [990, 71] on div "Track Shipment ESTIMATED DELIVERY TIME: [DATE] The estimated time is using the …" at bounding box center [713, 341] width 599 height 614
click at [979, 75] on button "Close modal" at bounding box center [987, 73] width 16 height 40
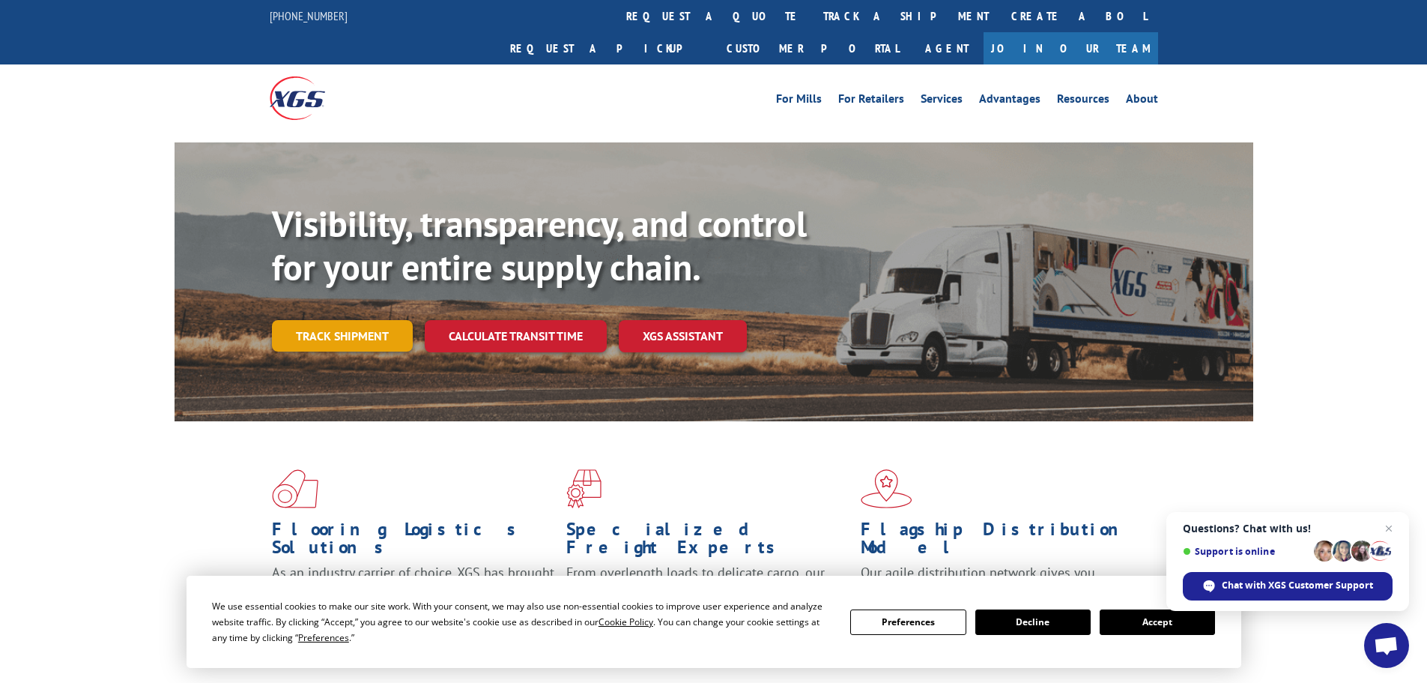
click at [373, 320] on link "Track shipment" at bounding box center [342, 335] width 141 height 31
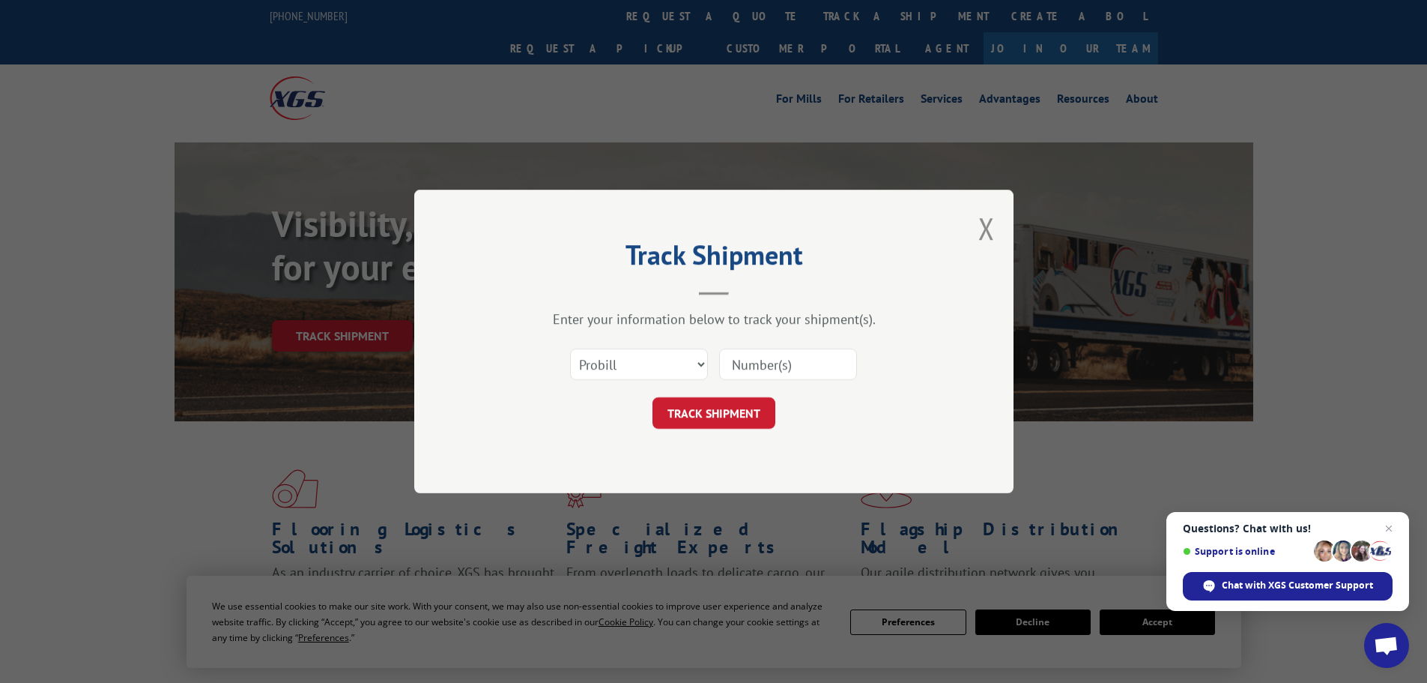
click at [729, 351] on input at bounding box center [788, 363] width 138 height 31
paste input "15340045"
type input "15340045"
click at [711, 419] on button "TRACK SHIPMENT" at bounding box center [714, 412] width 123 height 31
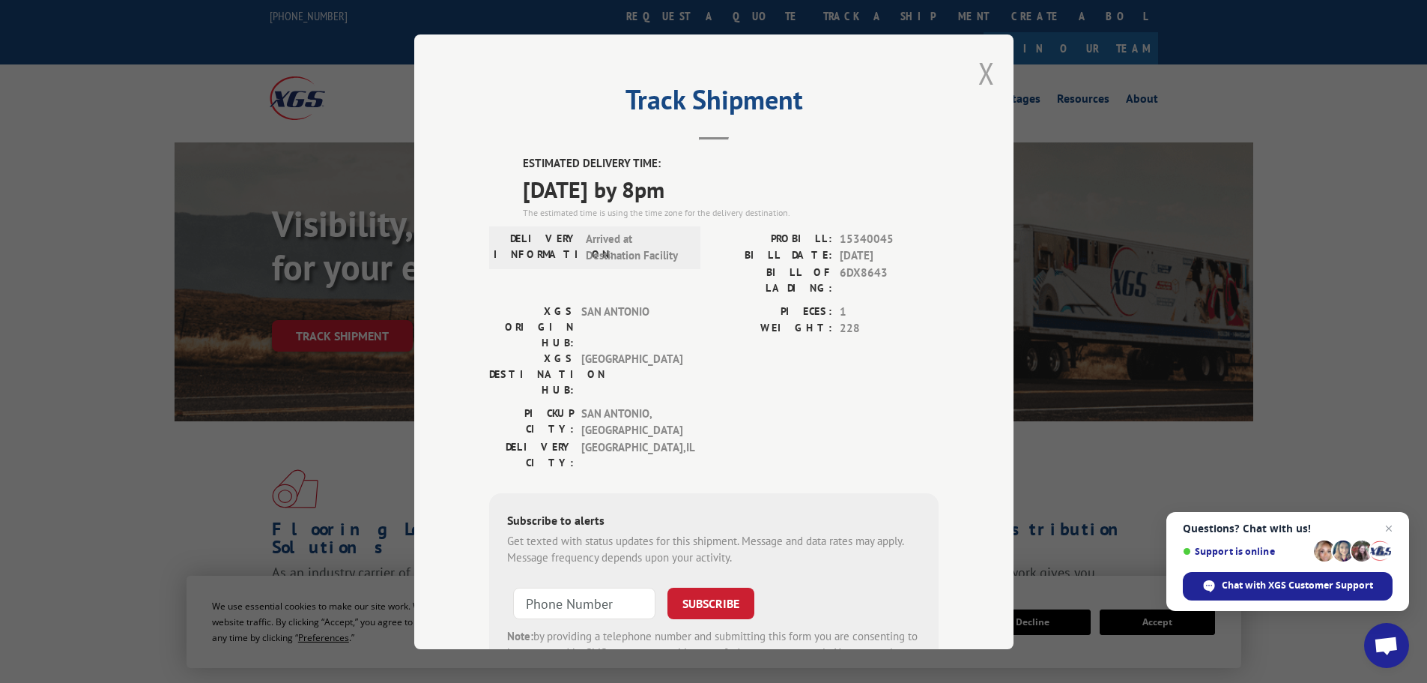
click at [984, 77] on button "Close modal" at bounding box center [987, 73] width 16 height 40
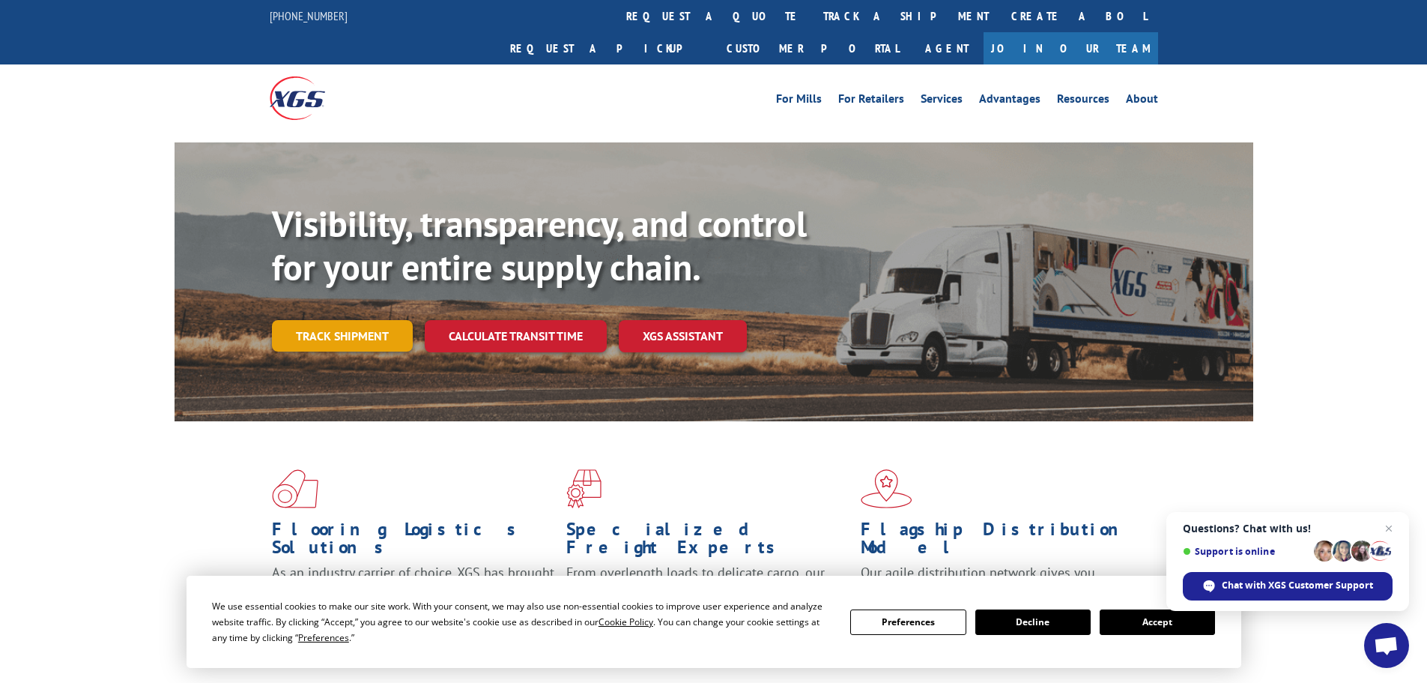
click at [315, 320] on link "Track shipment" at bounding box center [342, 335] width 141 height 31
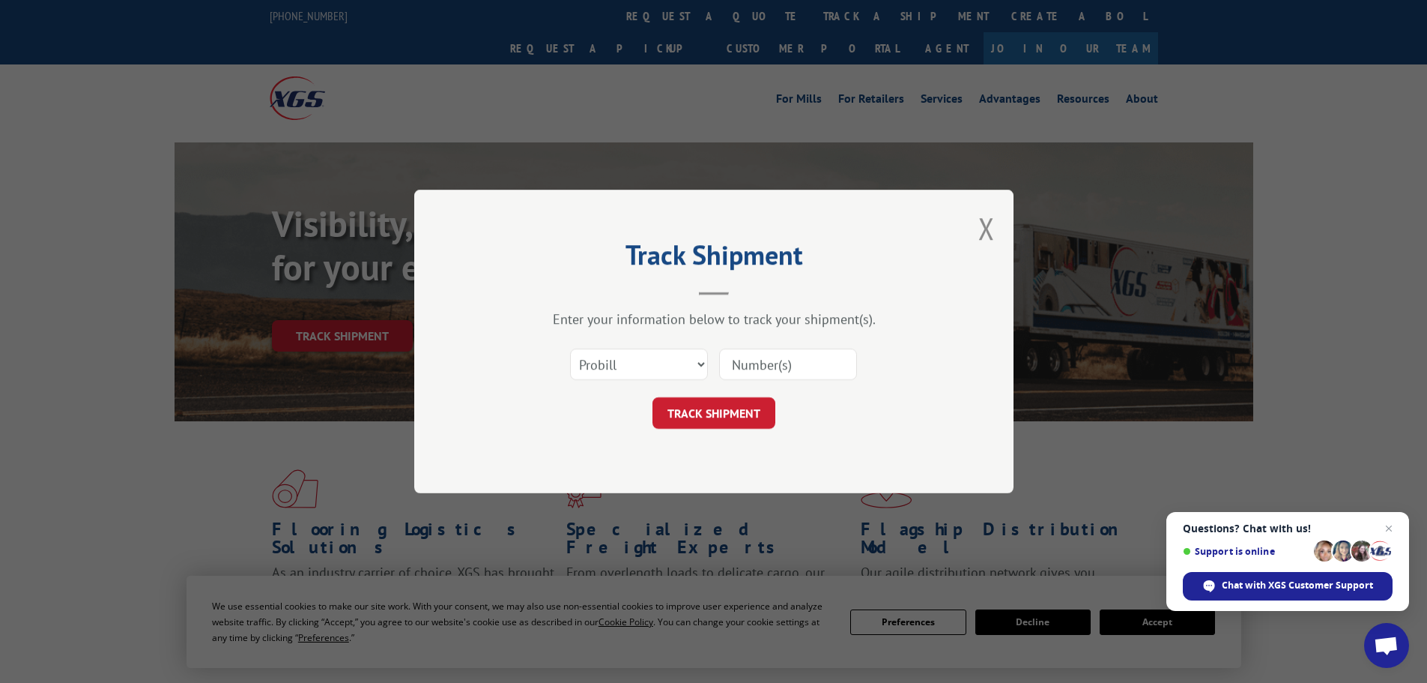
click at [775, 370] on input at bounding box center [788, 363] width 138 height 31
paste input "15339905"
type input "15339905"
drag, startPoint x: 689, startPoint y: 420, endPoint x: 605, endPoint y: 420, distance: 83.9
click at [689, 420] on button "TRACK SHIPMENT" at bounding box center [714, 412] width 123 height 31
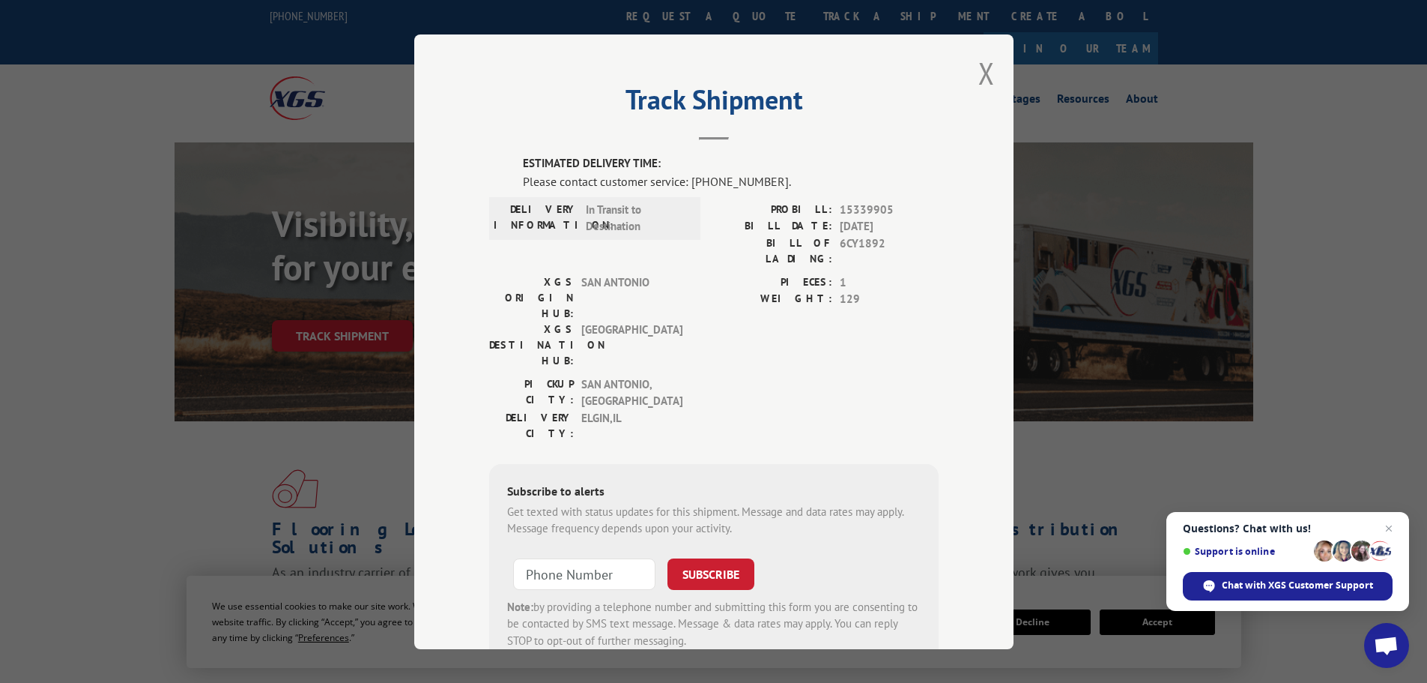
click at [994, 71] on div "Track Shipment ESTIMATED DELIVERY TIME: Please contact customer service: [PHONE…" at bounding box center [713, 341] width 599 height 614
click at [990, 70] on div "Track Shipment ESTIMATED DELIVERY TIME: Please contact customer service: [PHONE…" at bounding box center [713, 341] width 599 height 614
click at [979, 65] on button "Close modal" at bounding box center [987, 73] width 16 height 40
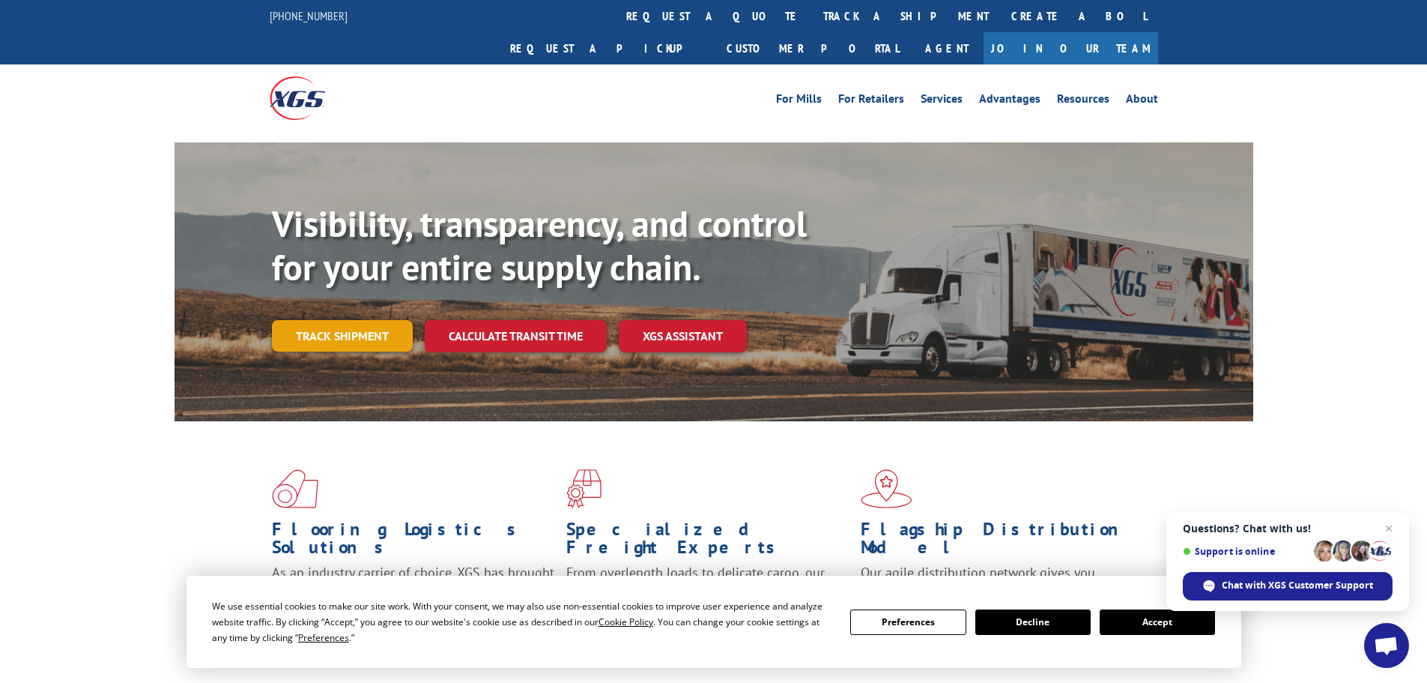
click at [329, 320] on link "Track shipment" at bounding box center [342, 335] width 141 height 31
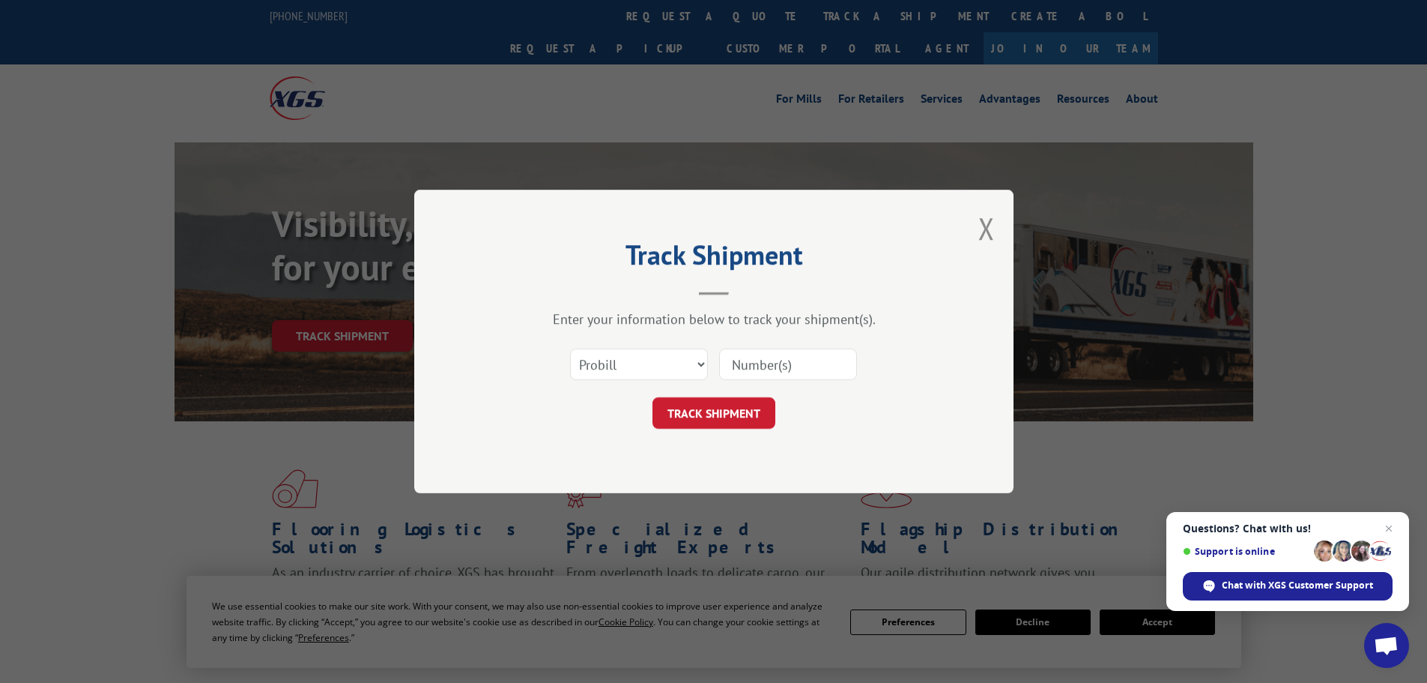
click at [731, 359] on input at bounding box center [788, 363] width 138 height 31
paste input "15339885"
type input "15339885"
click at [712, 403] on button "TRACK SHIPMENT" at bounding box center [714, 412] width 123 height 31
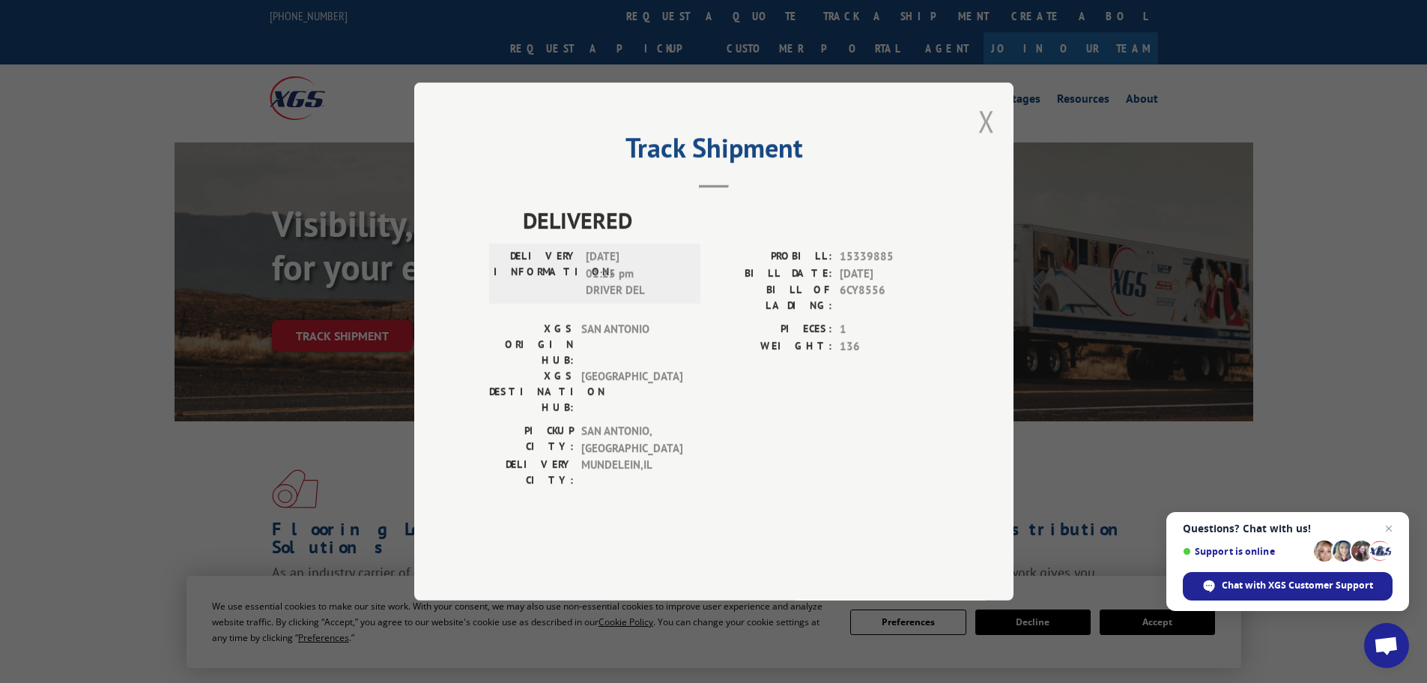
click at [981, 141] on button "Close modal" at bounding box center [987, 121] width 16 height 40
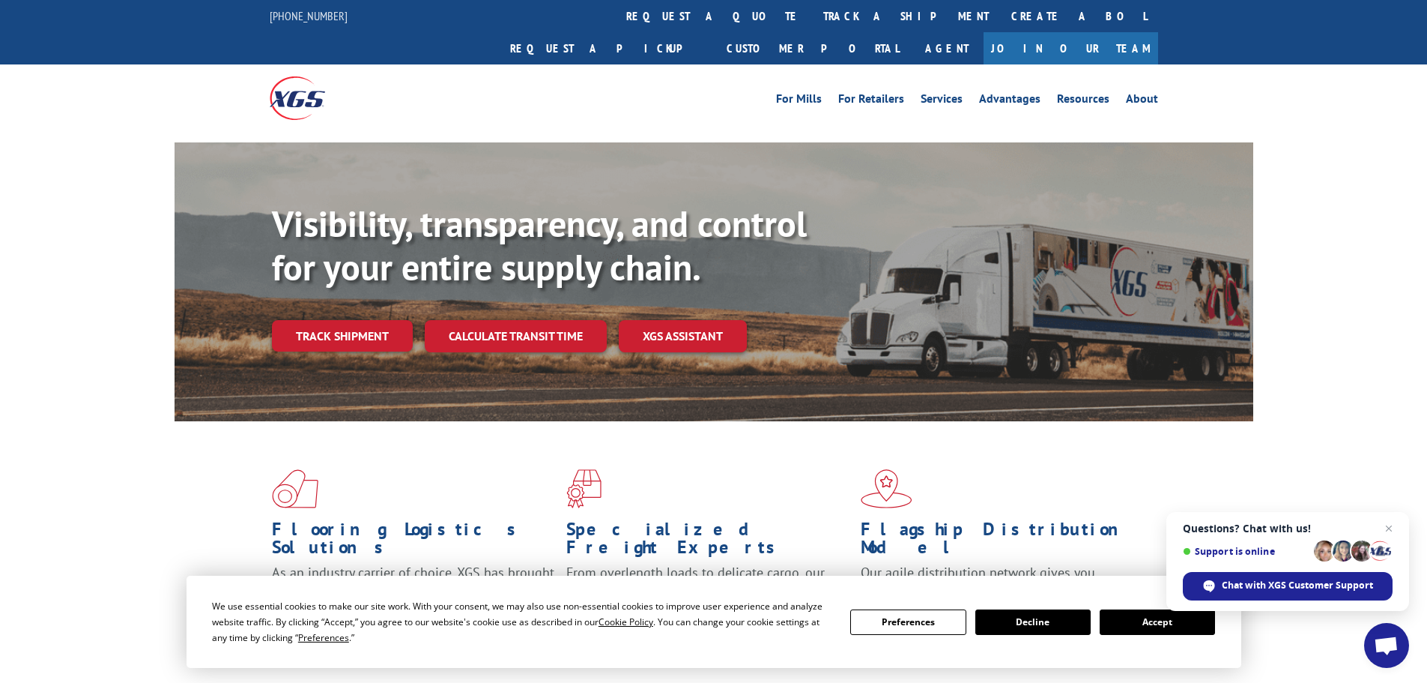
drag, startPoint x: 366, startPoint y: 287, endPoint x: 434, endPoint y: 312, distance: 71.8
click at [366, 320] on link "Track shipment" at bounding box center [342, 335] width 141 height 31
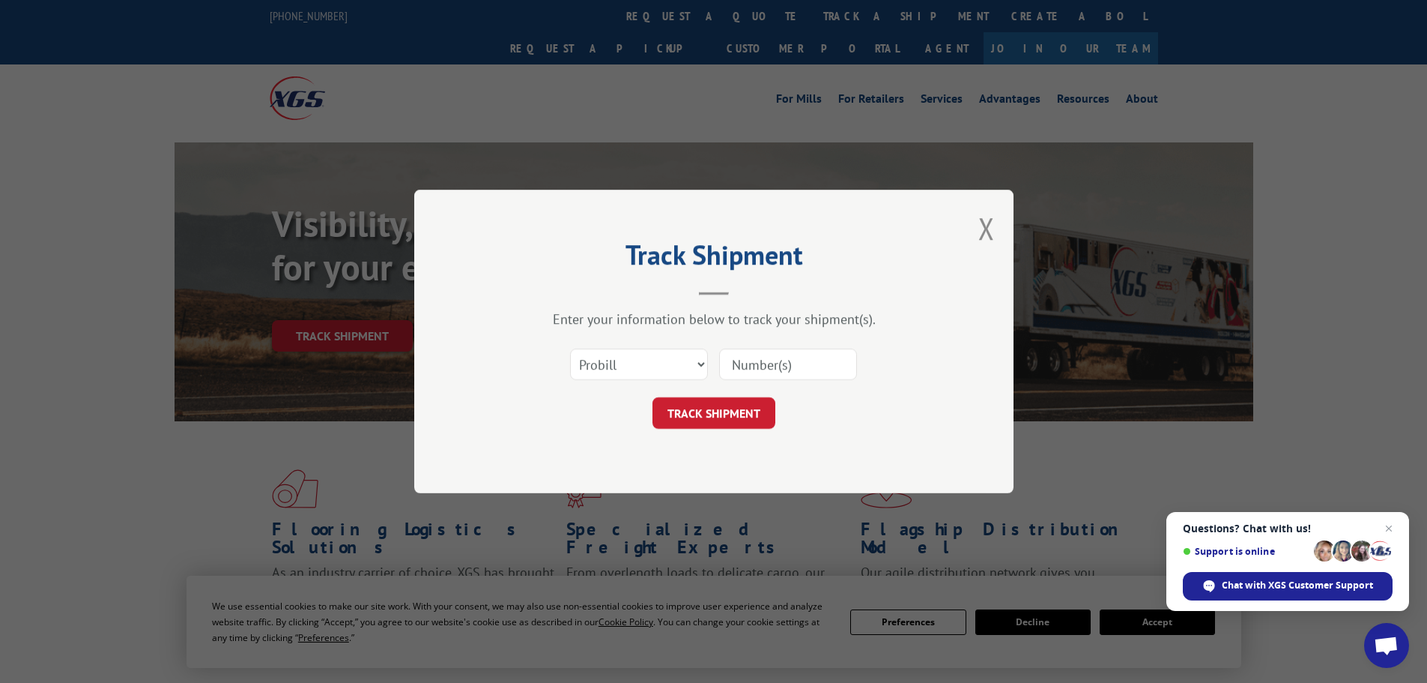
drag, startPoint x: 773, startPoint y: 362, endPoint x: 749, endPoint y: 389, distance: 36.1
click at [773, 362] on input at bounding box center [788, 363] width 138 height 31
paste input "15339905"
type input "15339905"
click at [708, 415] on button "TRACK SHIPMENT" at bounding box center [714, 412] width 123 height 31
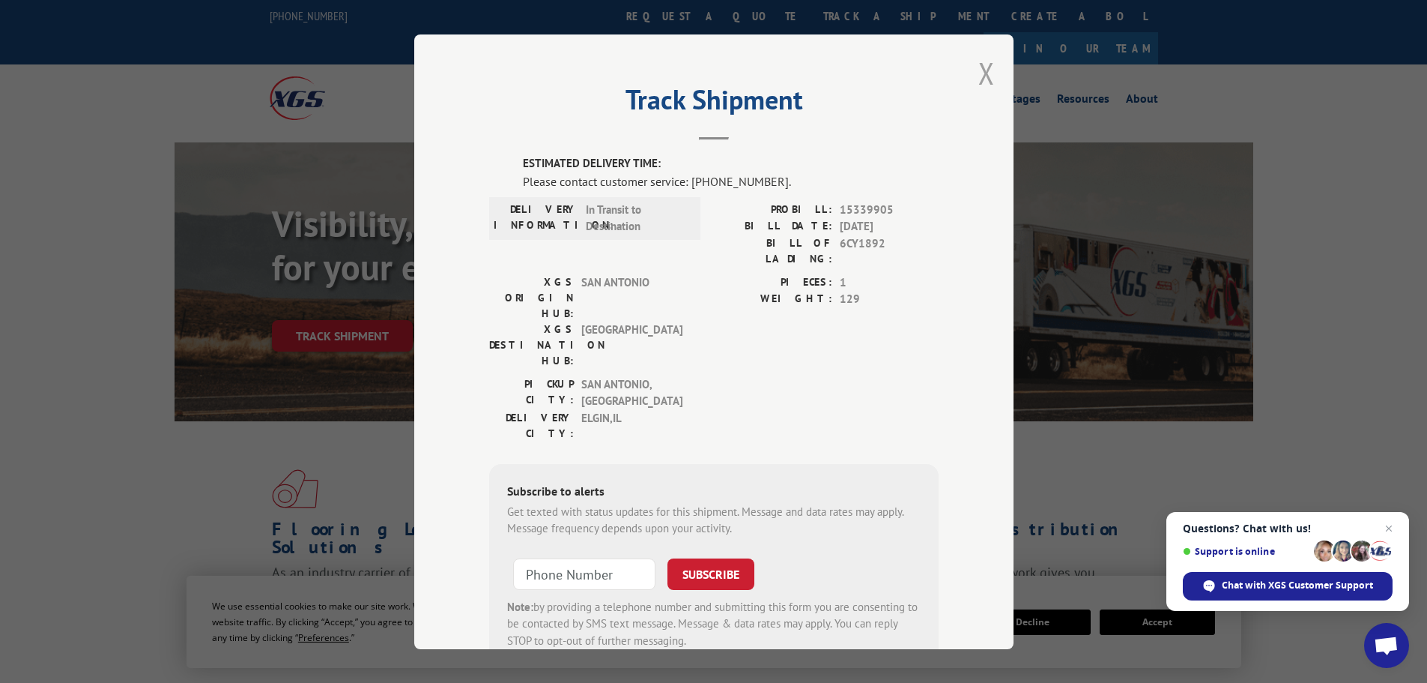
click at [988, 67] on button "Close modal" at bounding box center [987, 73] width 16 height 40
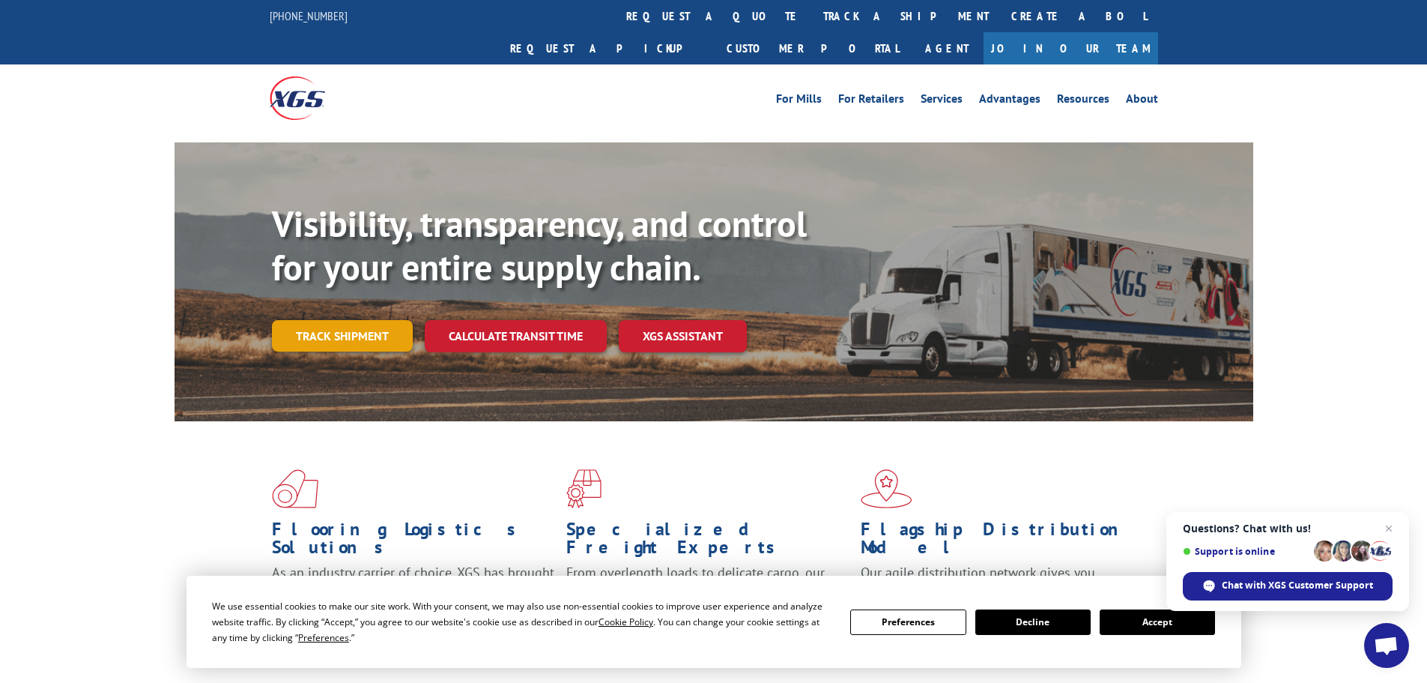
click at [300, 320] on link "Track shipment" at bounding box center [342, 335] width 141 height 31
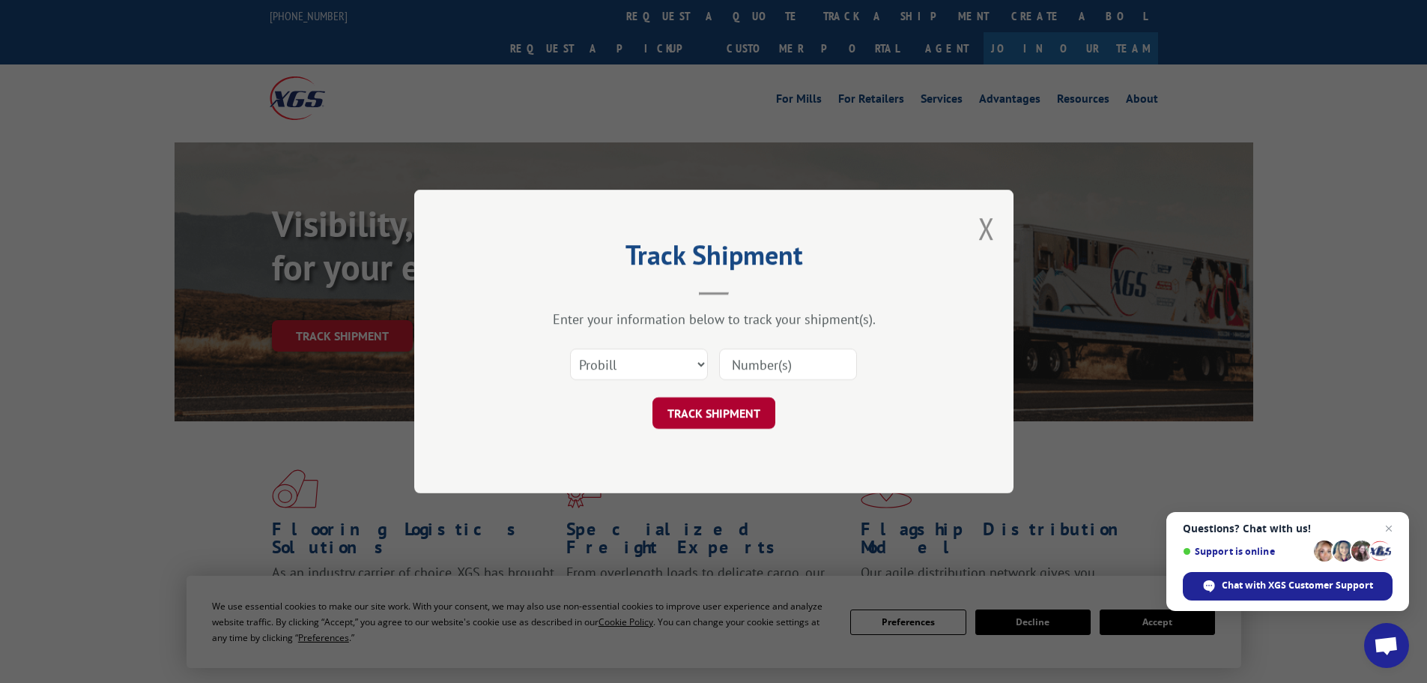
drag, startPoint x: 775, startPoint y: 365, endPoint x: 746, endPoint y: 401, distance: 46.3
click at [775, 365] on input at bounding box center [788, 363] width 138 height 31
paste input "15472314"
type input "15472314"
click at [696, 425] on button "TRACK SHIPMENT" at bounding box center [714, 412] width 123 height 31
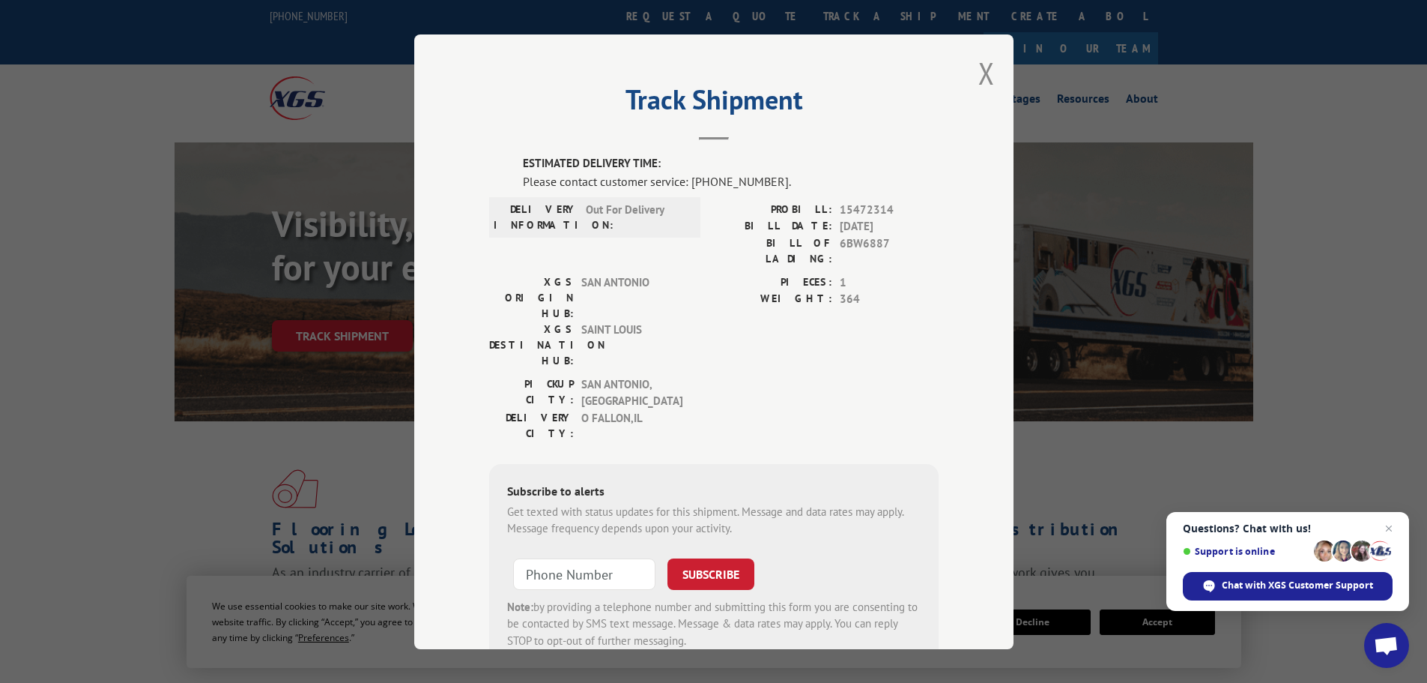
drag, startPoint x: 984, startPoint y: 66, endPoint x: 508, endPoint y: 299, distance: 529.8
click at [984, 66] on button "Close modal" at bounding box center [987, 73] width 16 height 40
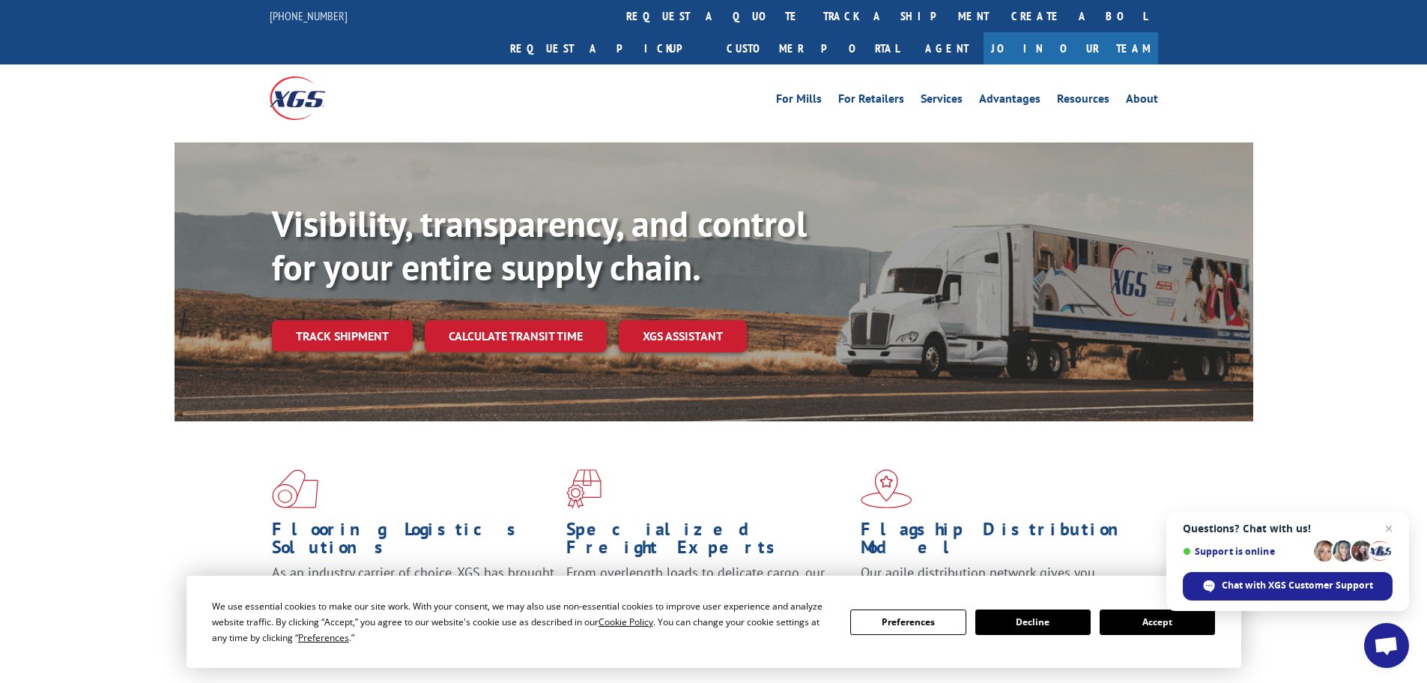
click at [398, 320] on link "Track shipment" at bounding box center [342, 335] width 141 height 31
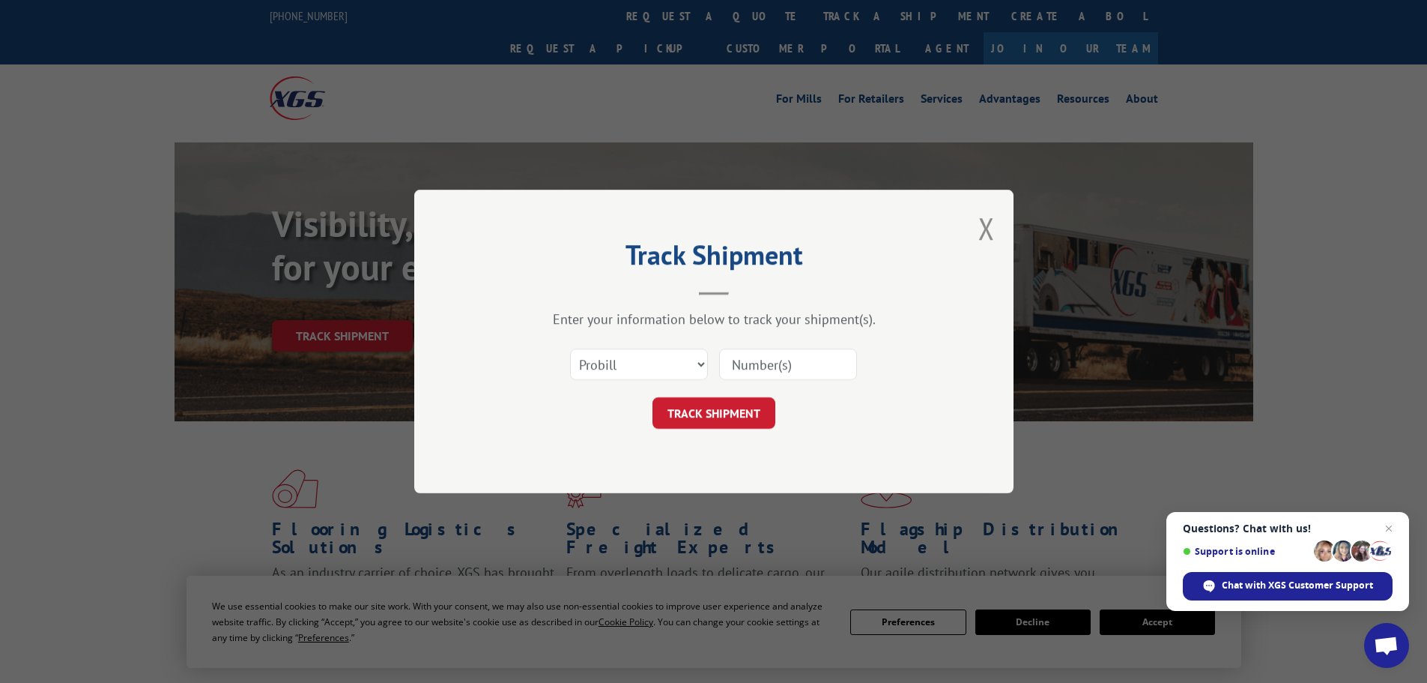
click at [775, 360] on input at bounding box center [788, 363] width 138 height 31
paste input "15472328"
type input "15472328"
click at [713, 414] on button "TRACK SHIPMENT" at bounding box center [714, 412] width 123 height 31
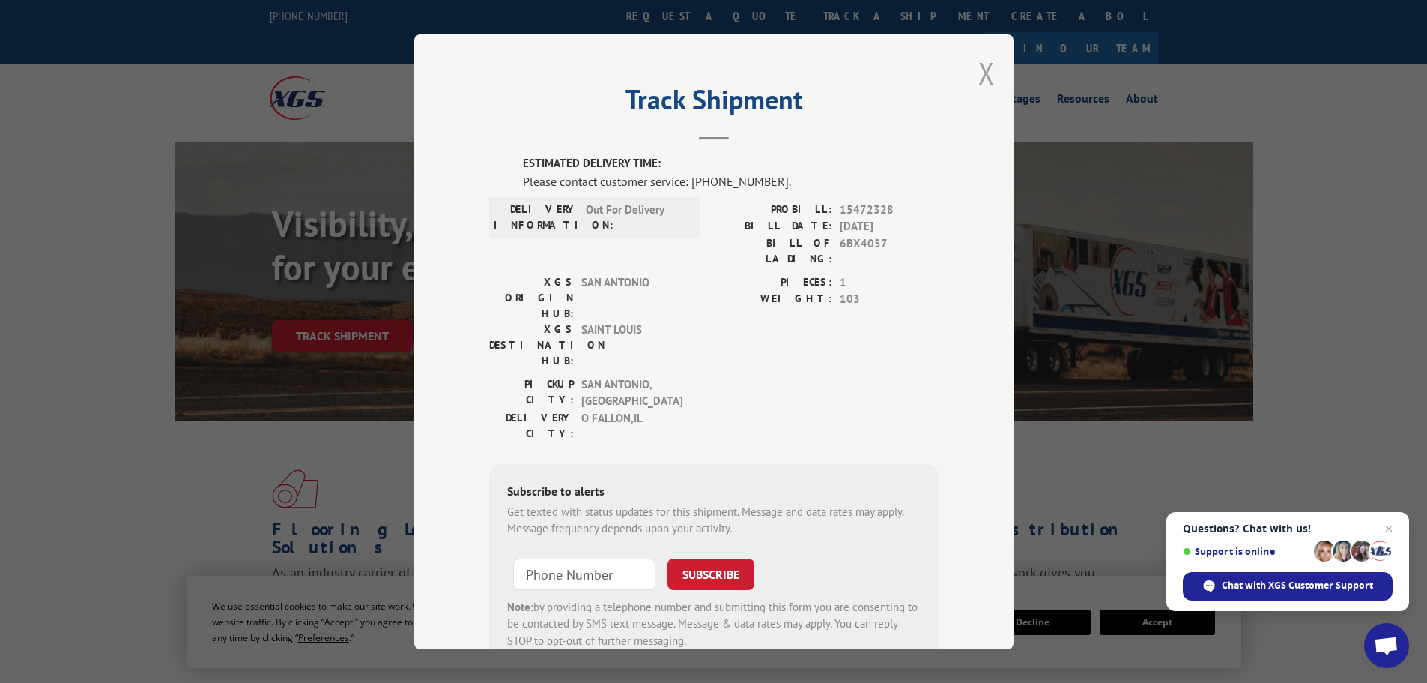
click at [986, 79] on button "Close modal" at bounding box center [987, 73] width 16 height 40
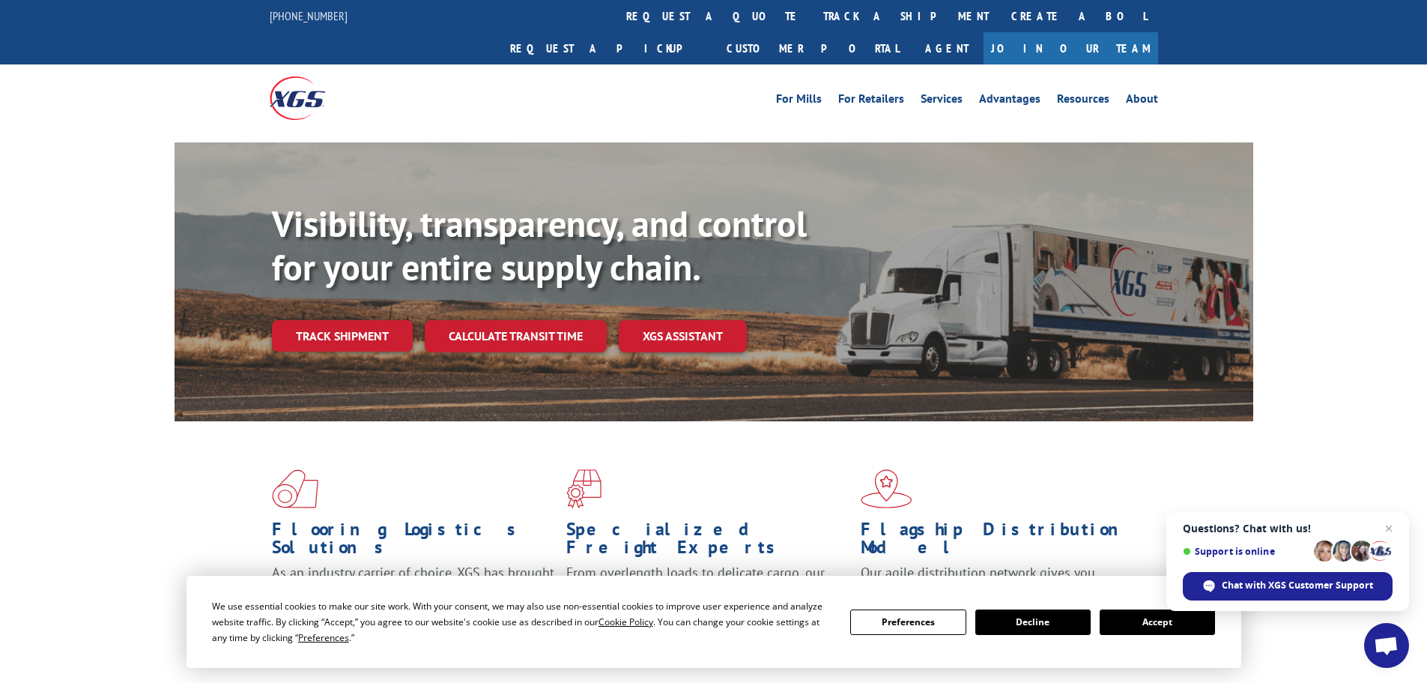
click at [366, 286] on div "Visibility, transparency, and control for your entire supply chain. Track shipm…" at bounding box center [763, 306] width 982 height 209
click at [392, 320] on link "Track shipment" at bounding box center [342, 335] width 141 height 31
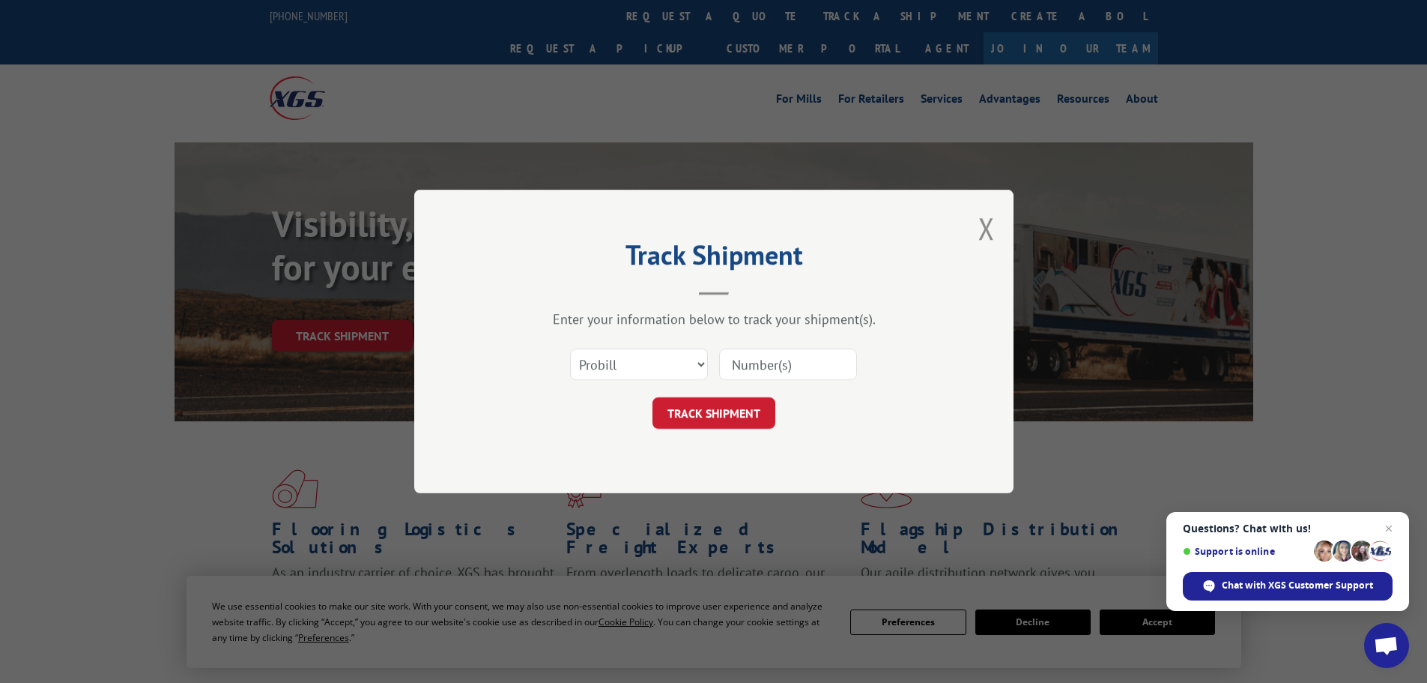
click at [795, 353] on input at bounding box center [788, 363] width 138 height 31
paste input "15340323"
type input "15340323"
click at [735, 405] on button "TRACK SHIPMENT" at bounding box center [714, 412] width 123 height 31
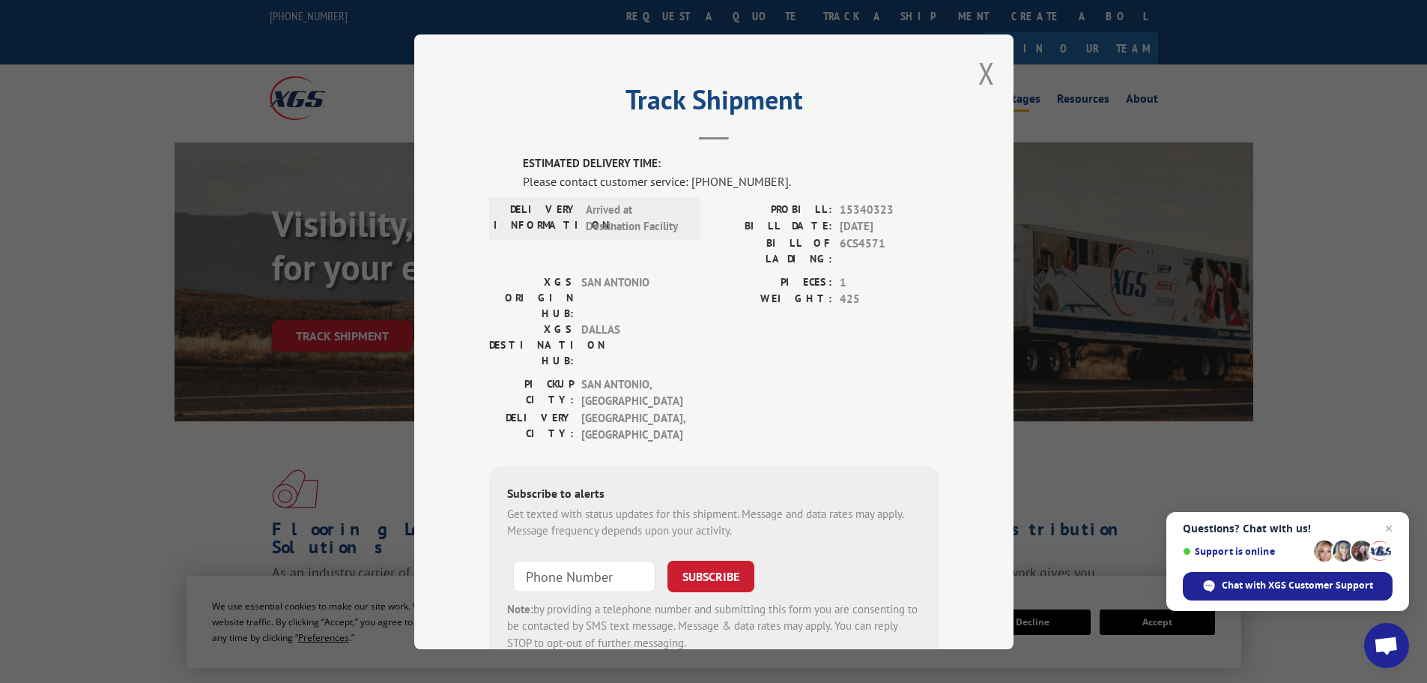
click at [979, 76] on button "Close modal" at bounding box center [987, 73] width 16 height 40
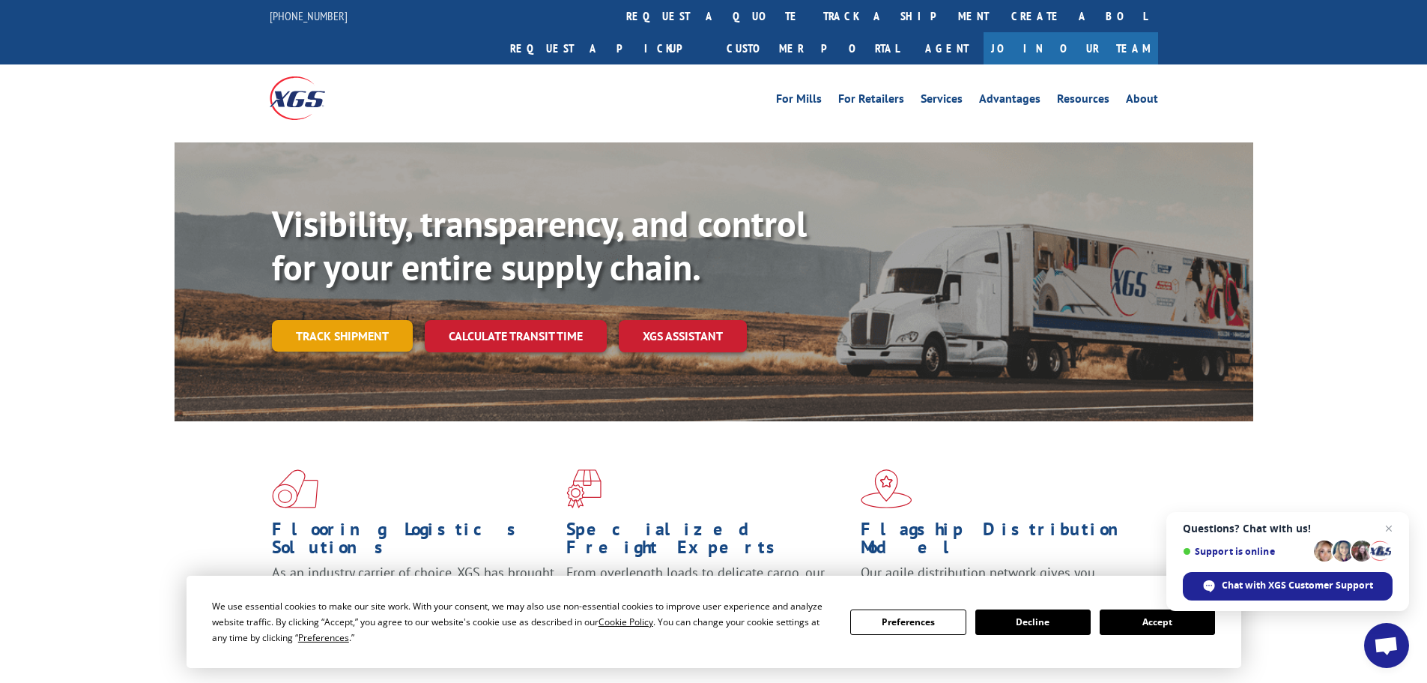
click at [362, 320] on link "Track shipment" at bounding box center [342, 335] width 141 height 31
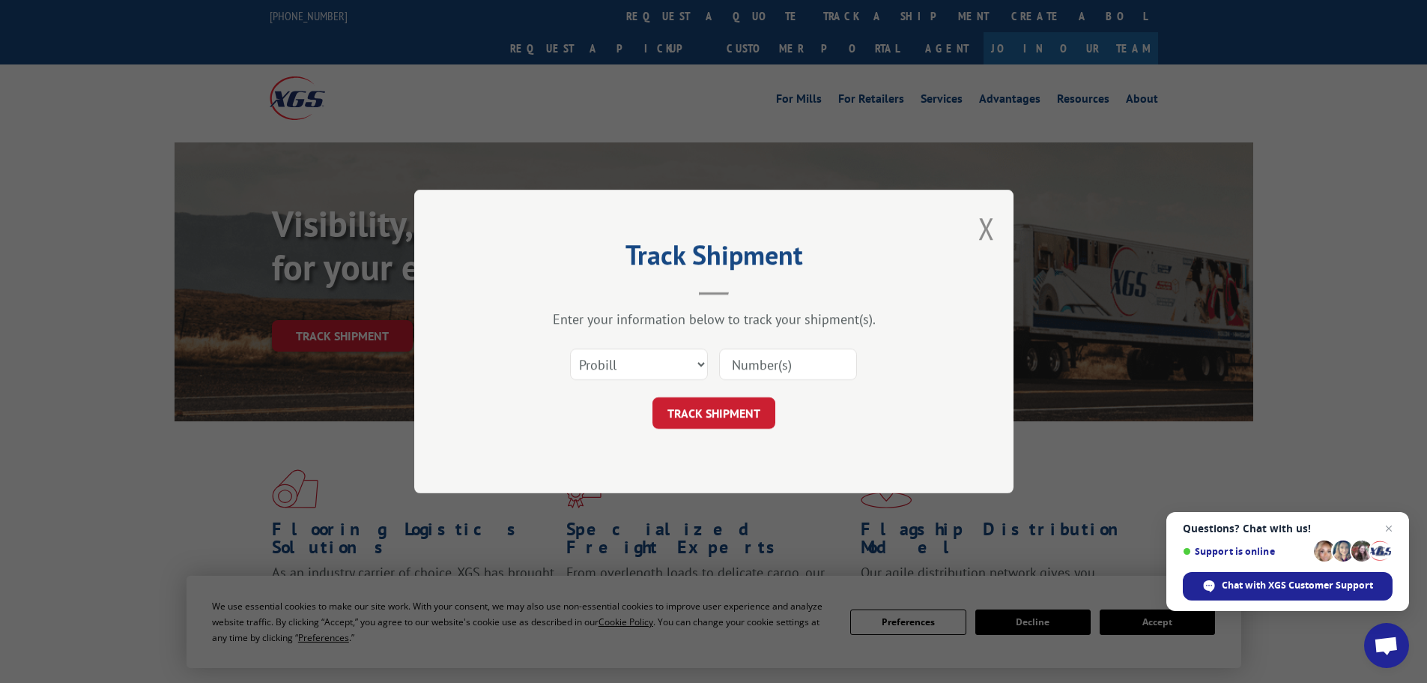
drag, startPoint x: 761, startPoint y: 378, endPoint x: 719, endPoint y: 390, distance: 43.6
click at [761, 378] on input at bounding box center [788, 363] width 138 height 31
paste input "15340325"
type input "15340325"
click at [692, 412] on button "TRACK SHIPMENT" at bounding box center [714, 412] width 123 height 31
